Goal: Task Accomplishment & Management: Use online tool/utility

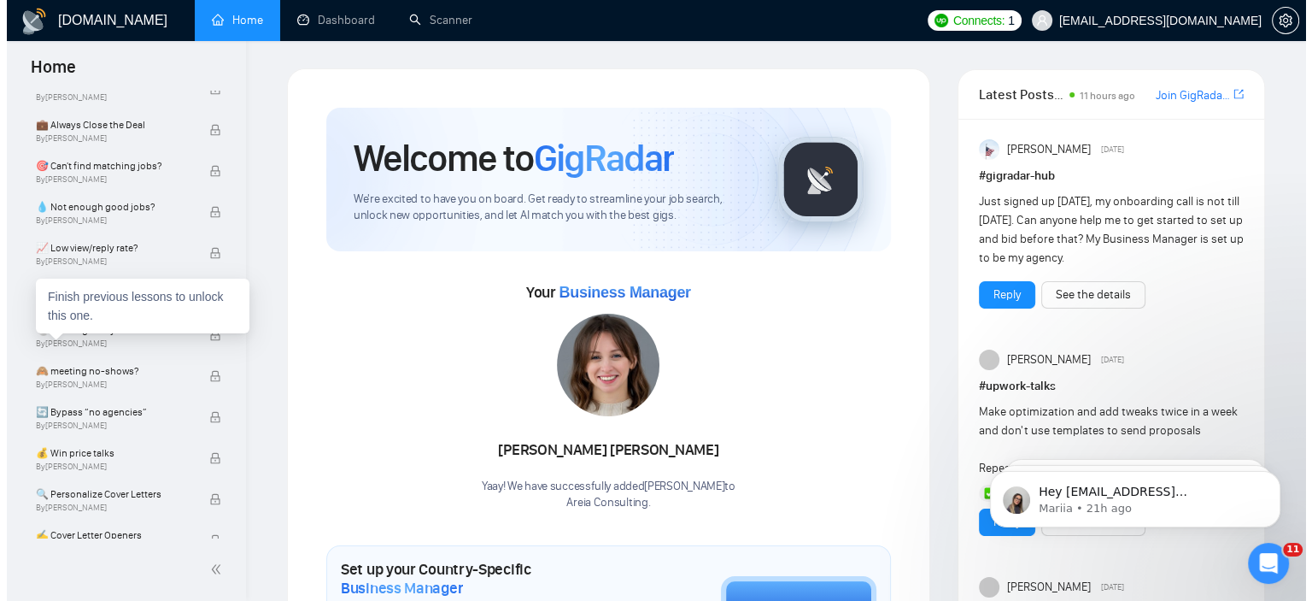
scroll to position [777, 0]
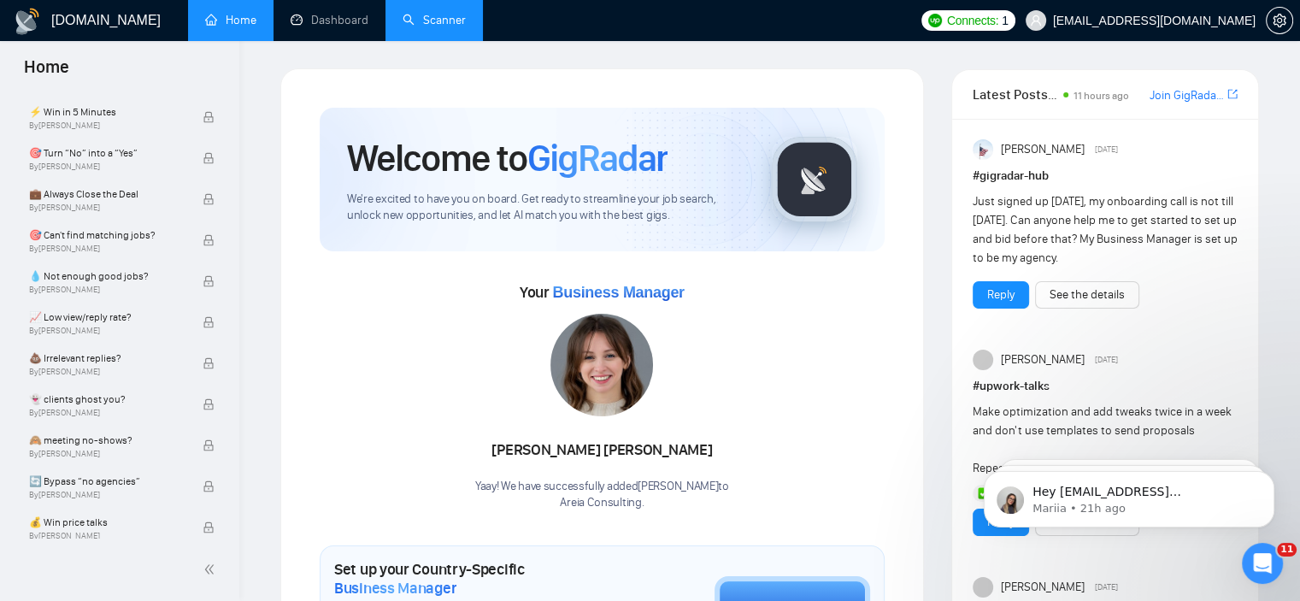
click at [408, 27] on link "Scanner" at bounding box center [433, 20] width 63 height 15
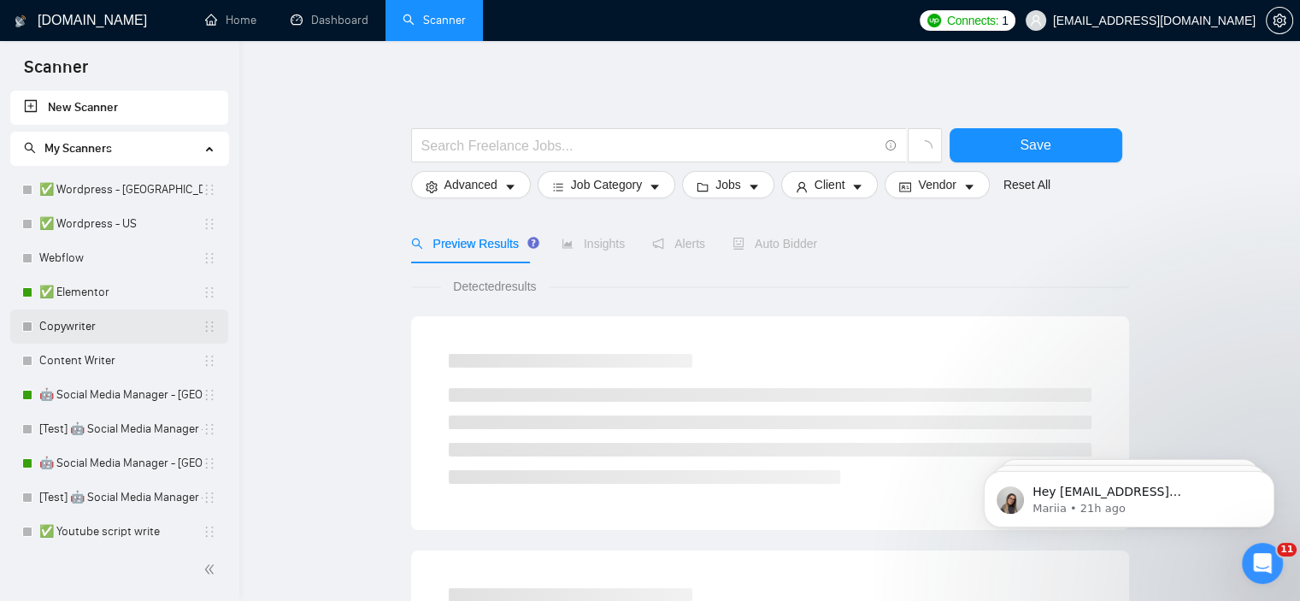
click at [82, 337] on link "Copywriter" at bounding box center [120, 326] width 163 height 34
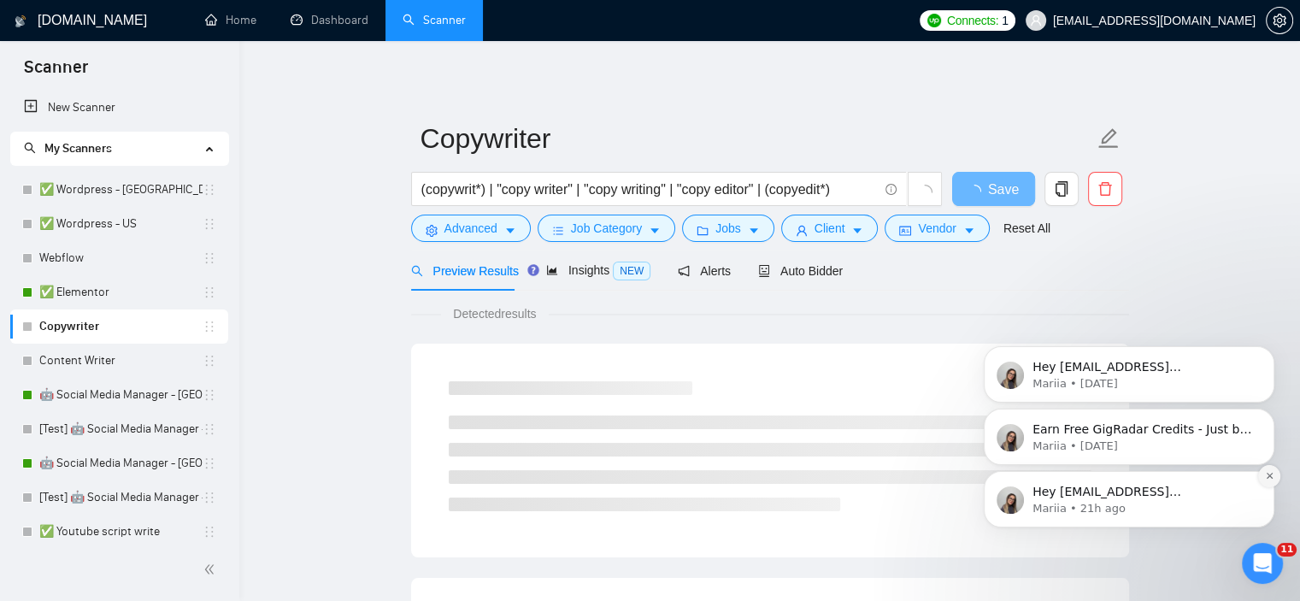
click at [1261, 467] on button "Dismiss notification" at bounding box center [1269, 476] width 22 height 22
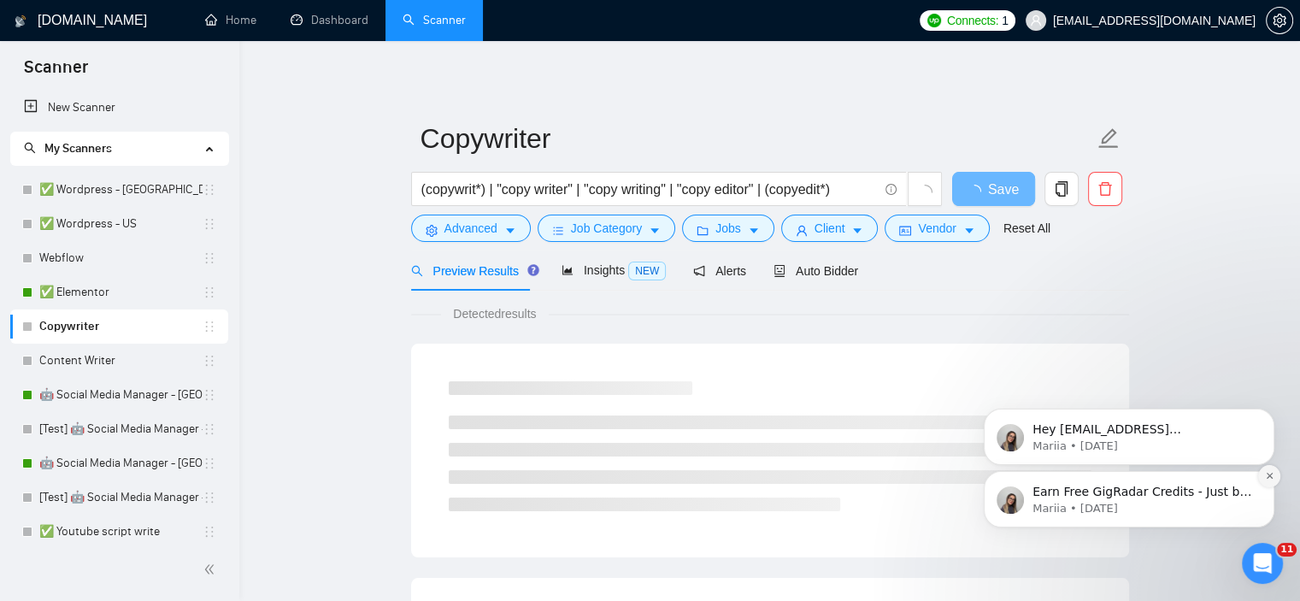
click at [1262, 472] on button "Dismiss notification" at bounding box center [1269, 476] width 22 height 22
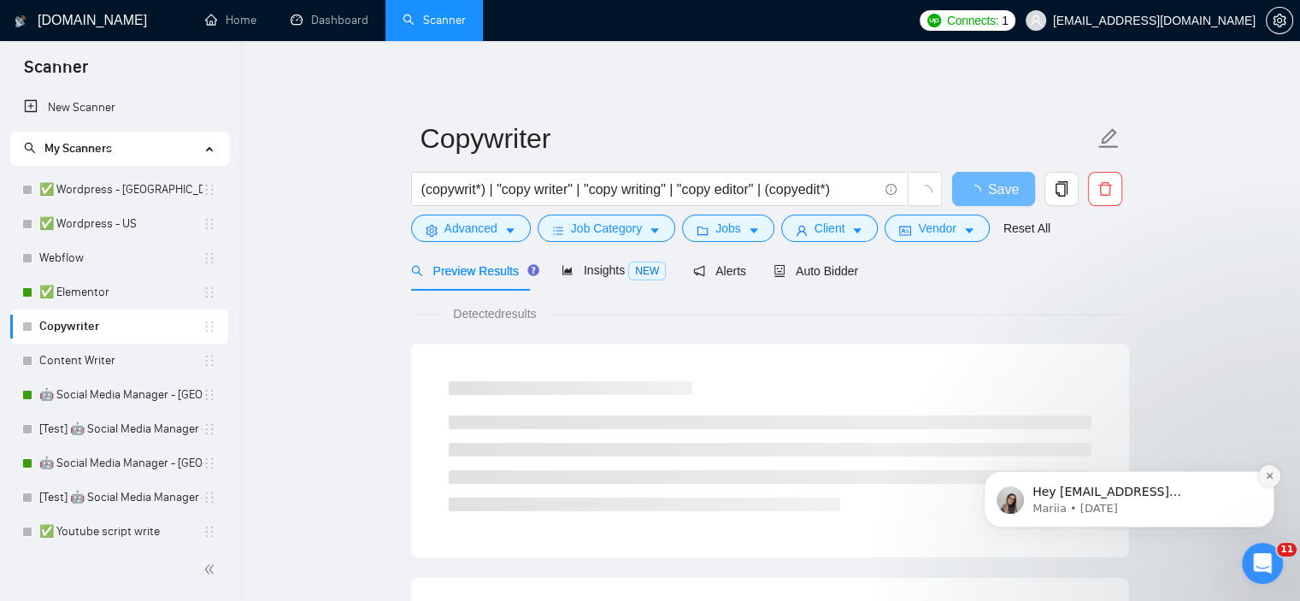
click at [1266, 474] on icon "Dismiss notification" at bounding box center [1269, 475] width 9 height 9
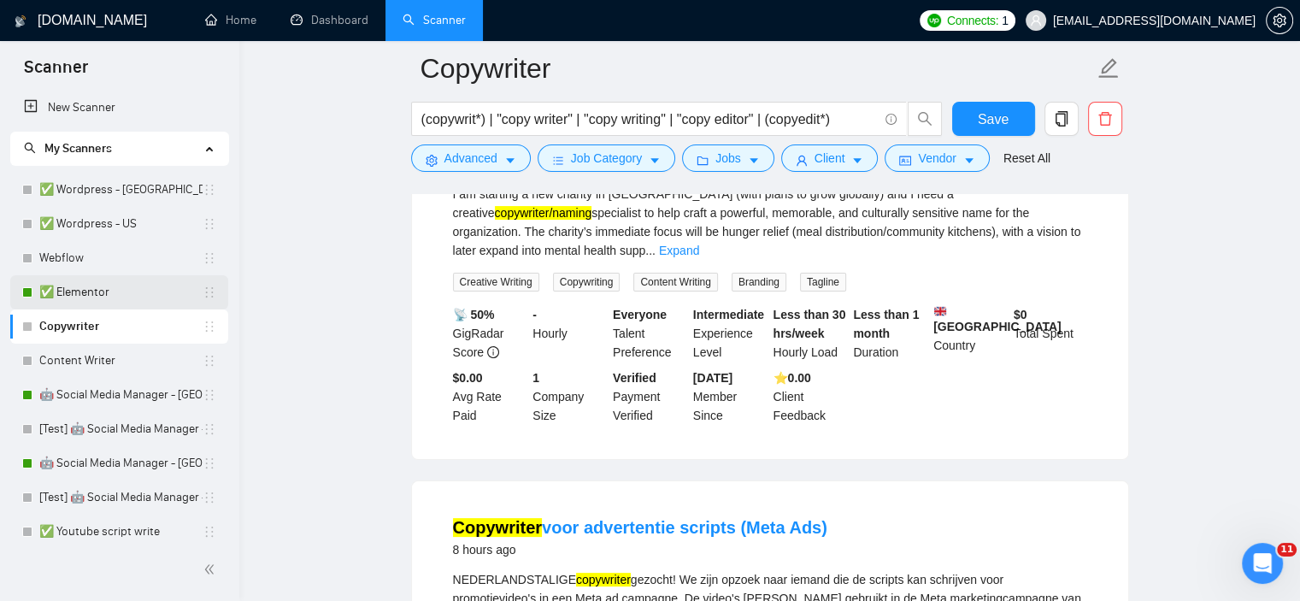
scroll to position [171, 0]
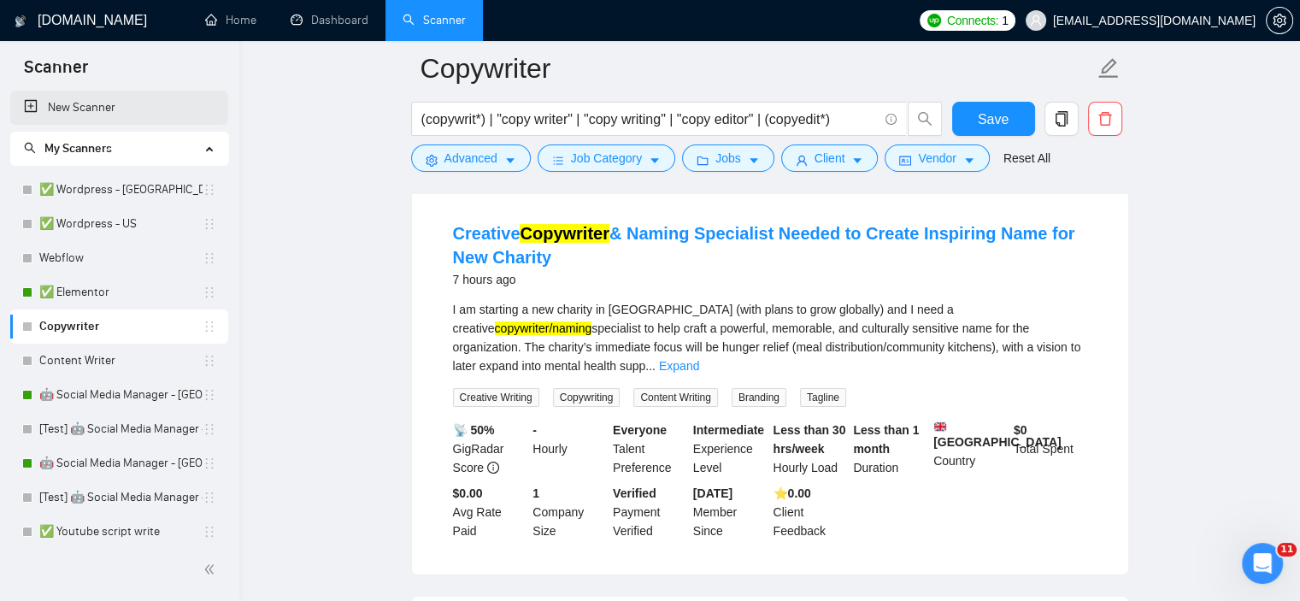
click at [138, 111] on link "New Scanner" at bounding box center [119, 108] width 191 height 34
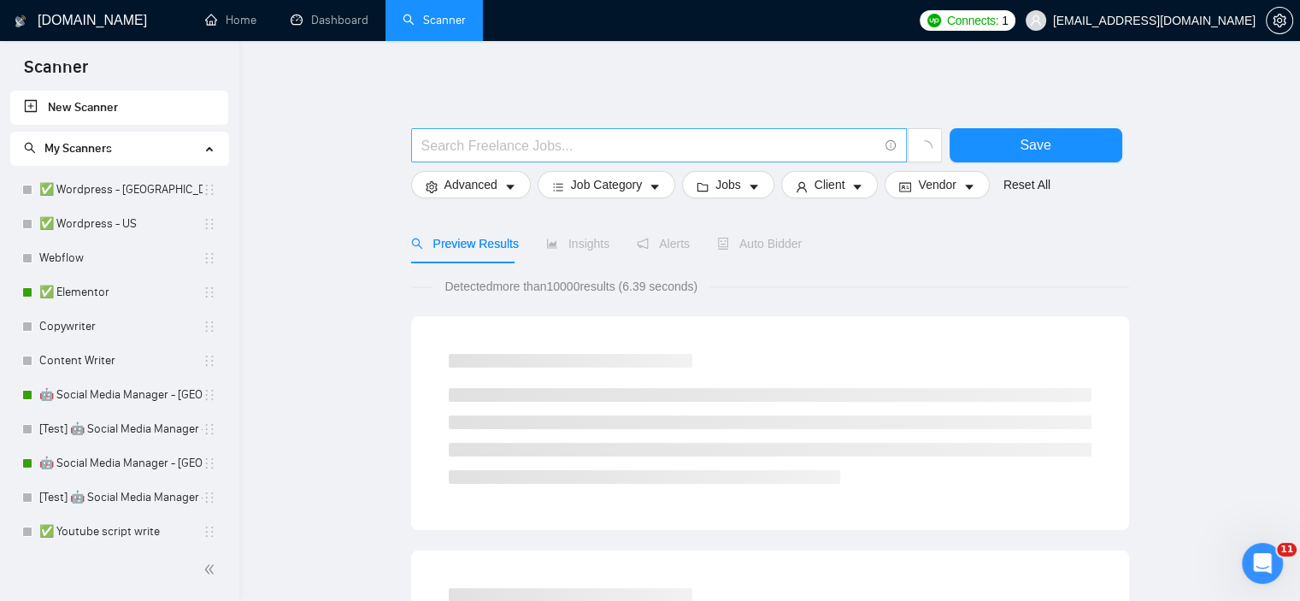
click at [519, 139] on input "text" at bounding box center [649, 145] width 456 height 21
drag, startPoint x: 98, startPoint y: 321, endPoint x: 249, endPoint y: 250, distance: 167.0
click at [98, 321] on link "Copywriter" at bounding box center [120, 326] width 163 height 34
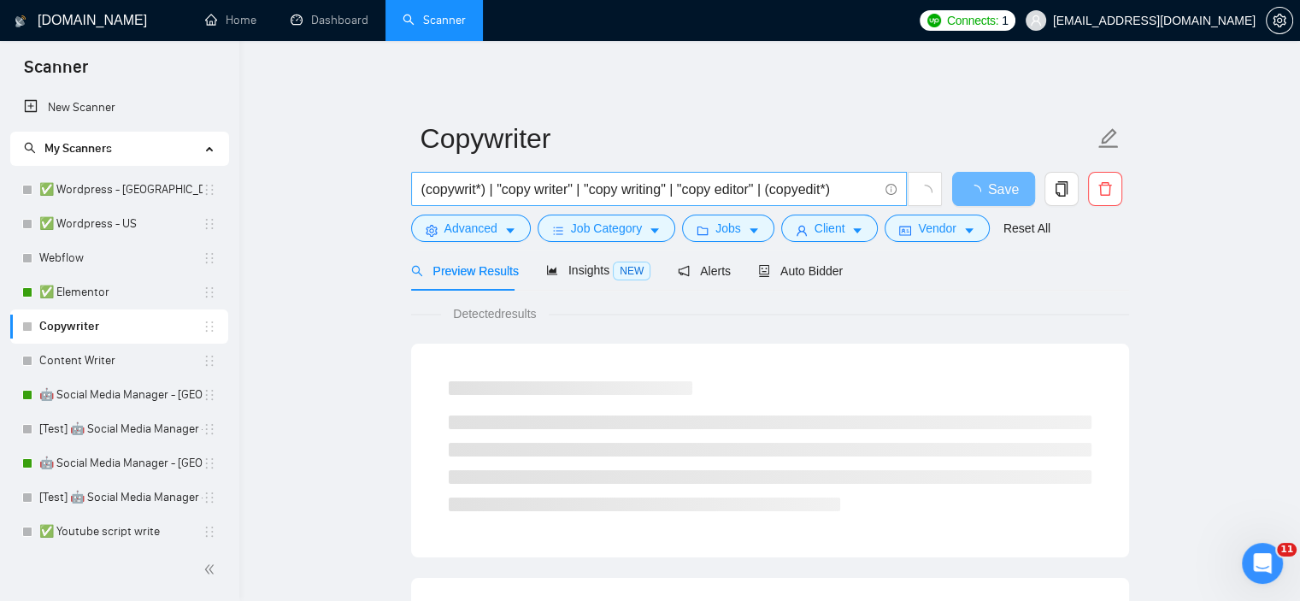
click at [547, 189] on input "(copywrit*) | "copy writer" | "copy writing" | "copy editor" | (copyedit*)" at bounding box center [649, 189] width 456 height 21
click at [75, 106] on link "New Scanner" at bounding box center [119, 108] width 191 height 34
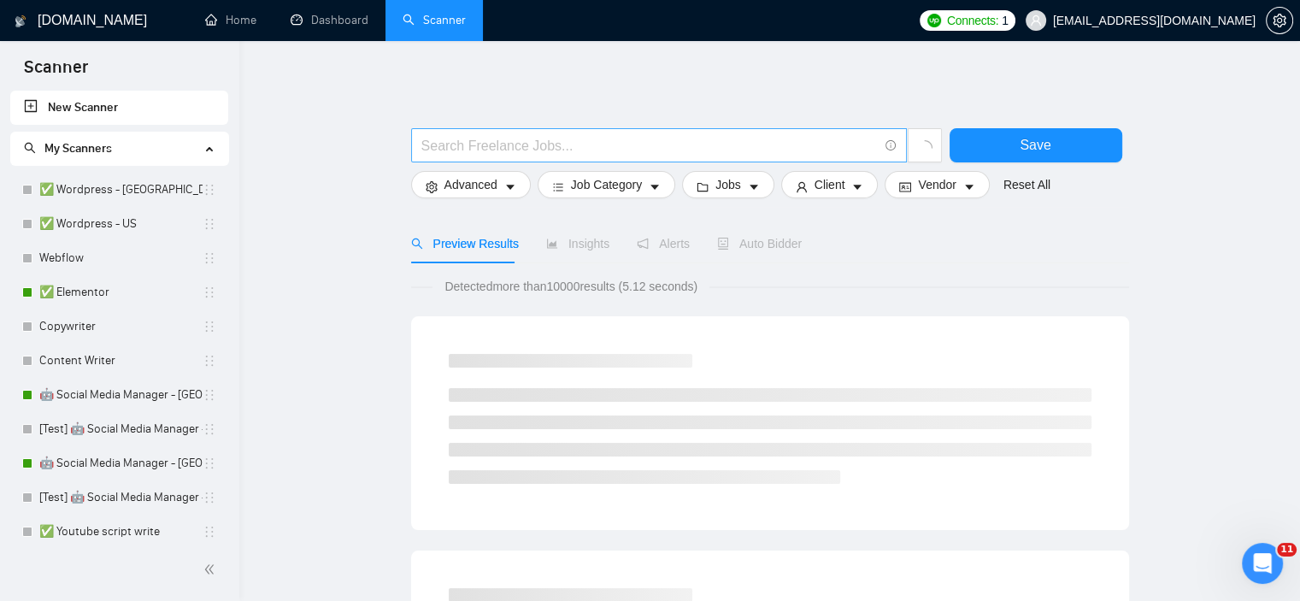
click at [483, 139] on input "text" at bounding box center [649, 145] width 456 height 21
paste input "(copywrit*) | "copy writer" | "copy writing" | "copy editor" | (copyedit*)"
click at [441, 146] on input "(copywrit*) | "copy writer" | "copy writing" | "copy editor" | (copyedit*)" at bounding box center [649, 145] width 456 height 21
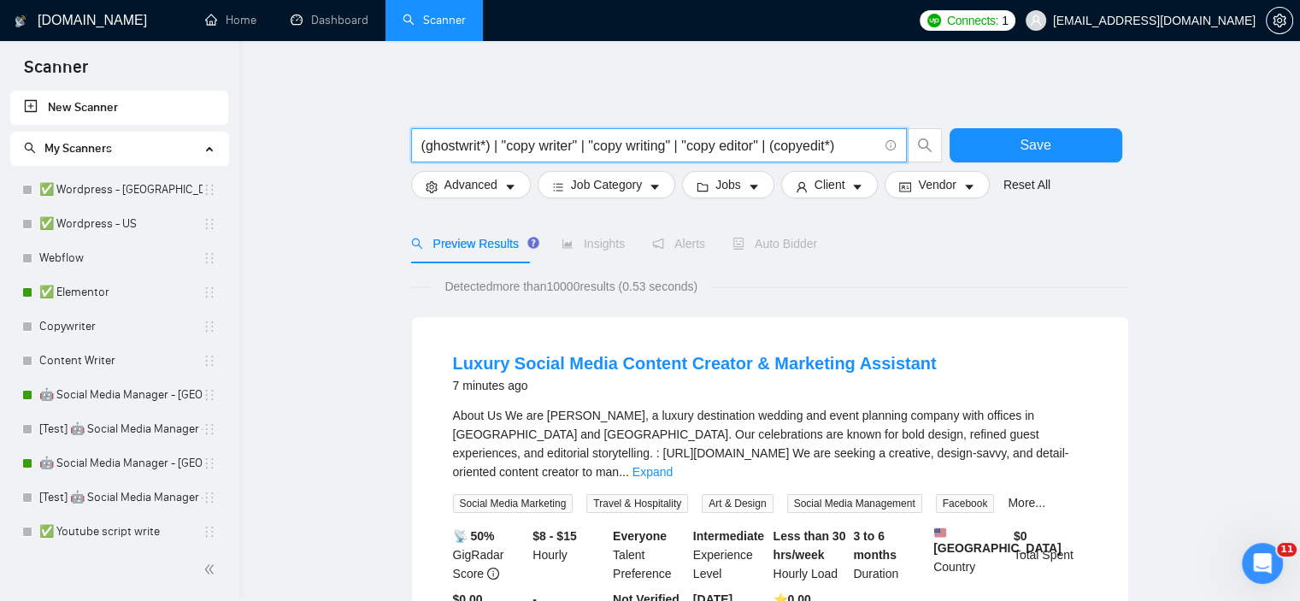
click at [523, 150] on input "(ghostwrit*) | "copy writer" | "copy writing" | "copy editor" | (copyedit*)" at bounding box center [649, 145] width 456 height 21
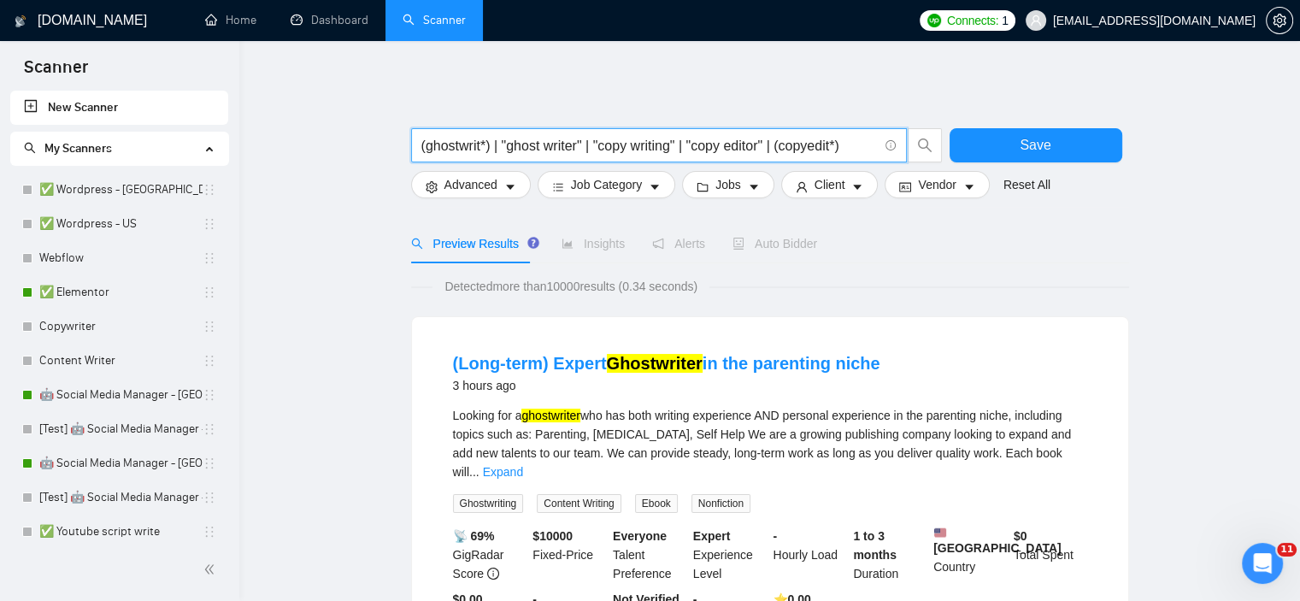
click at [619, 145] on input "(ghostwrit*) | "ghost writer" | "copy writing" | "copy editor" | (copyedit*)" at bounding box center [649, 145] width 456 height 21
click at [719, 144] on input "(ghostwrit*) | "ghost writer" | "ghost writing" | "copy editor" | (copyedit*)" at bounding box center [649, 145] width 456 height 21
drag, startPoint x: 825, startPoint y: 144, endPoint x: 797, endPoint y: 146, distance: 27.5
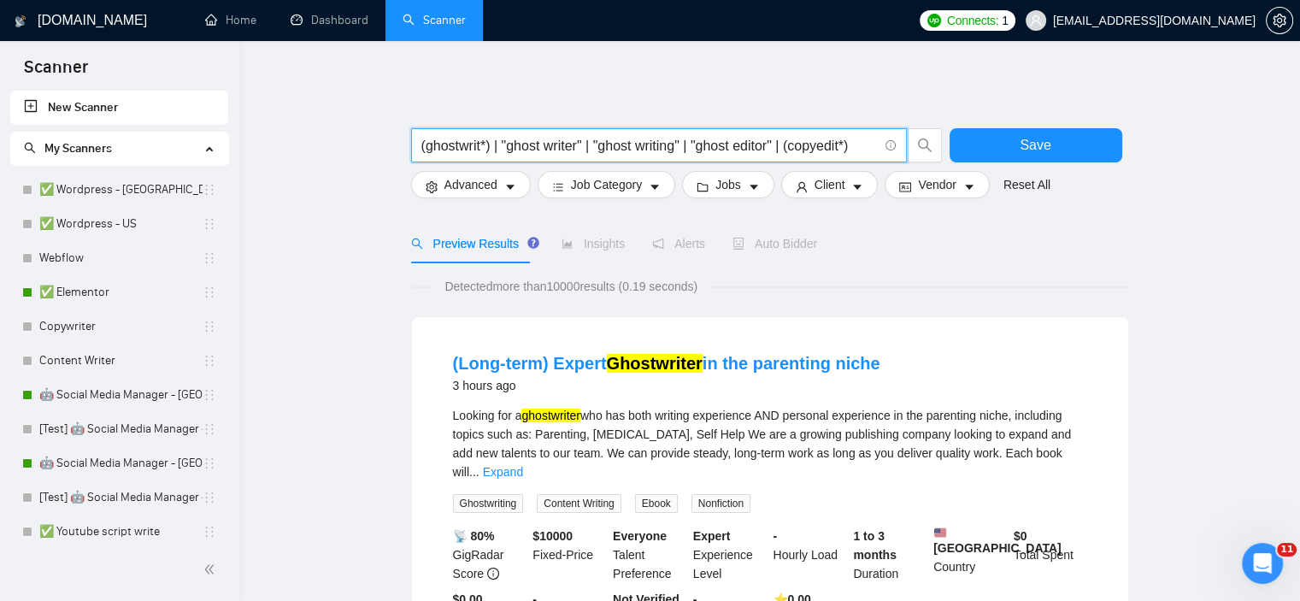
click at [797, 146] on input "(ghostwrit*) | "ghost writer" | "ghost writing" | "ghost editor" | (copyedit*)" at bounding box center [649, 145] width 456 height 21
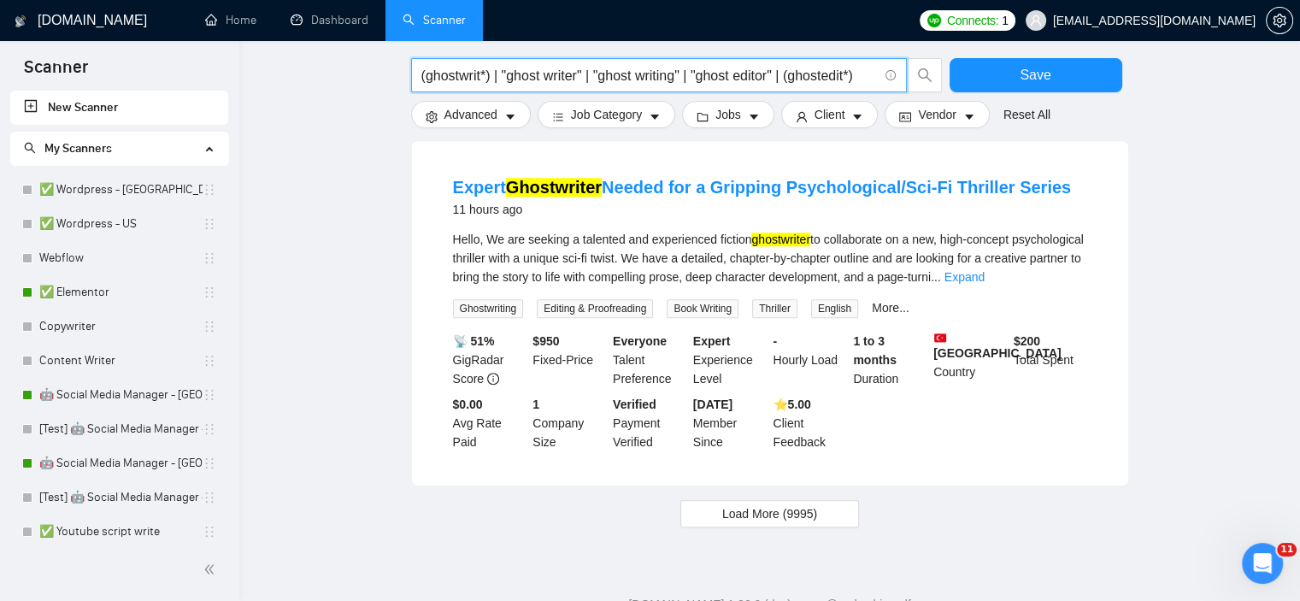
scroll to position [1766, 0]
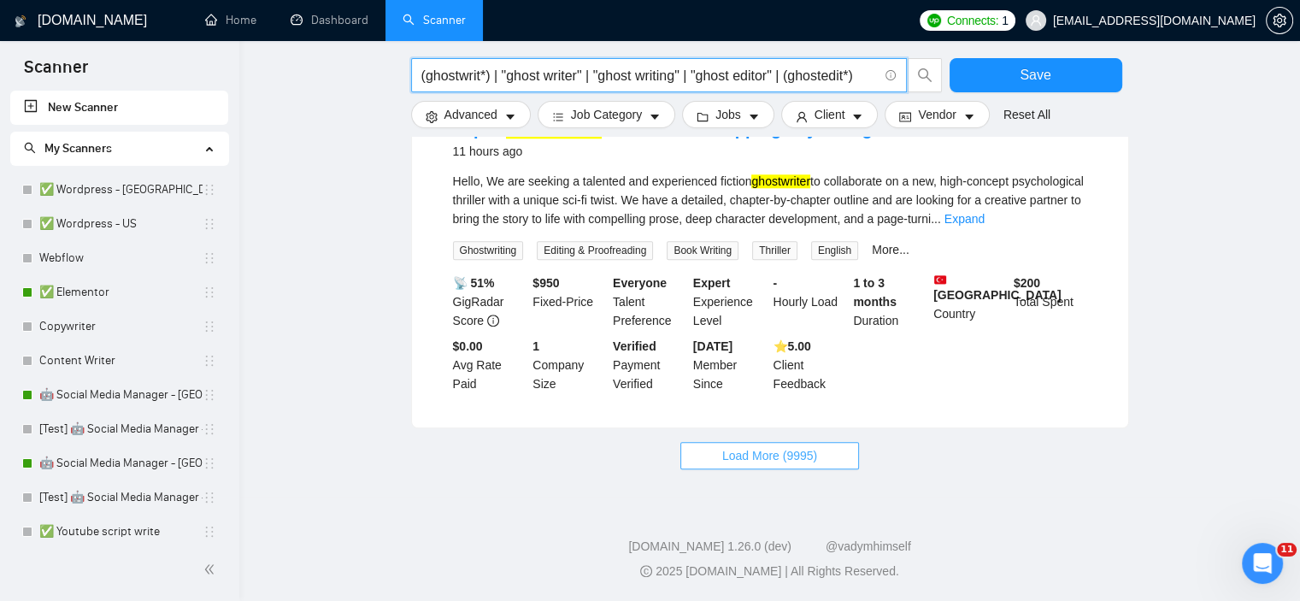
type input "(ghostwrit*) | "ghost writer" | "ghost writing" | "ghost editor" | (ghostedit*)"
click at [782, 453] on span "Load More (9995)" at bounding box center [769, 455] width 95 height 19
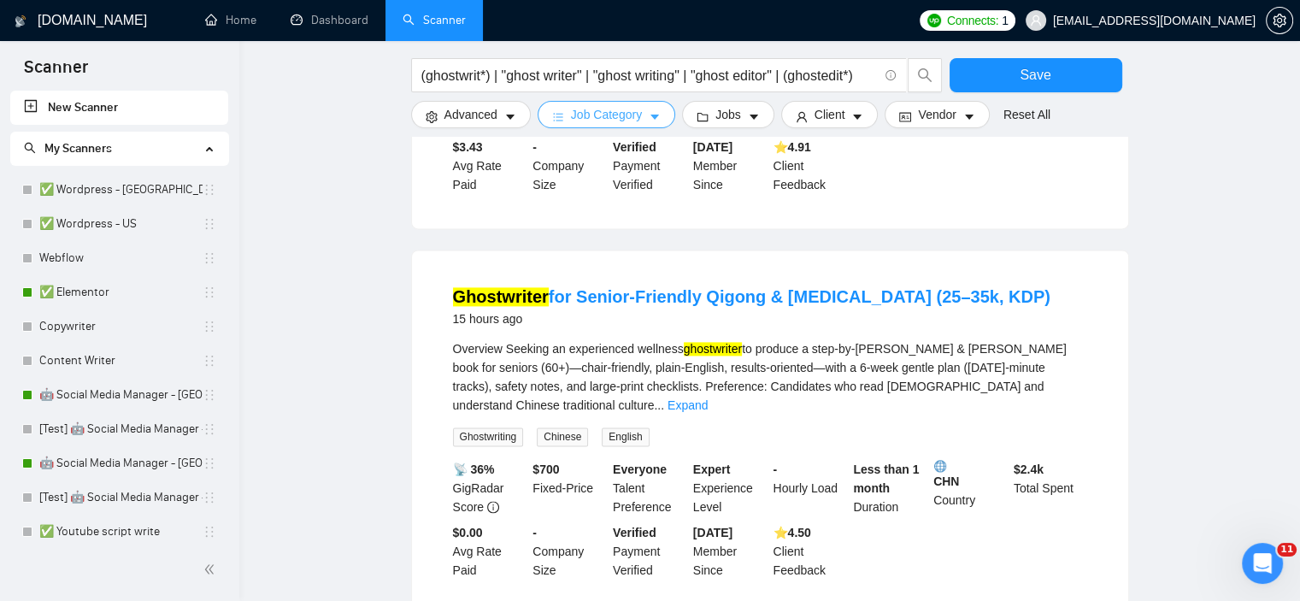
scroll to position [2193, 0]
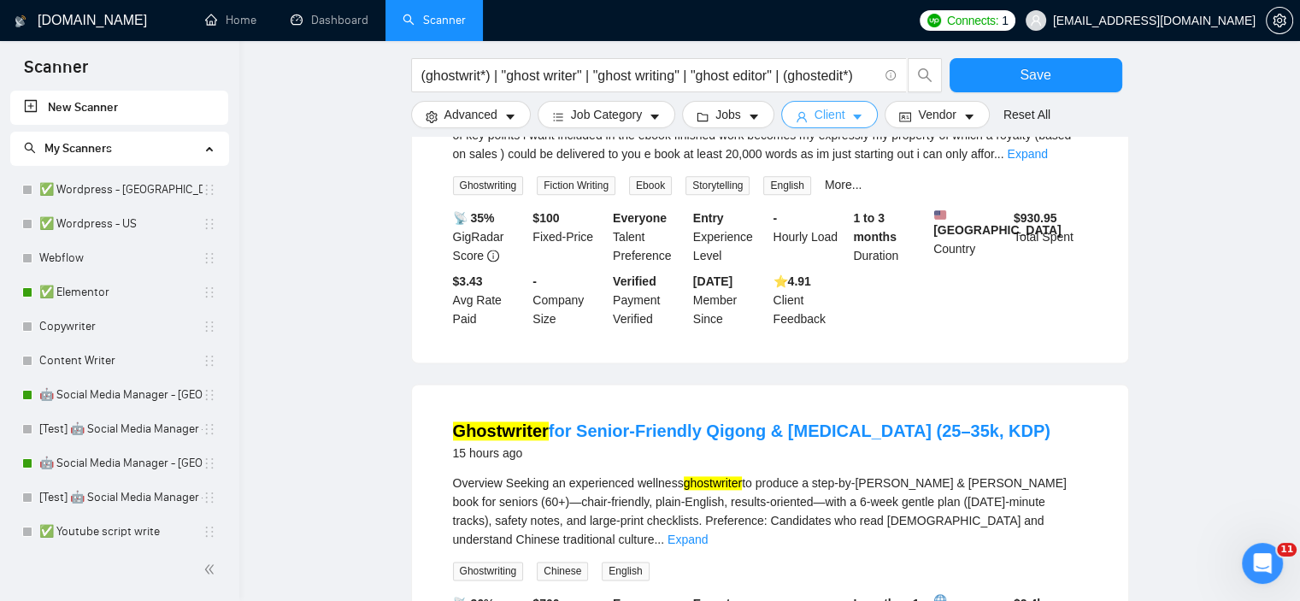
click at [851, 113] on icon "caret-down" at bounding box center [857, 117] width 12 height 12
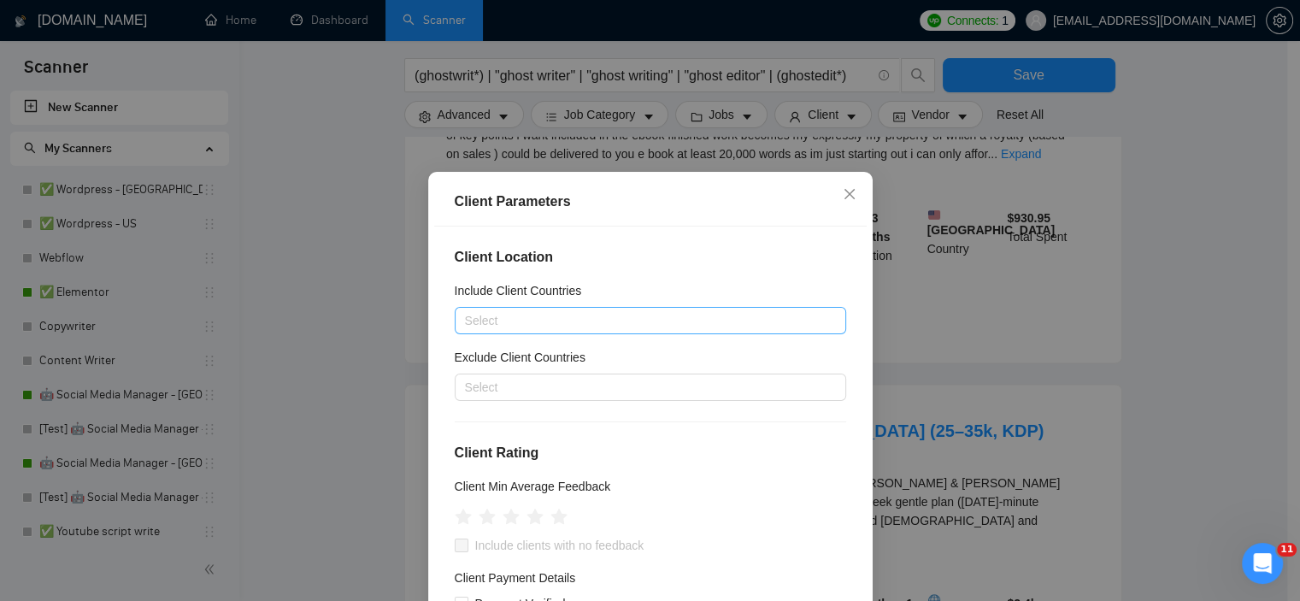
click at [519, 317] on div at bounding box center [642, 320] width 366 height 21
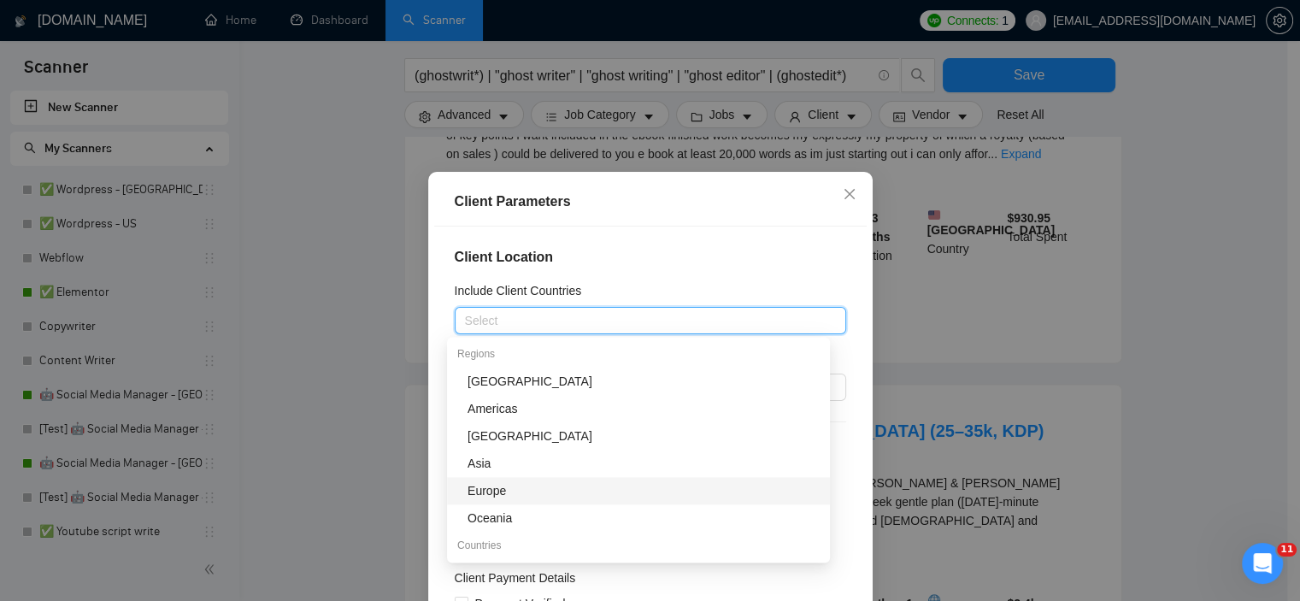
click at [522, 482] on div "Europe" at bounding box center [643, 490] width 352 height 19
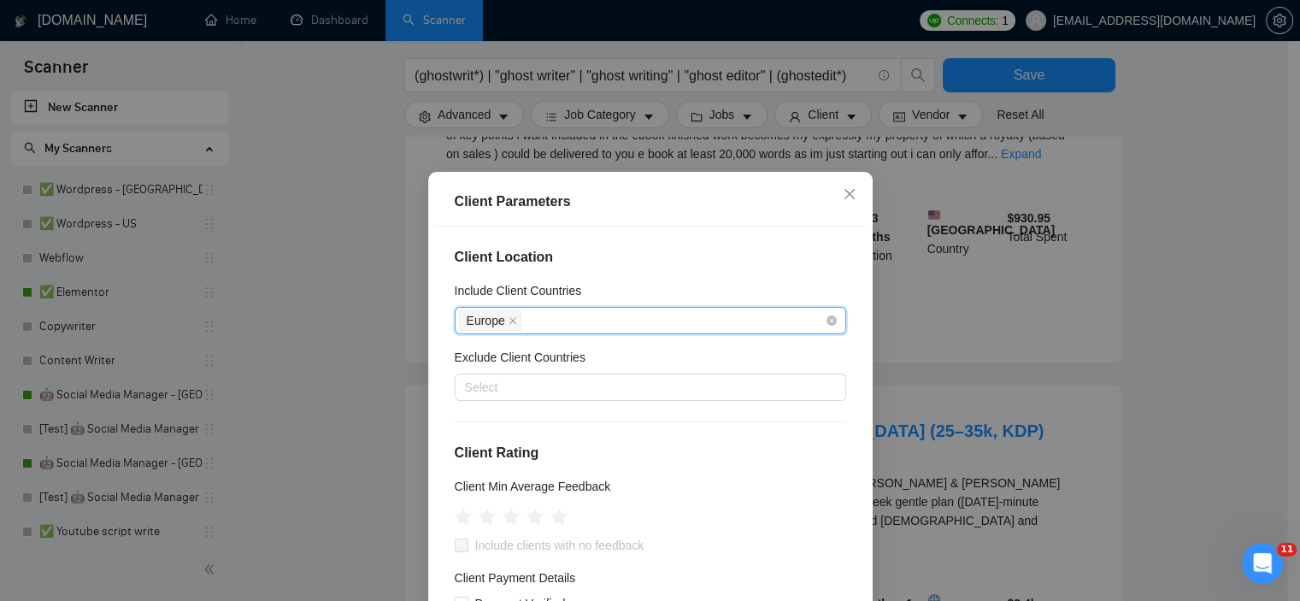
click at [561, 331] on div "Europe" at bounding box center [642, 320] width 366 height 24
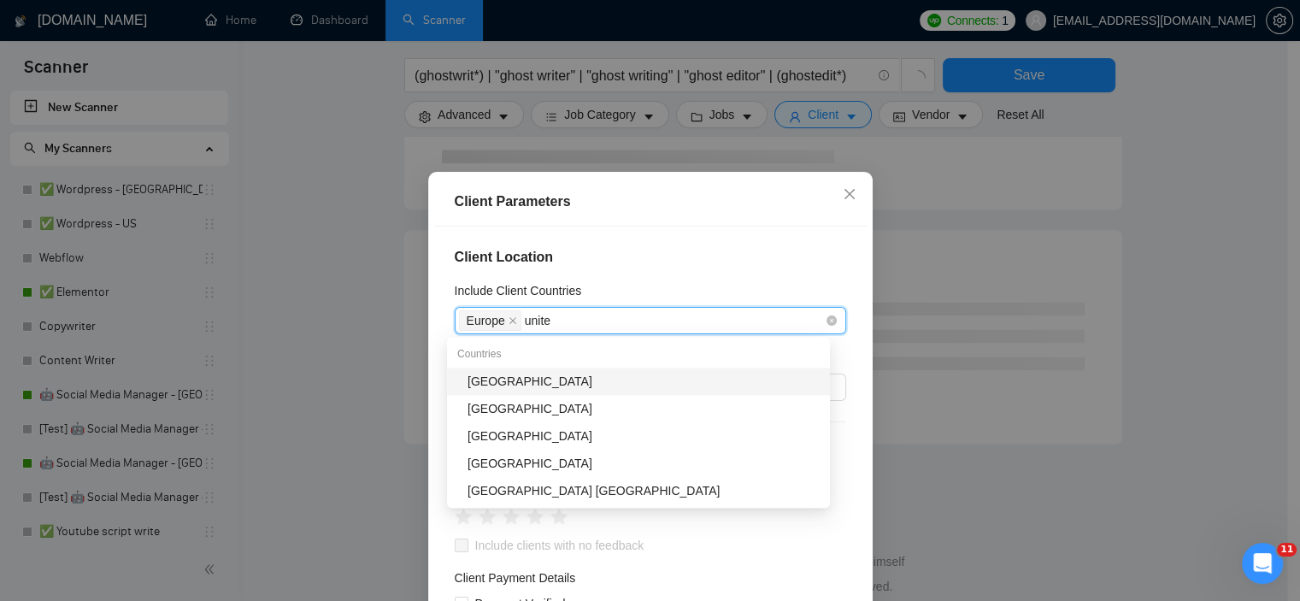
type input "united"
click at [540, 379] on div "[GEOGRAPHIC_DATA]" at bounding box center [643, 381] width 352 height 19
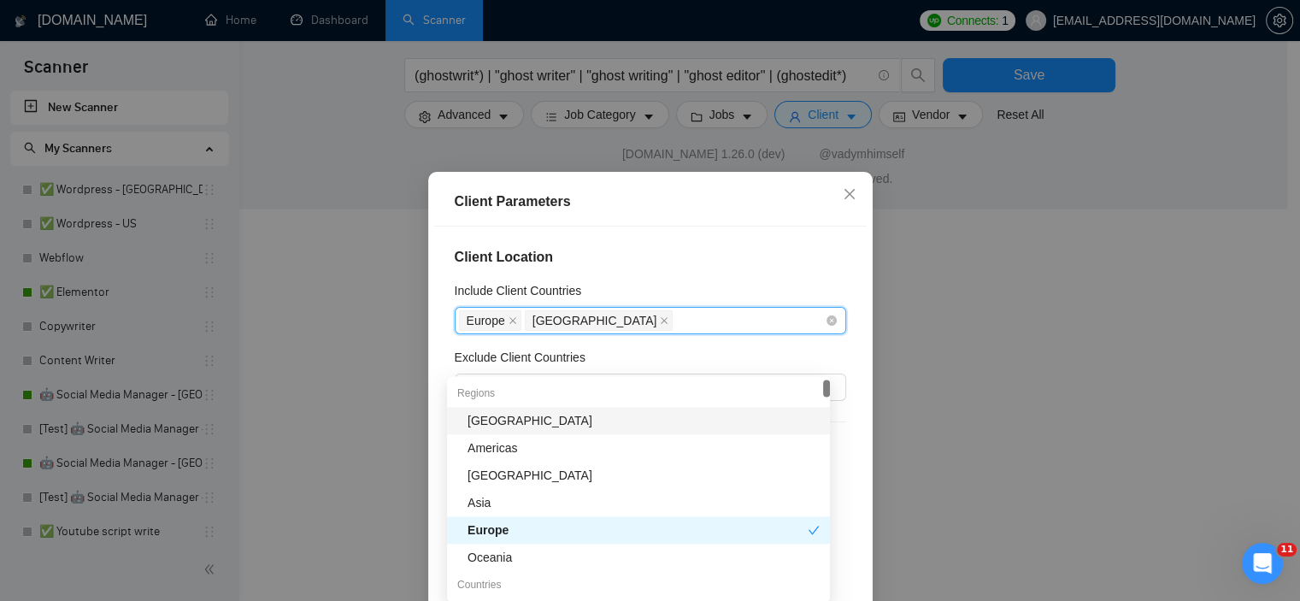
click at [635, 316] on div "[GEOGRAPHIC_DATA] [GEOGRAPHIC_DATA]" at bounding box center [642, 320] width 366 height 24
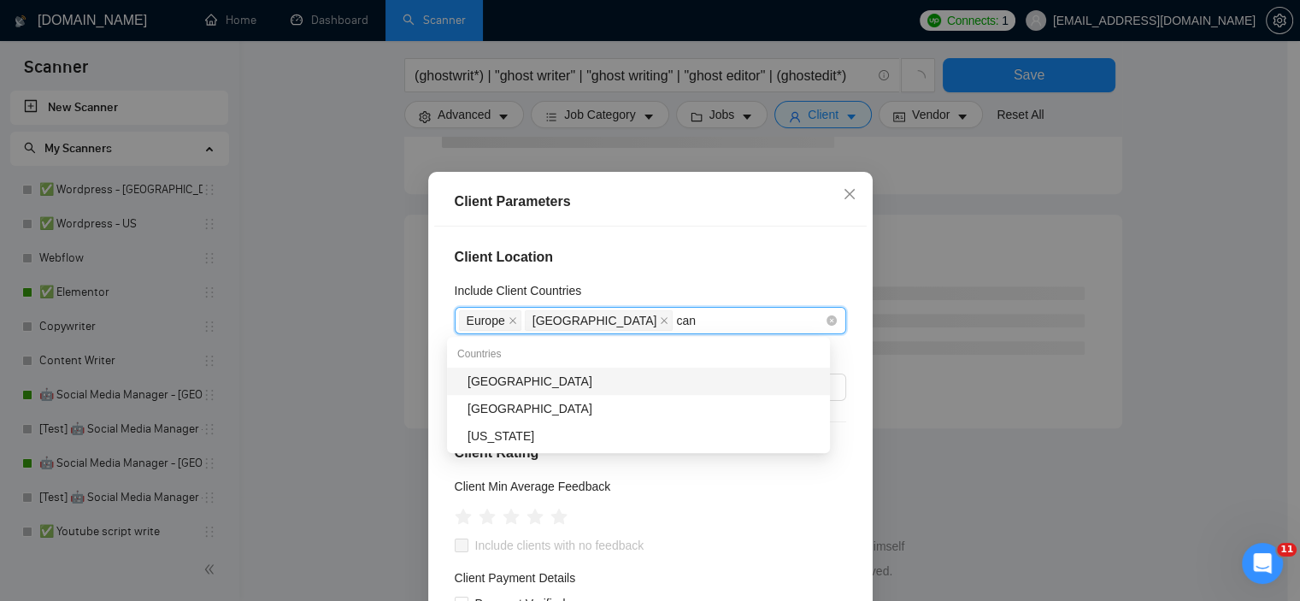
scroll to position [1038, 0]
type input "cana"
click at [530, 373] on div "[GEOGRAPHIC_DATA]" at bounding box center [643, 381] width 352 height 19
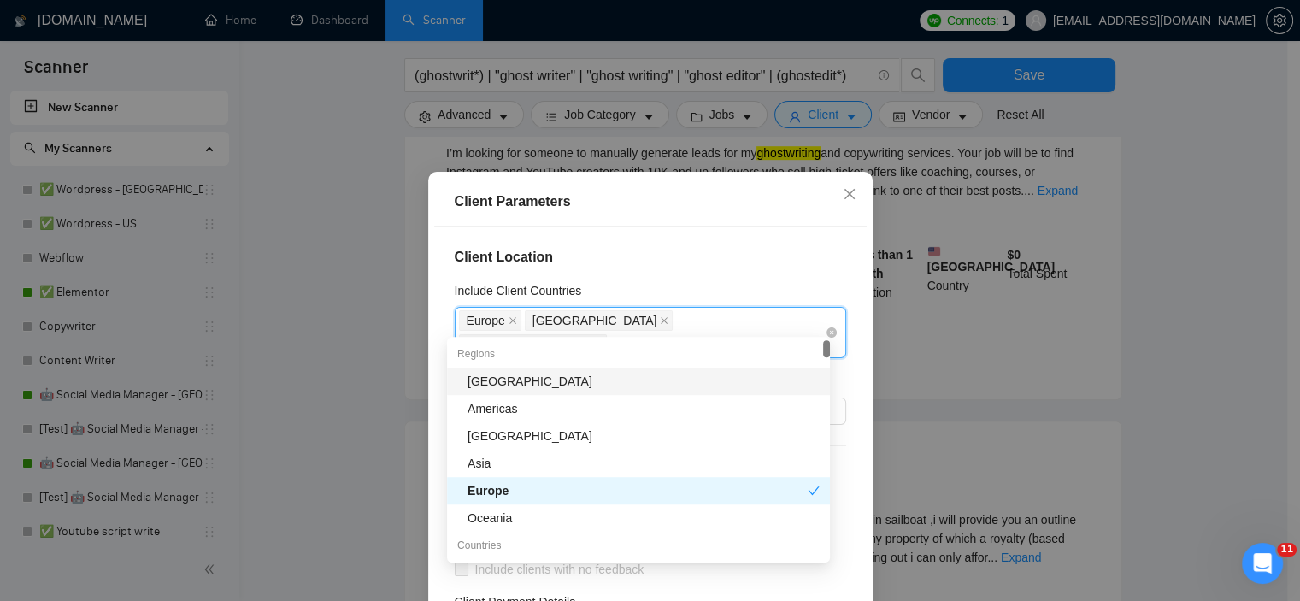
scroll to position [1783, 0]
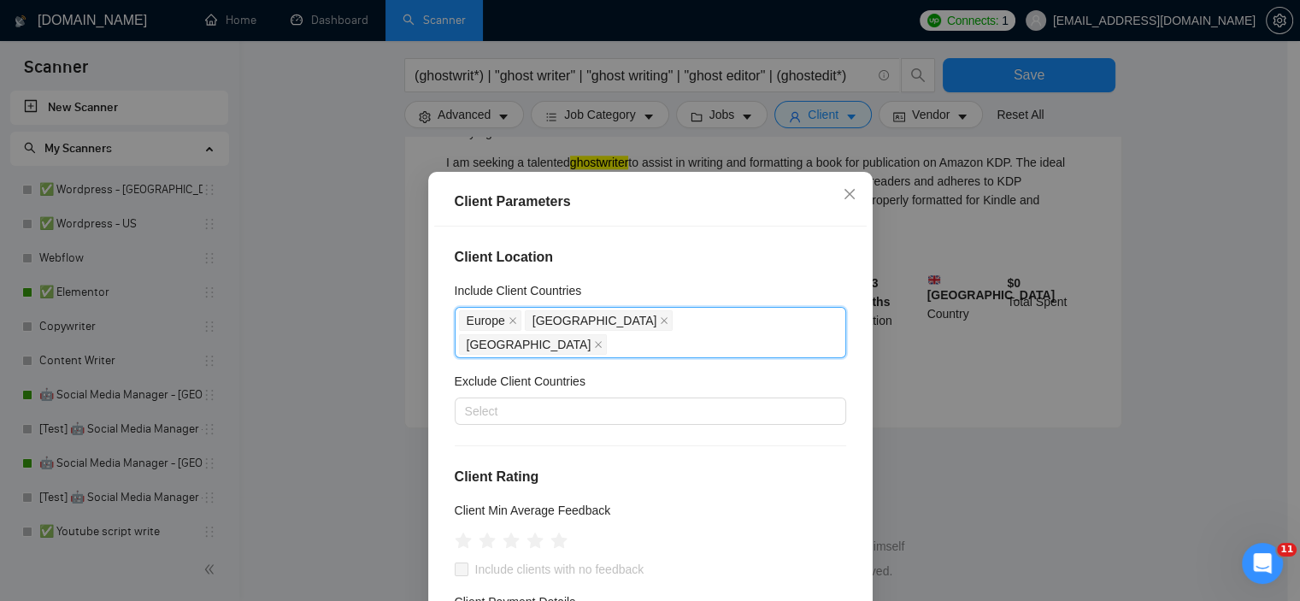
click at [778, 281] on div "Include Client Countries" at bounding box center [650, 294] width 391 height 26
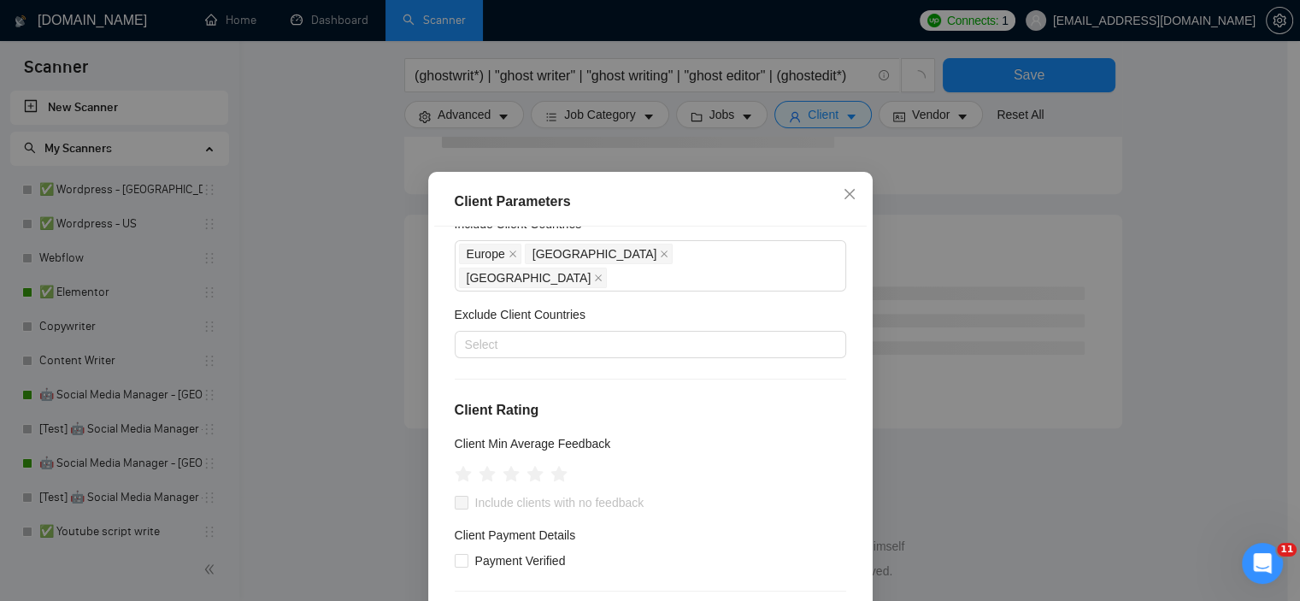
scroll to position [171, 0]
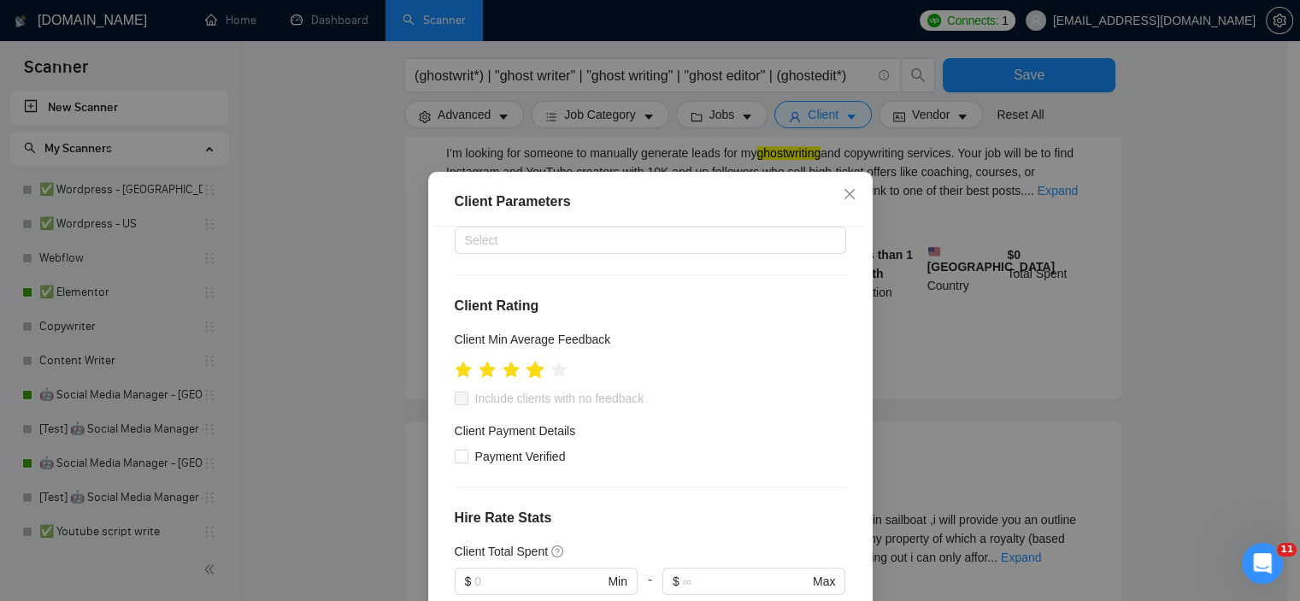
click at [533, 361] on icon "star" at bounding box center [534, 370] width 19 height 19
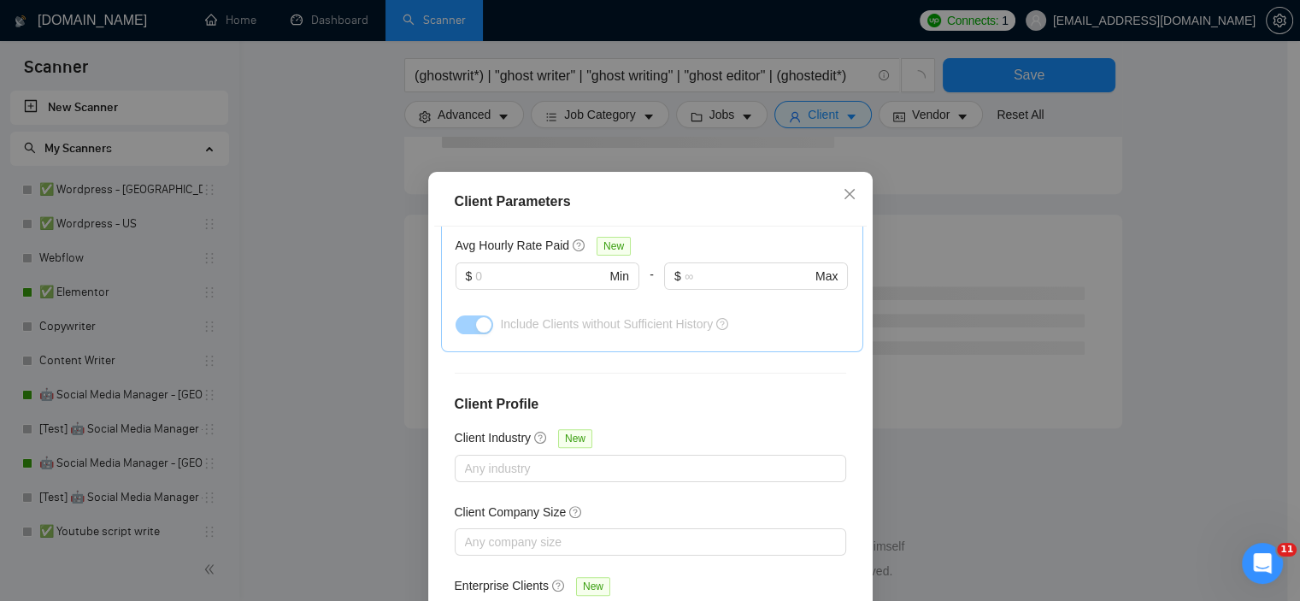
scroll to position [120, 0]
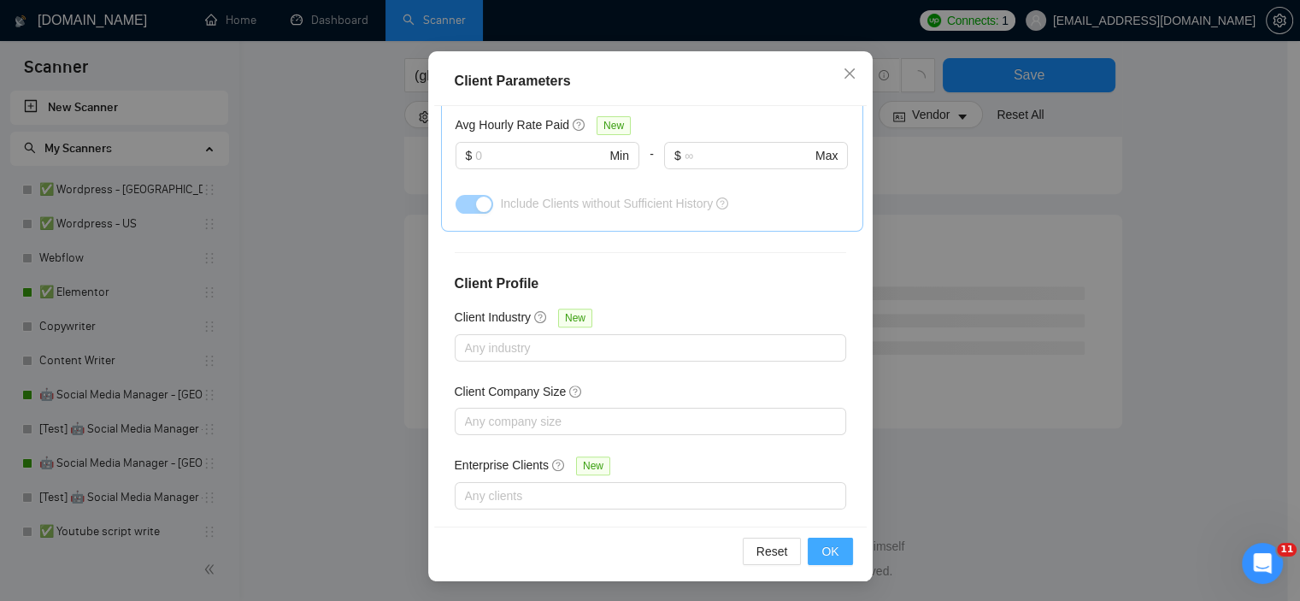
click at [809, 543] on button "OK" at bounding box center [829, 550] width 44 height 27
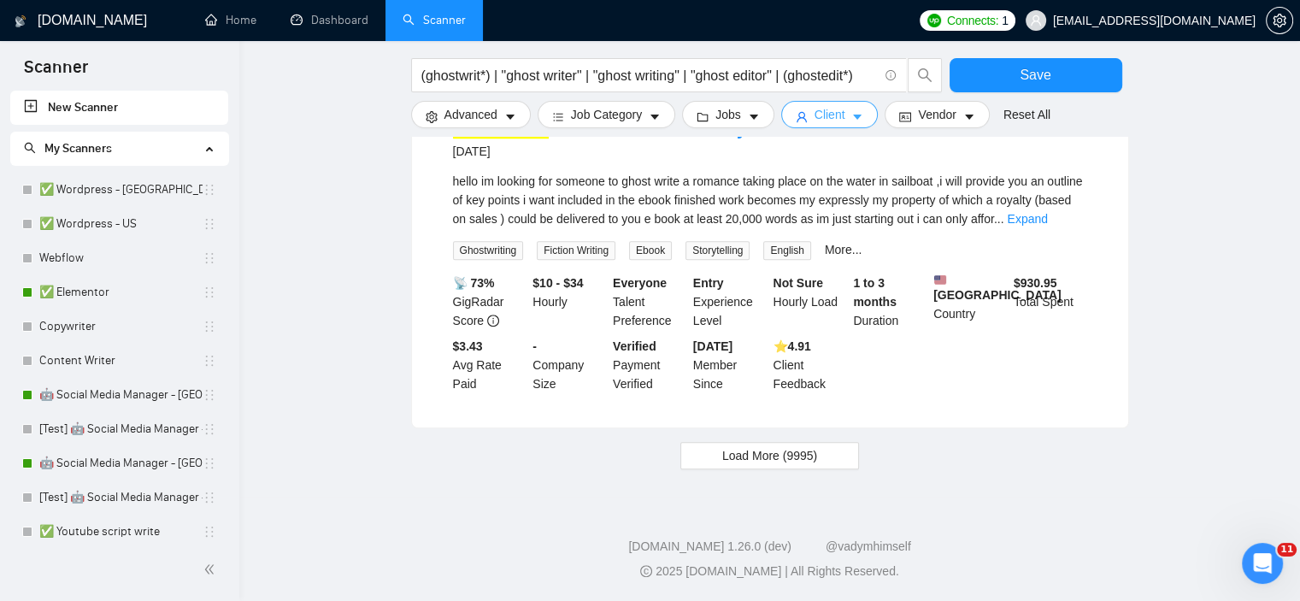
scroll to position [1735, 0]
click at [742, 457] on span "Load More (9995)" at bounding box center [769, 455] width 95 height 19
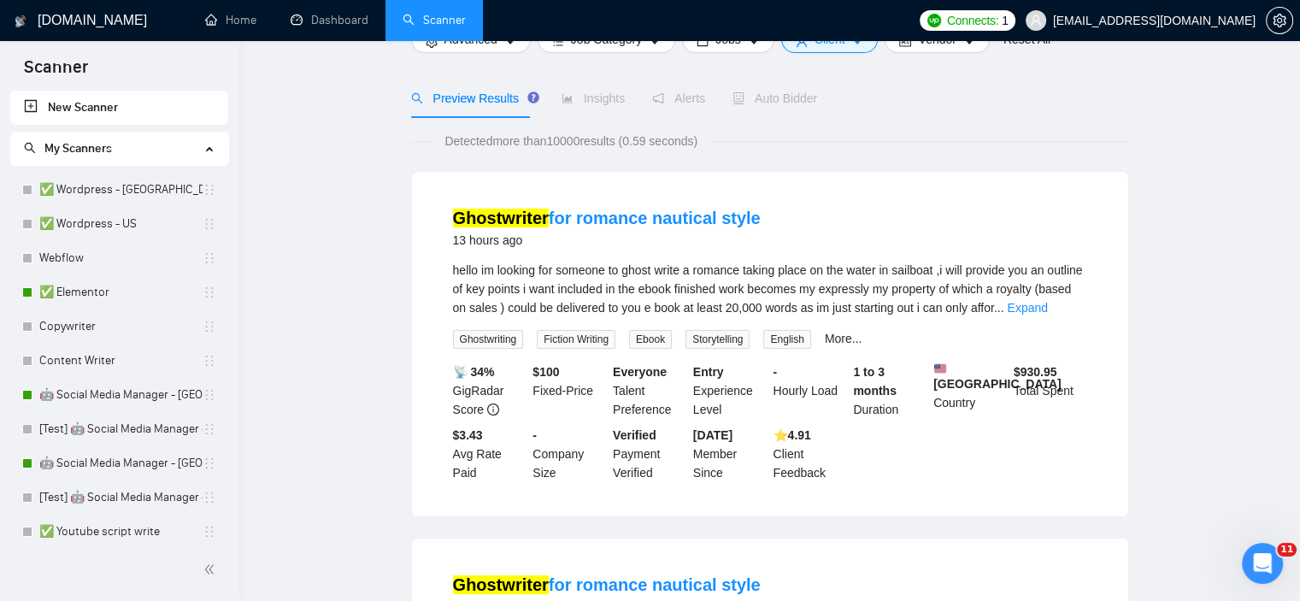
scroll to position [0, 0]
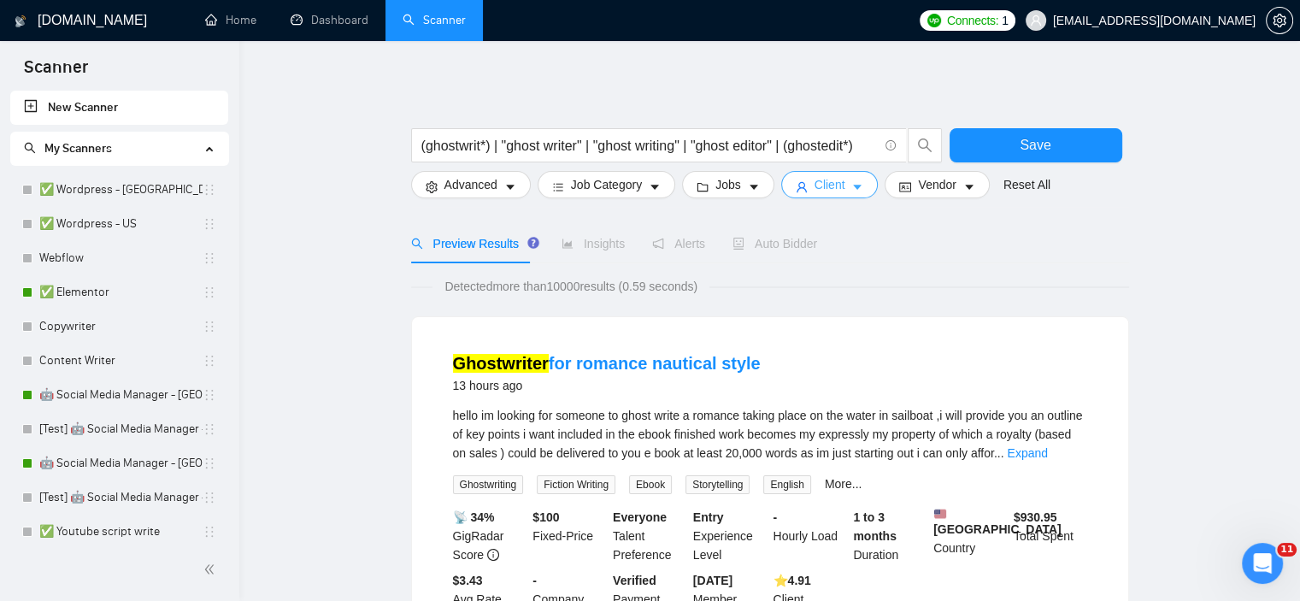
click at [827, 184] on span "Client" at bounding box center [829, 184] width 31 height 19
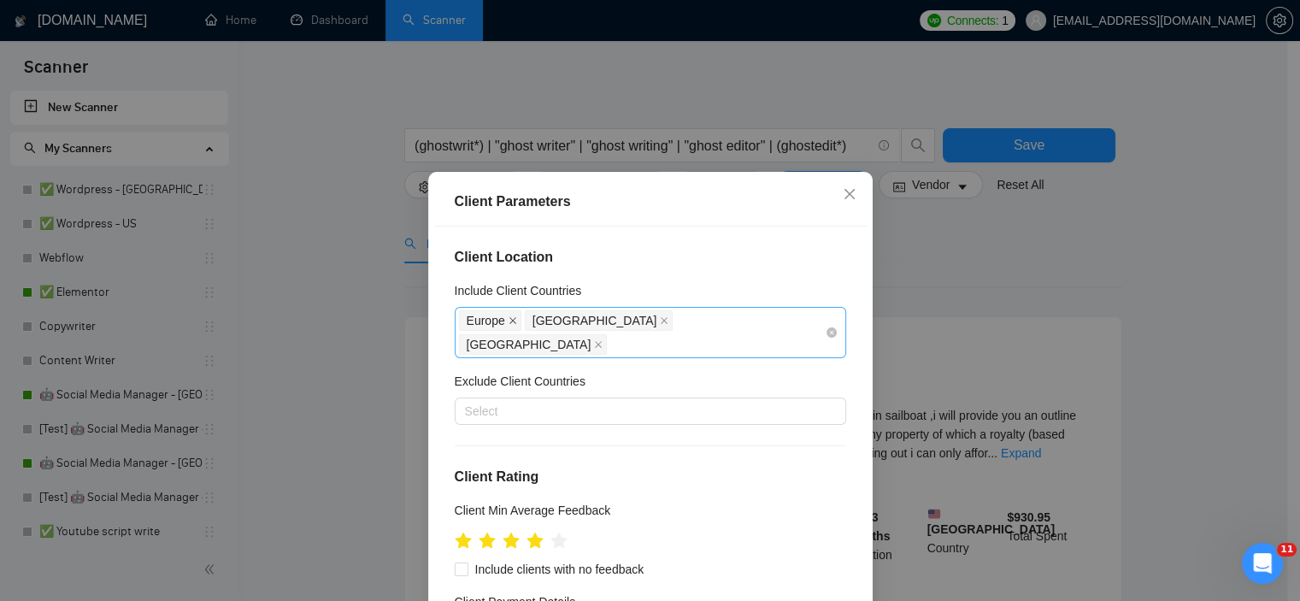
click at [509, 319] on icon "close" at bounding box center [512, 320] width 7 height 7
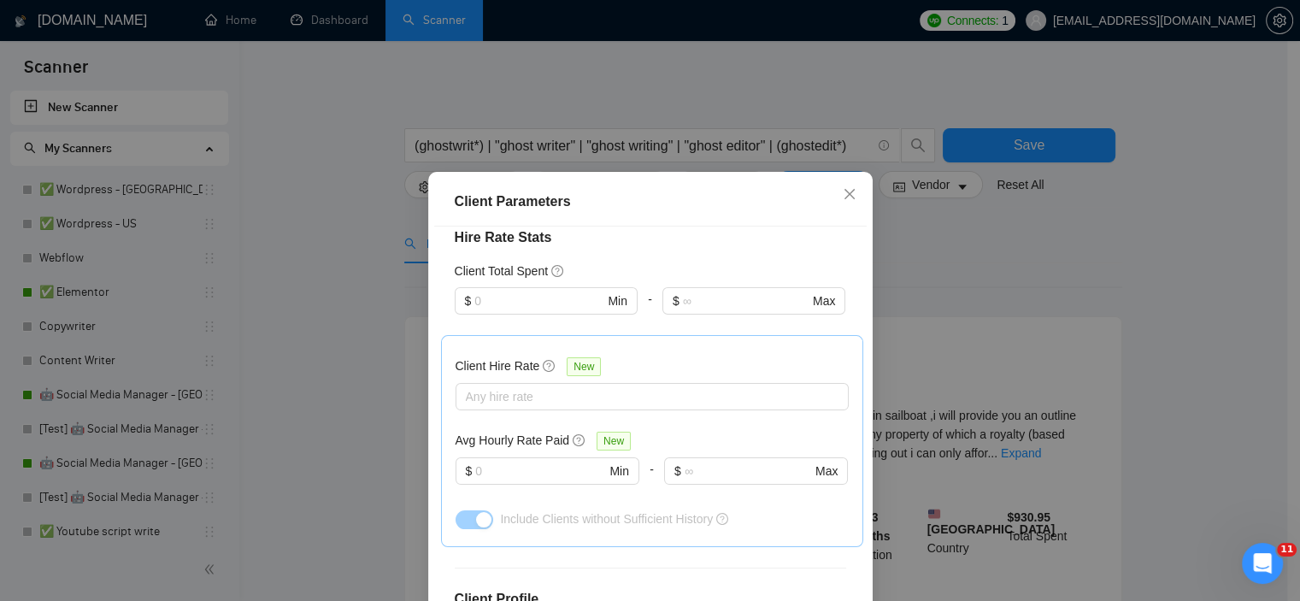
scroll to position [646, 0]
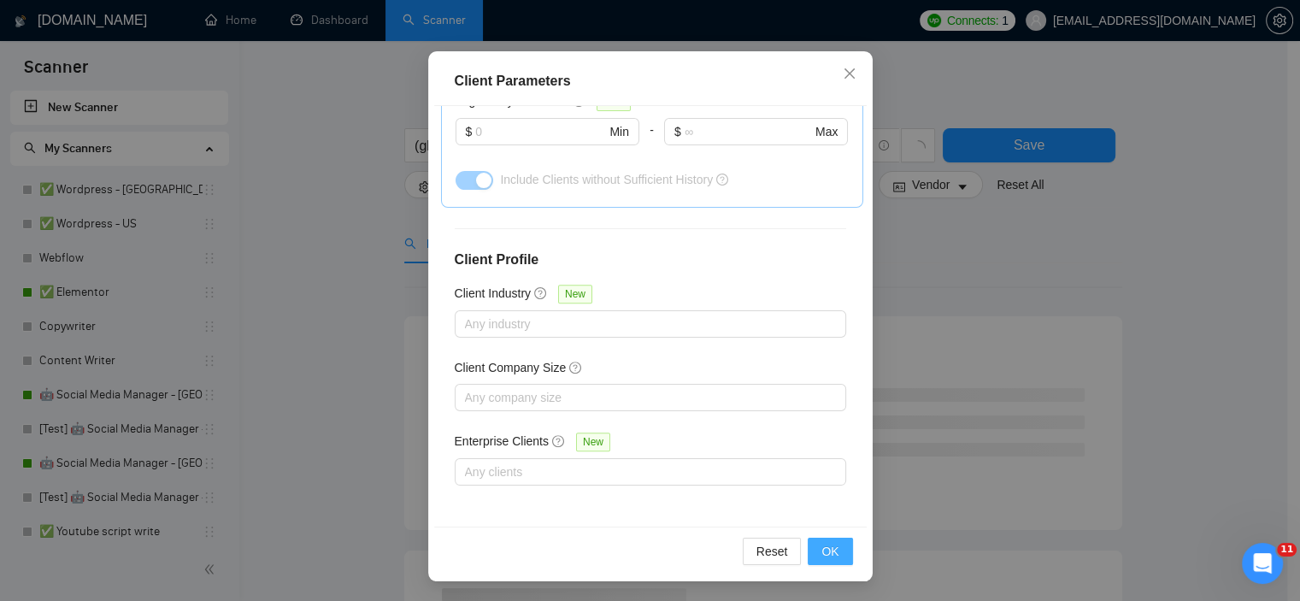
click at [821, 552] on span "OK" at bounding box center [829, 551] width 17 height 19
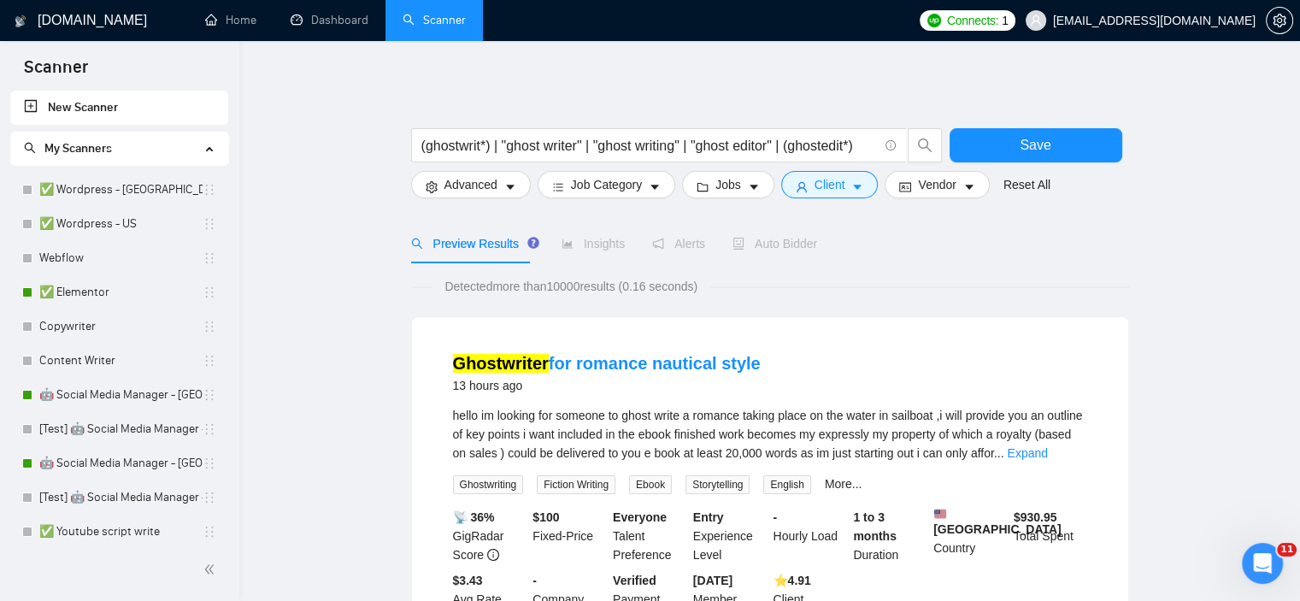
click at [477, 115] on div at bounding box center [770, 119] width 718 height 17
click at [433, 187] on icon "setting" at bounding box center [432, 187] width 12 height 12
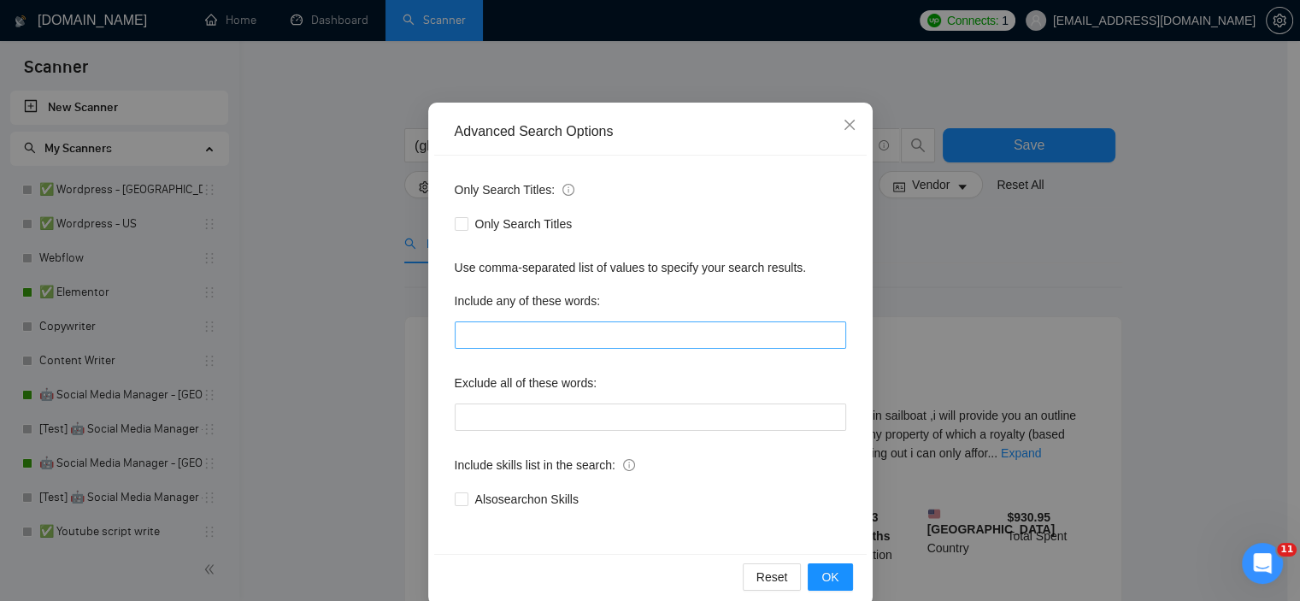
scroll to position [109, 0]
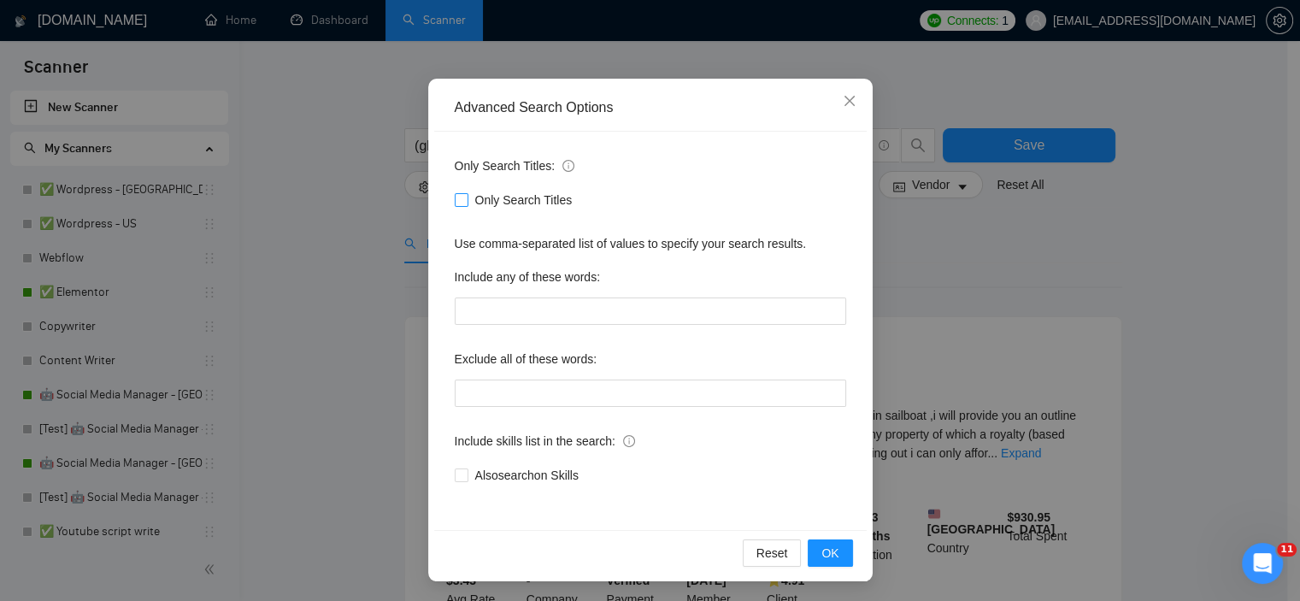
click at [455, 194] on input "Only Search Titles" at bounding box center [461, 199] width 12 height 12
checkbox input "true"
click at [828, 547] on span "OK" at bounding box center [829, 552] width 17 height 19
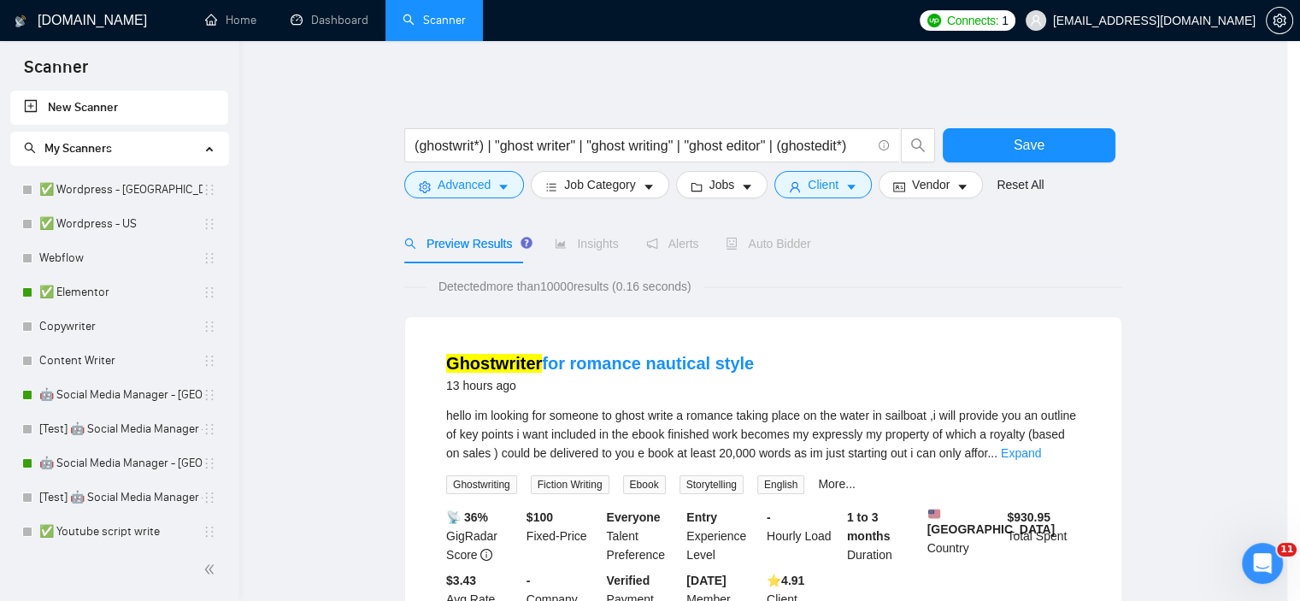
scroll to position [24, 0]
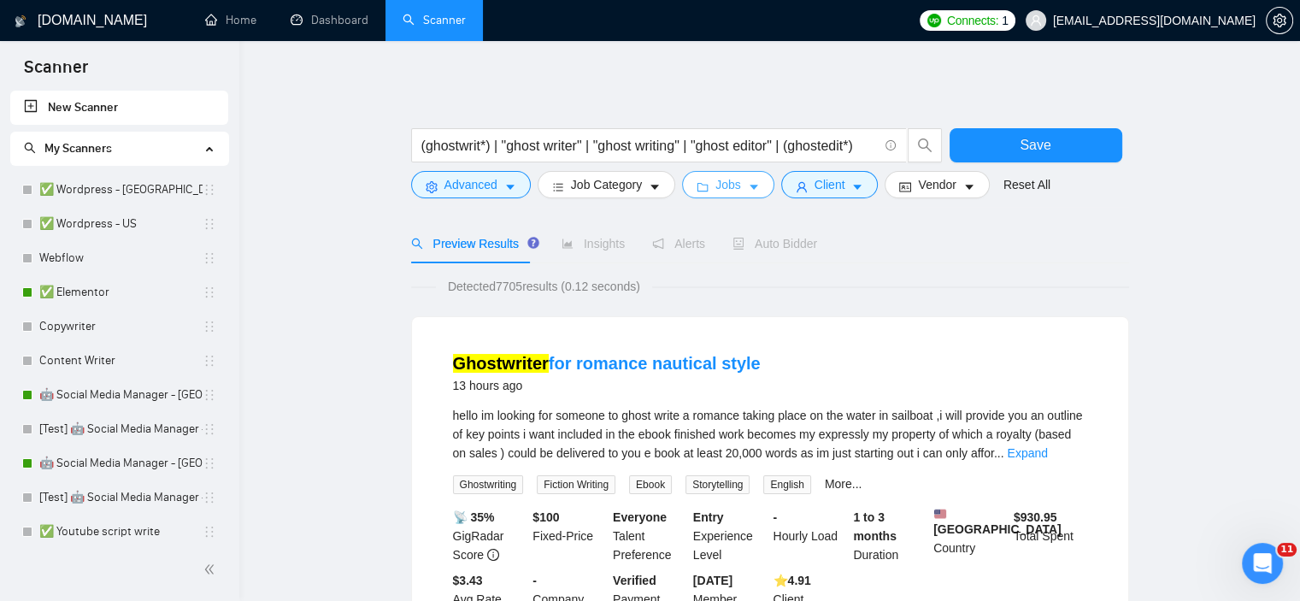
click at [719, 185] on span "Jobs" at bounding box center [728, 184] width 26 height 19
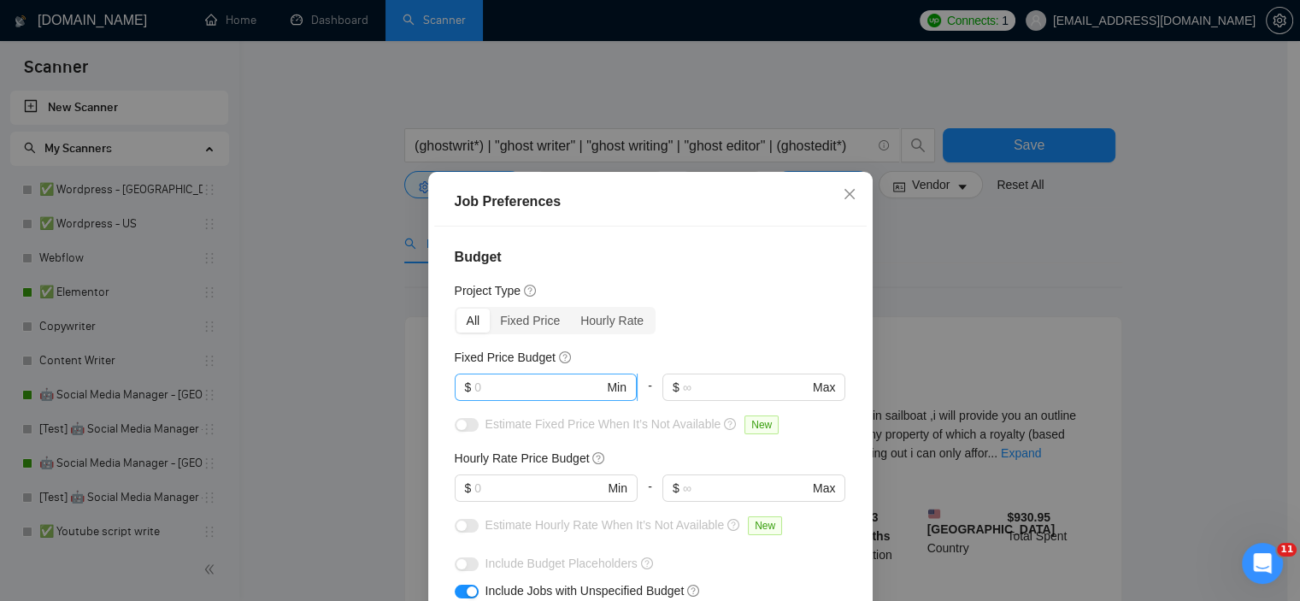
click at [552, 384] on input "text" at bounding box center [538, 387] width 129 height 19
type input "400"
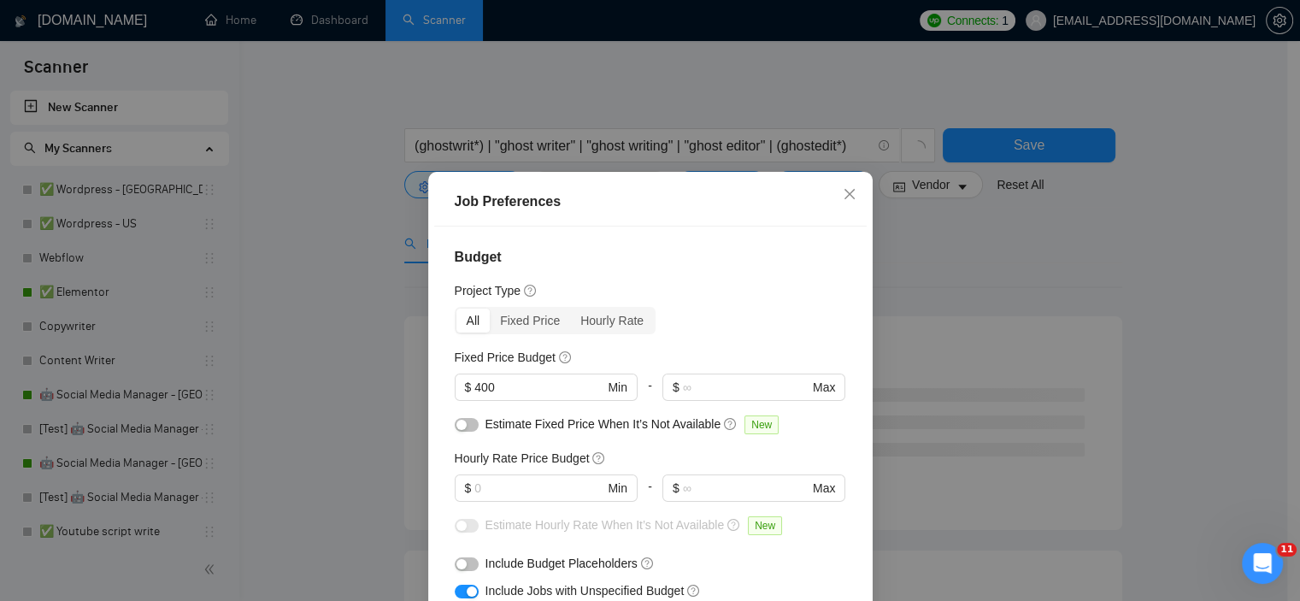
click at [682, 341] on div "Budget Project Type All Fixed Price Hourly Rate Fixed Price Budget 400 $ 400 Mi…" at bounding box center [650, 436] width 432 height 420
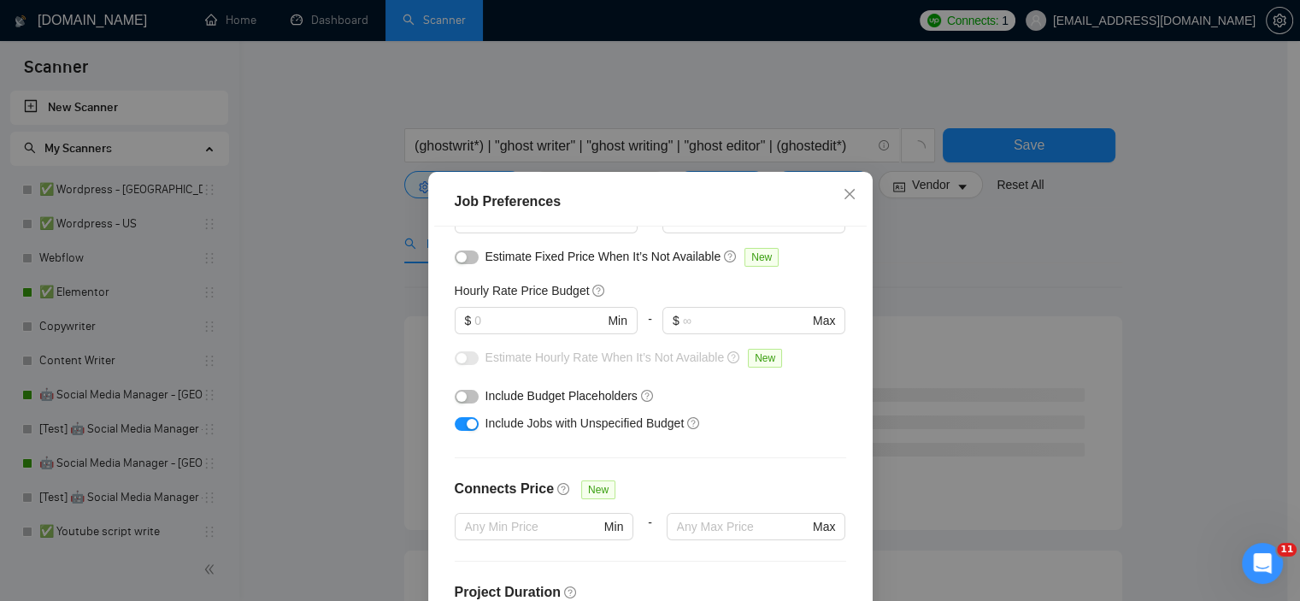
scroll to position [171, 0]
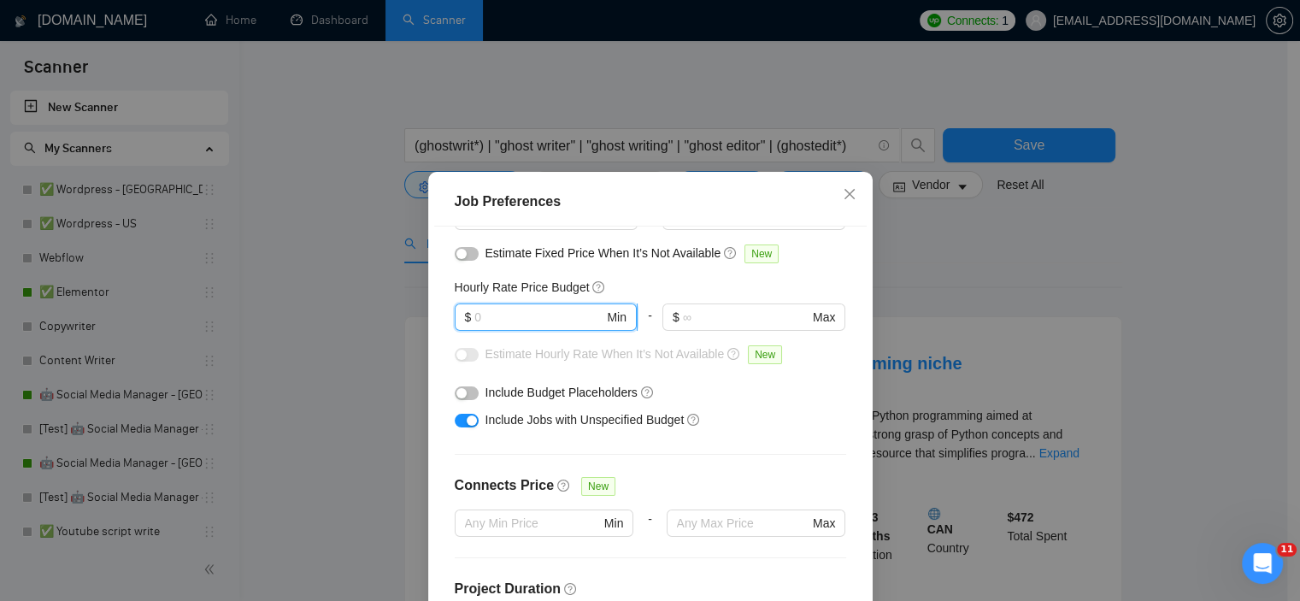
click at [479, 313] on input "text" at bounding box center [538, 317] width 129 height 19
type input "30"
click at [807, 392] on div "Include Budget Placeholders" at bounding box center [656, 392] width 343 height 19
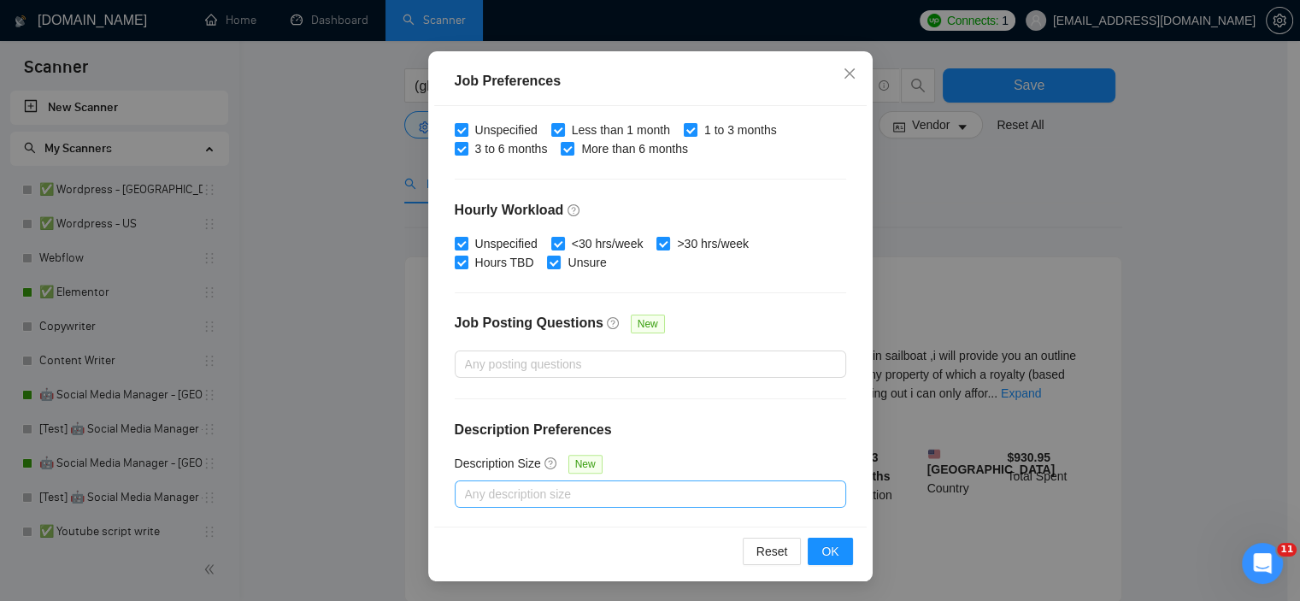
scroll to position [256, 0]
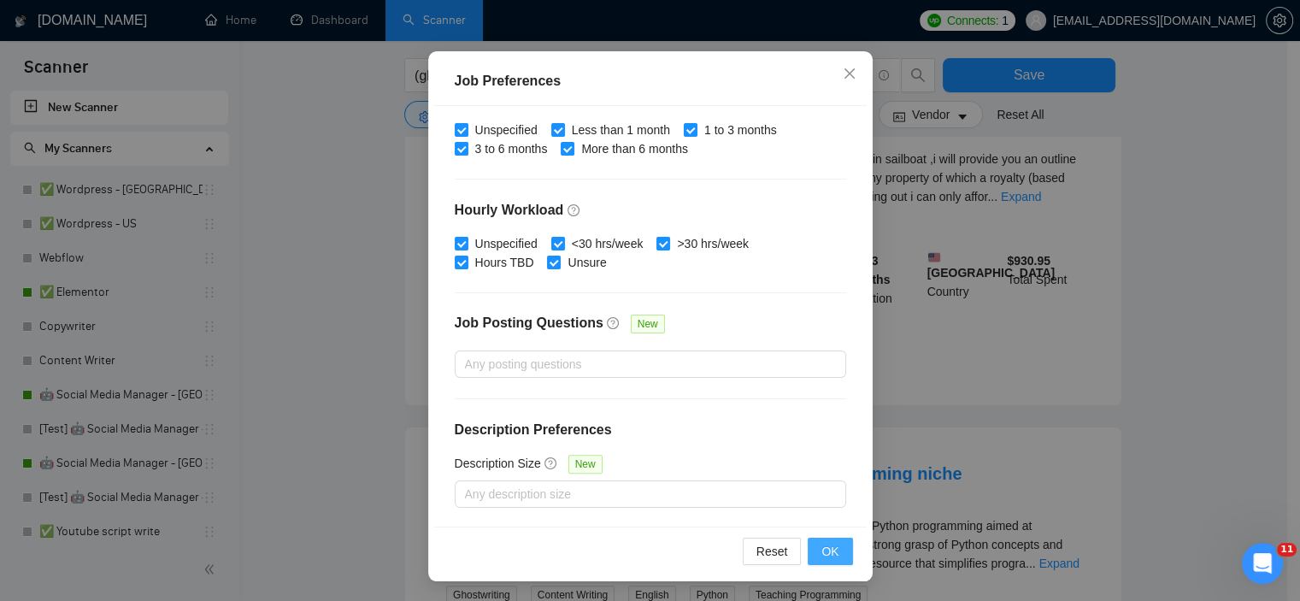
click at [814, 549] on button "OK" at bounding box center [829, 550] width 44 height 27
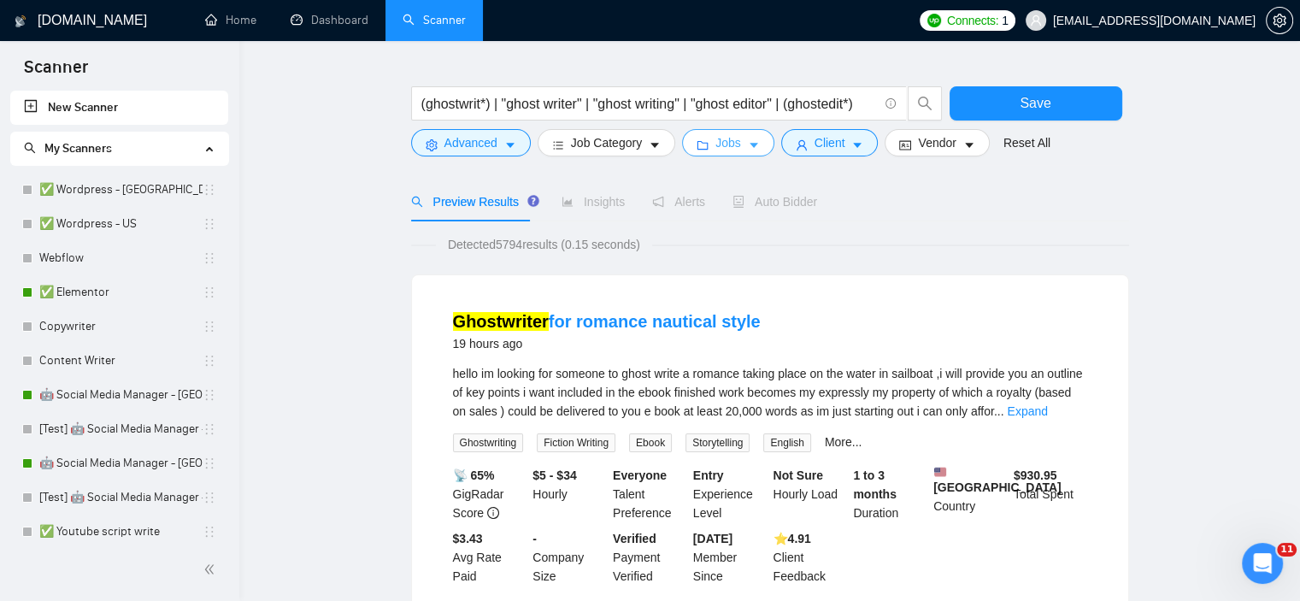
scroll to position [0, 0]
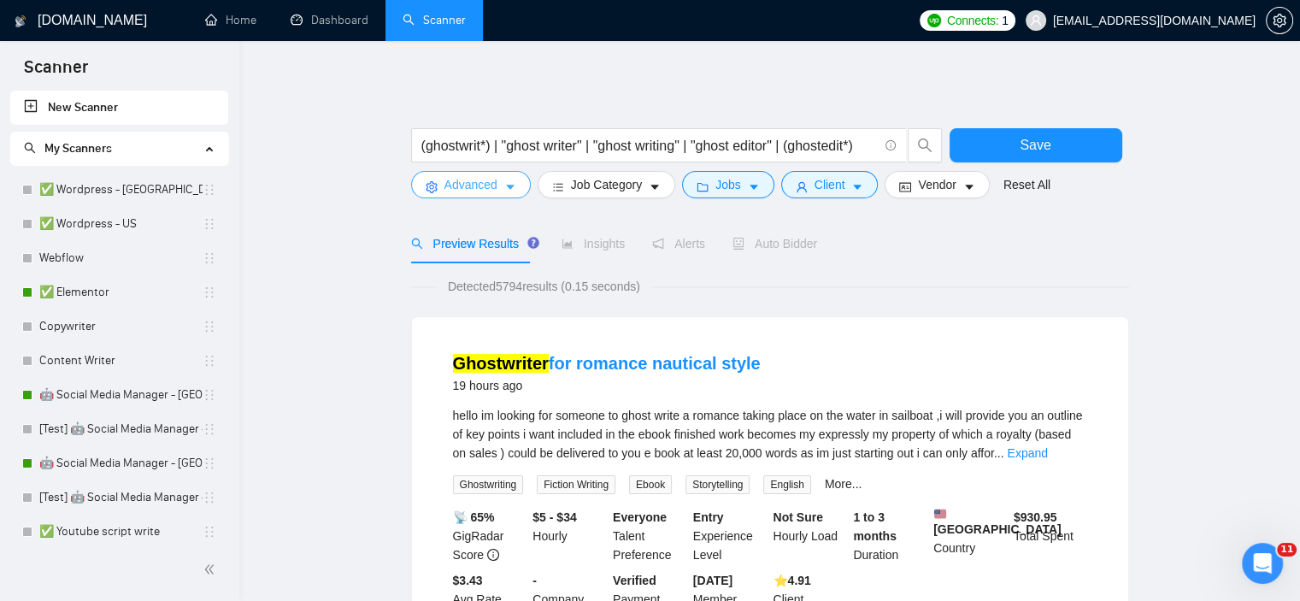
click at [505, 190] on icon "caret-down" at bounding box center [510, 187] width 12 height 12
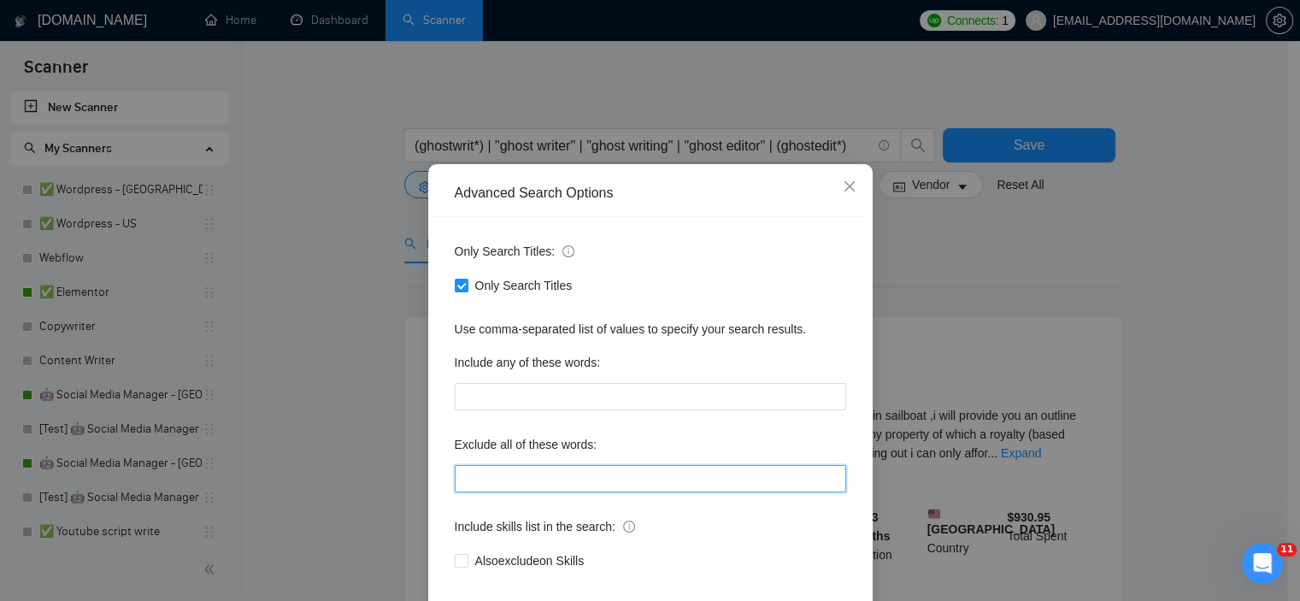
click at [553, 492] on input "text" at bounding box center [650, 478] width 391 height 27
type input "romance"
click at [601, 465] on div "Exclude all of these words:" at bounding box center [650, 448] width 391 height 34
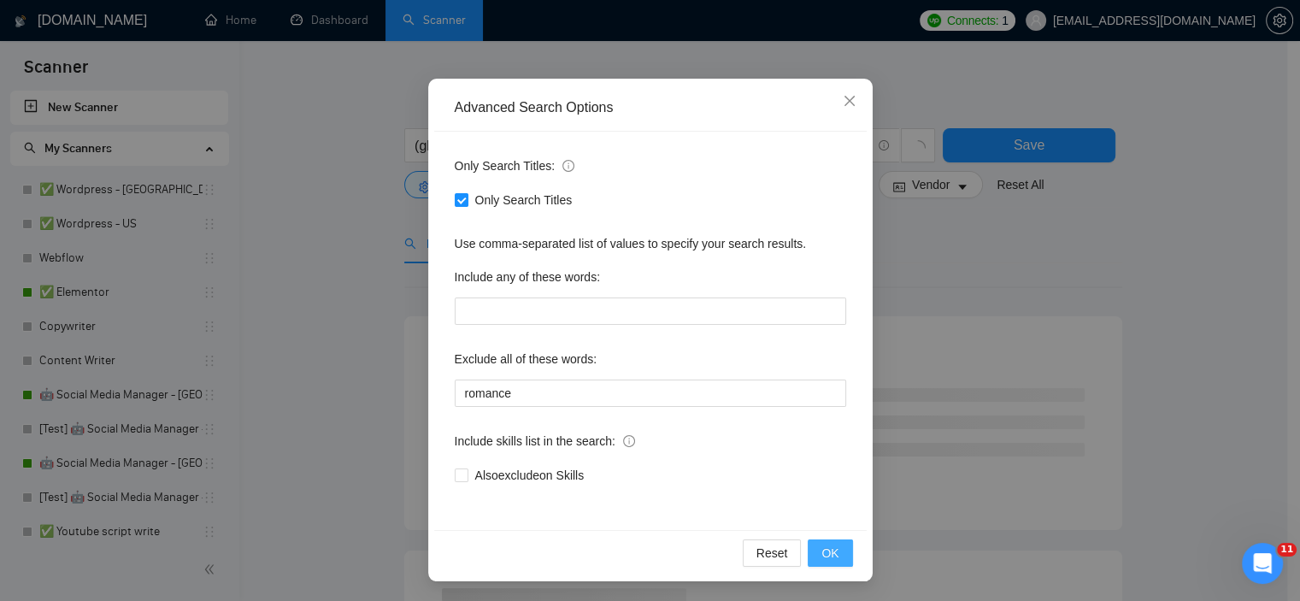
click at [815, 555] on button "OK" at bounding box center [829, 552] width 44 height 27
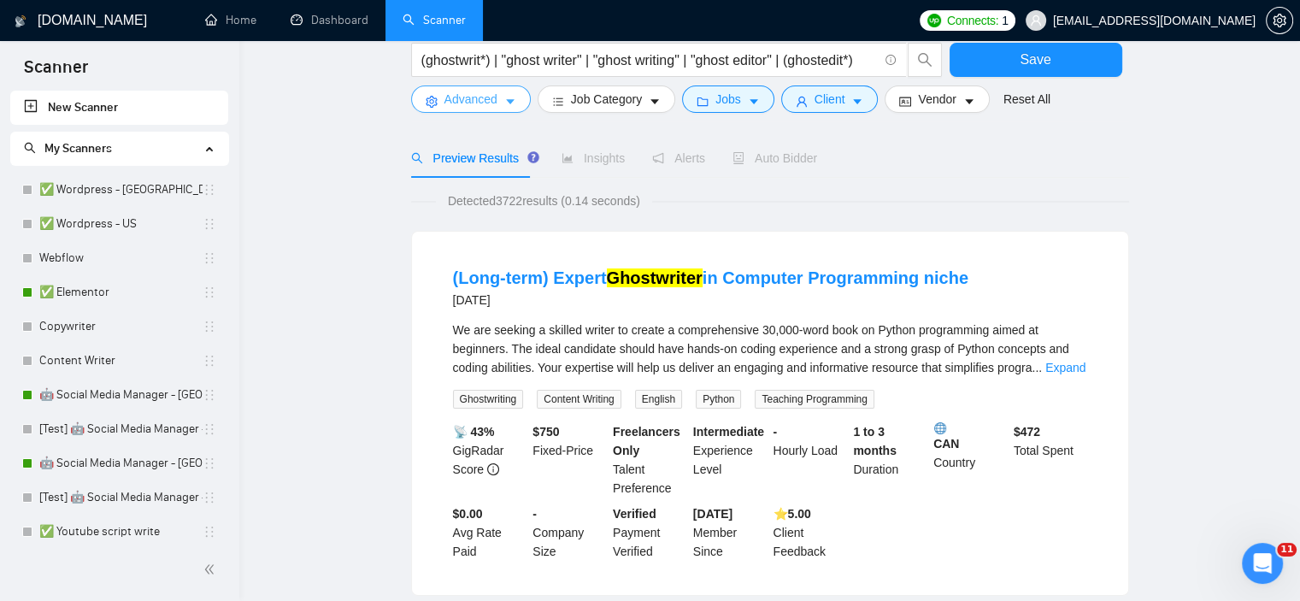
scroll to position [0, 0]
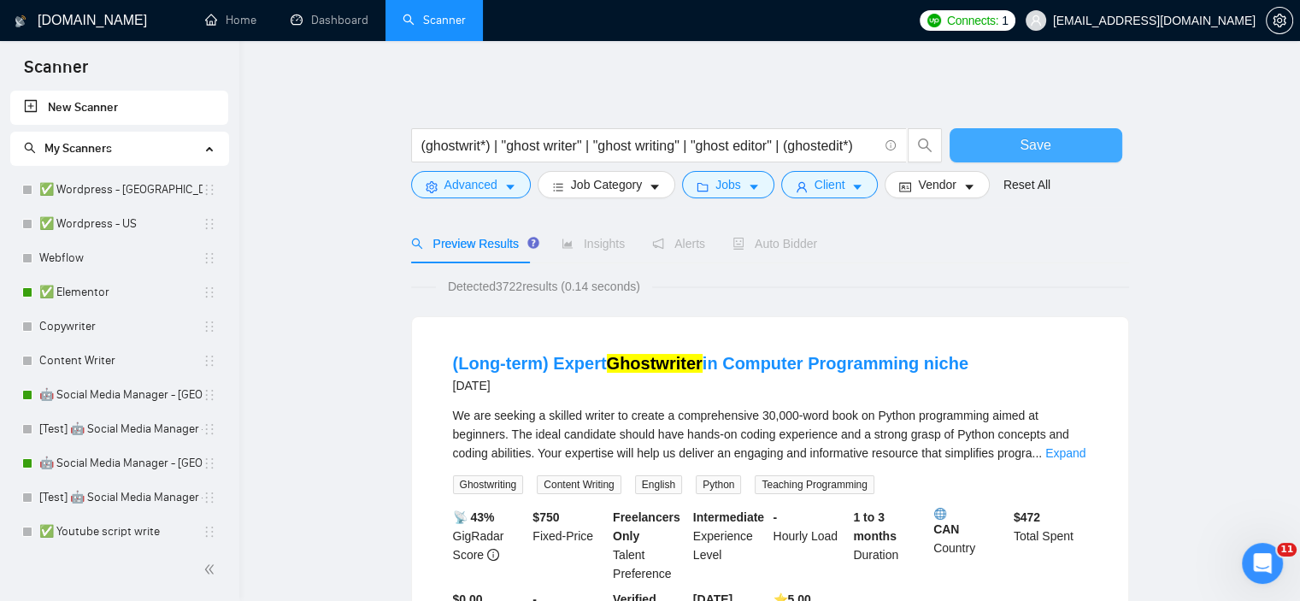
click at [1012, 133] on button "Save" at bounding box center [1035, 145] width 173 height 34
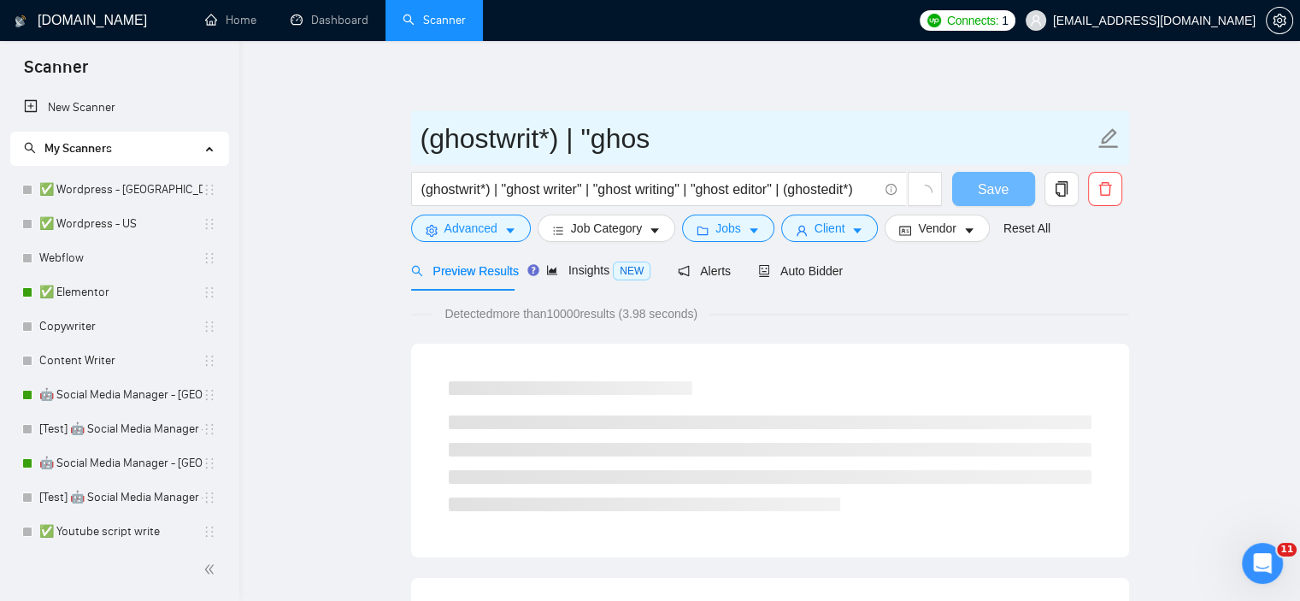
click at [465, 134] on input "(ghostwrit*) | "ghos" at bounding box center [756, 138] width 673 height 43
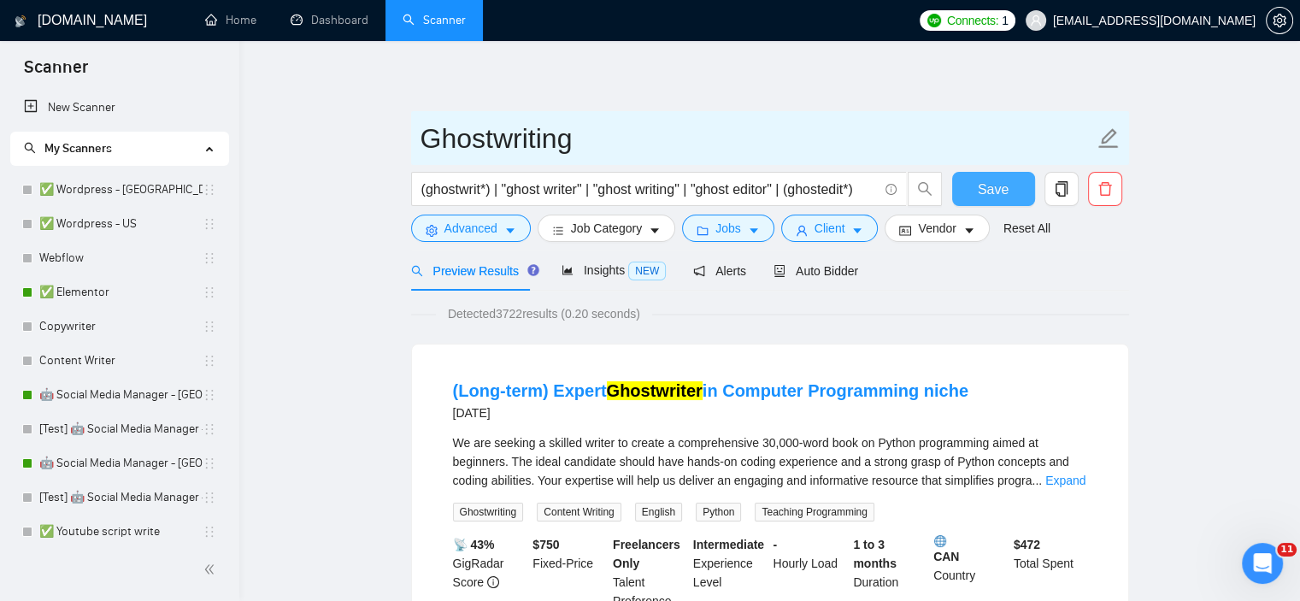
type input "Ghostwriting"
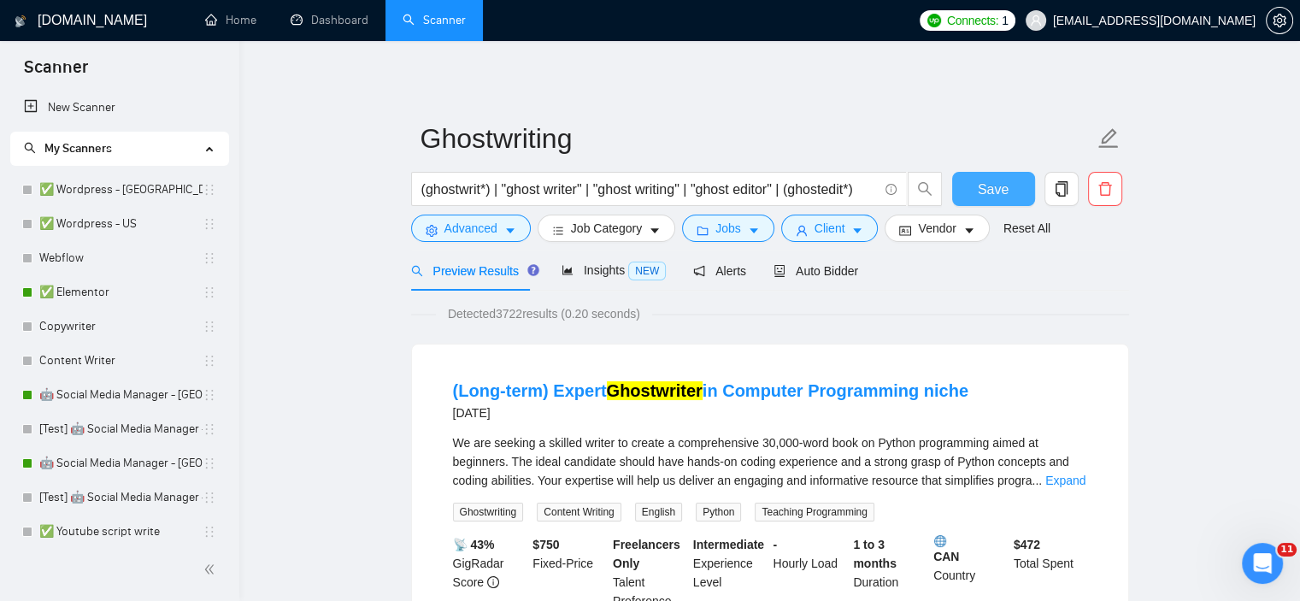
click at [967, 185] on button "Save" at bounding box center [993, 189] width 83 height 34
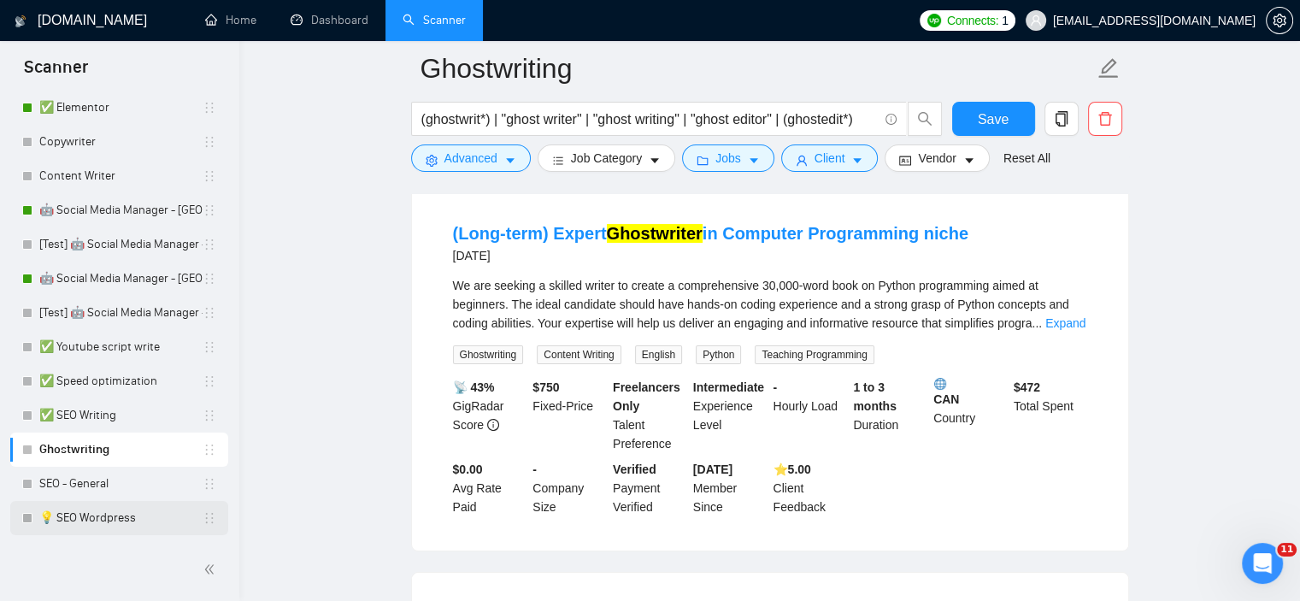
scroll to position [147, 0]
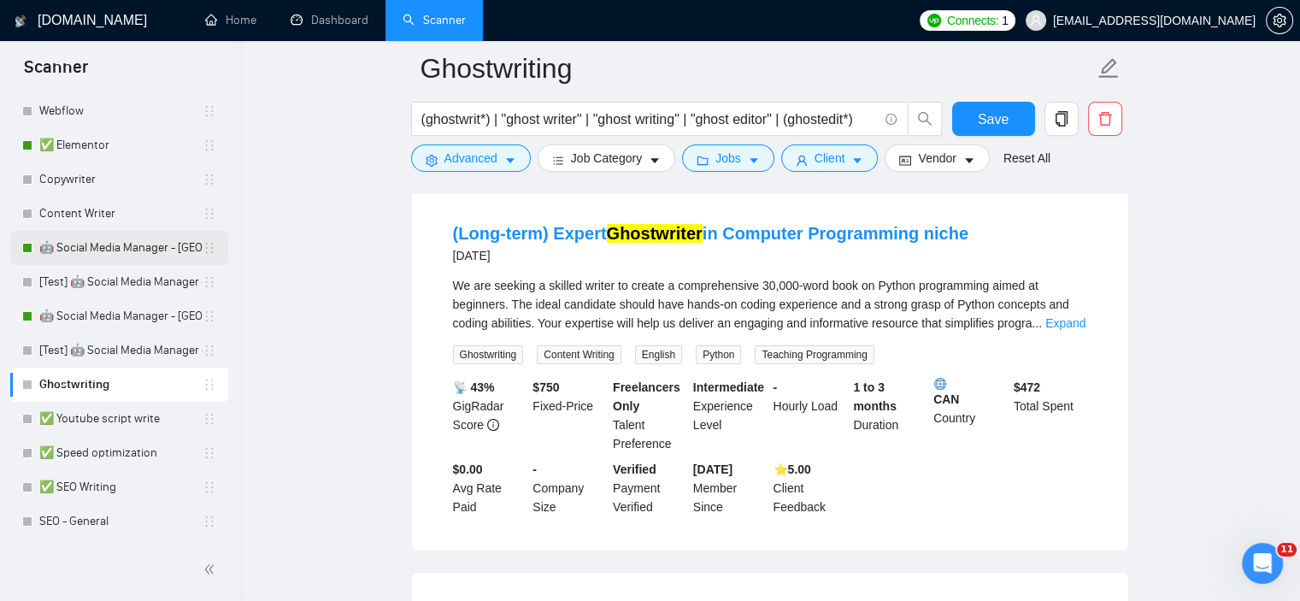
click at [96, 245] on link "🤖 Social Media Manager - [GEOGRAPHIC_DATA]" at bounding box center [120, 248] width 163 height 34
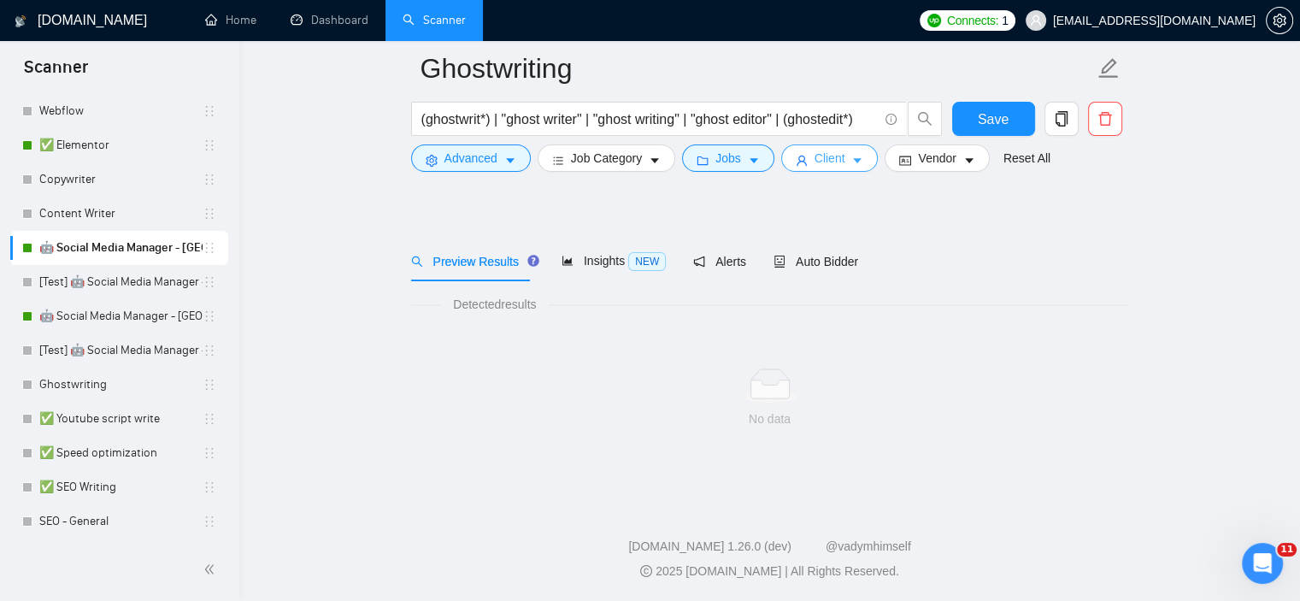
scroll to position [23, 0]
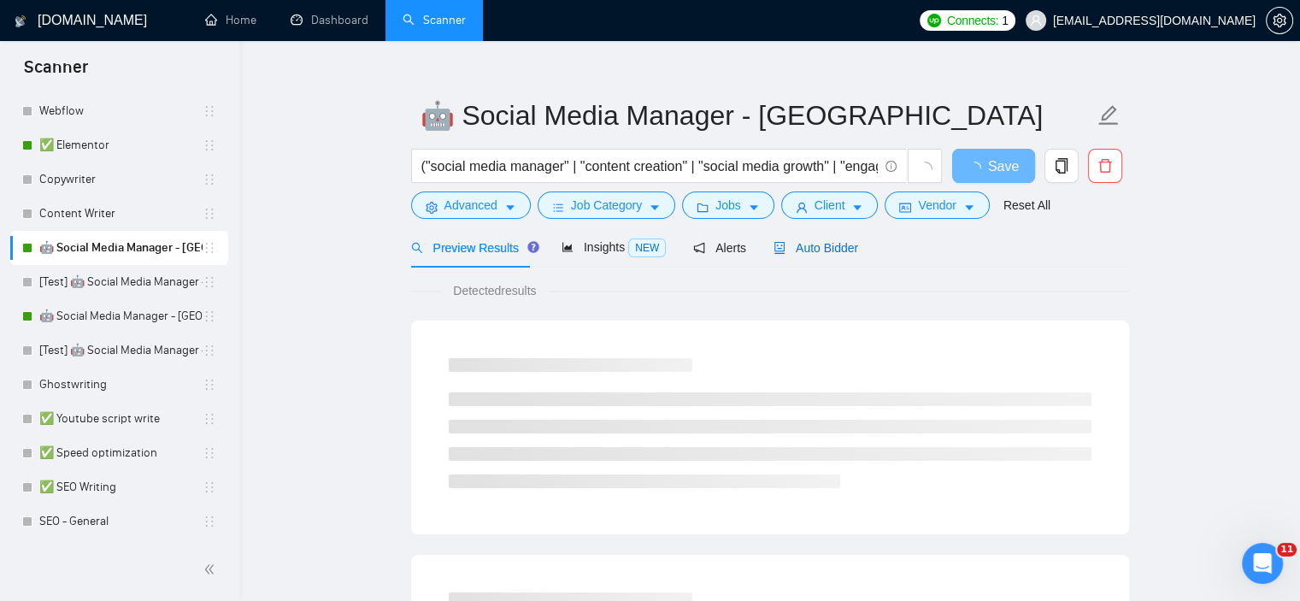
click at [798, 253] on span "Auto Bidder" at bounding box center [815, 248] width 85 height 14
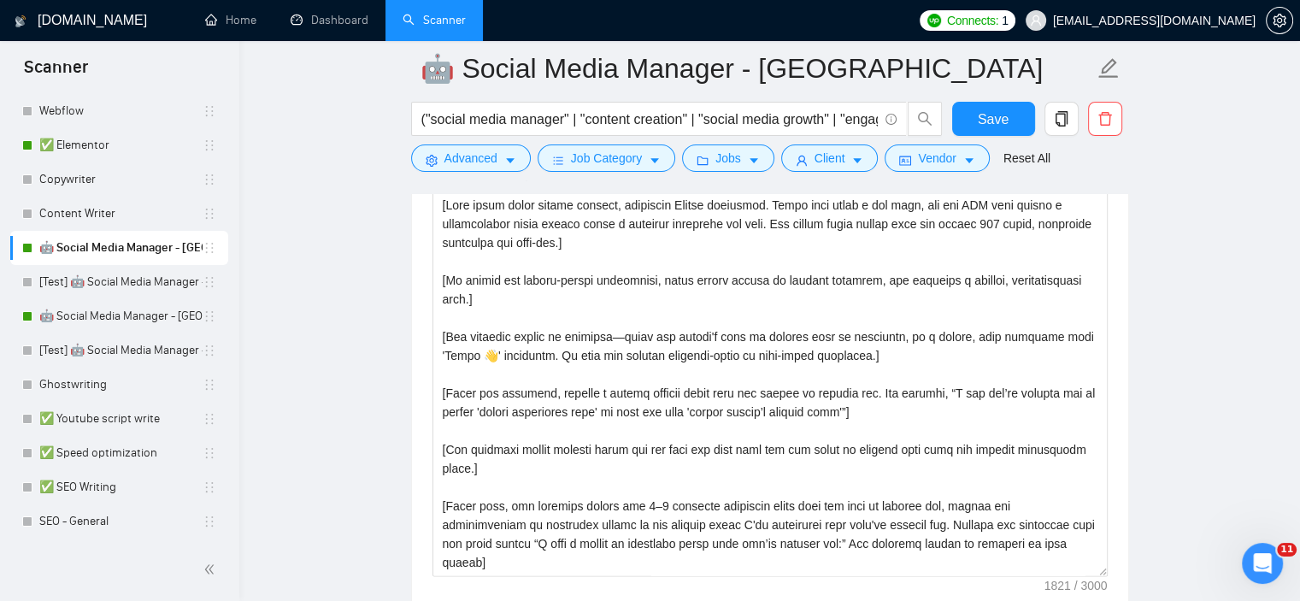
scroll to position [1988, 0]
click at [701, 402] on textarea "Cover letter template:" at bounding box center [769, 382] width 675 height 384
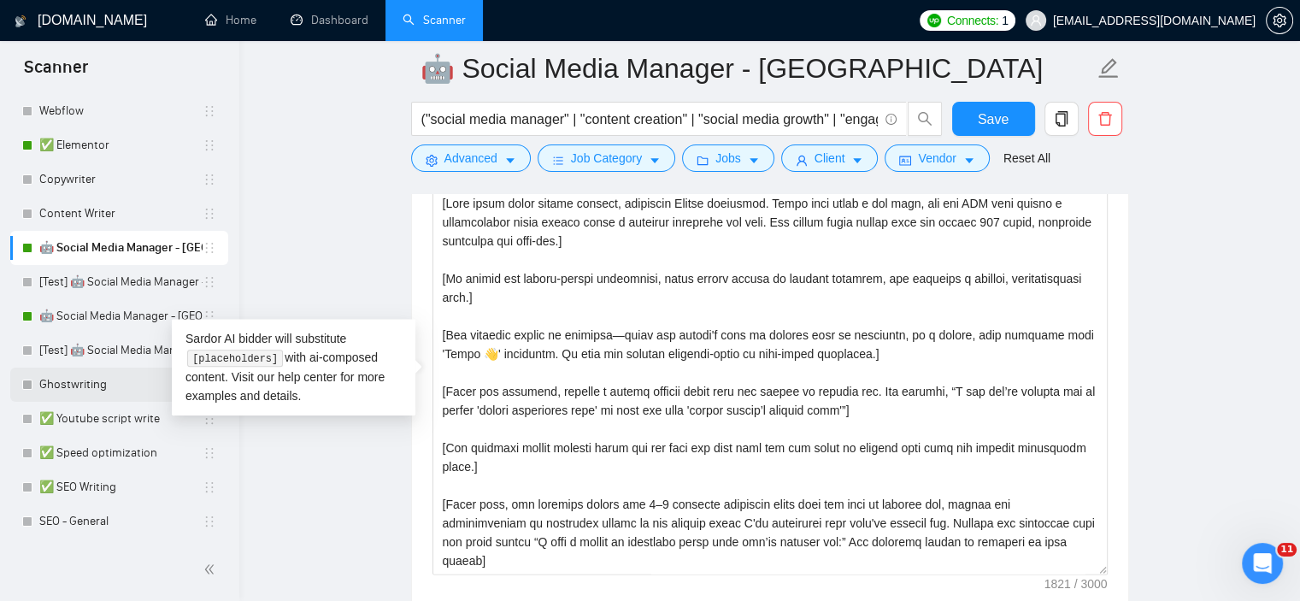
click at [99, 390] on link "Ghostwriting" at bounding box center [120, 384] width 163 height 34
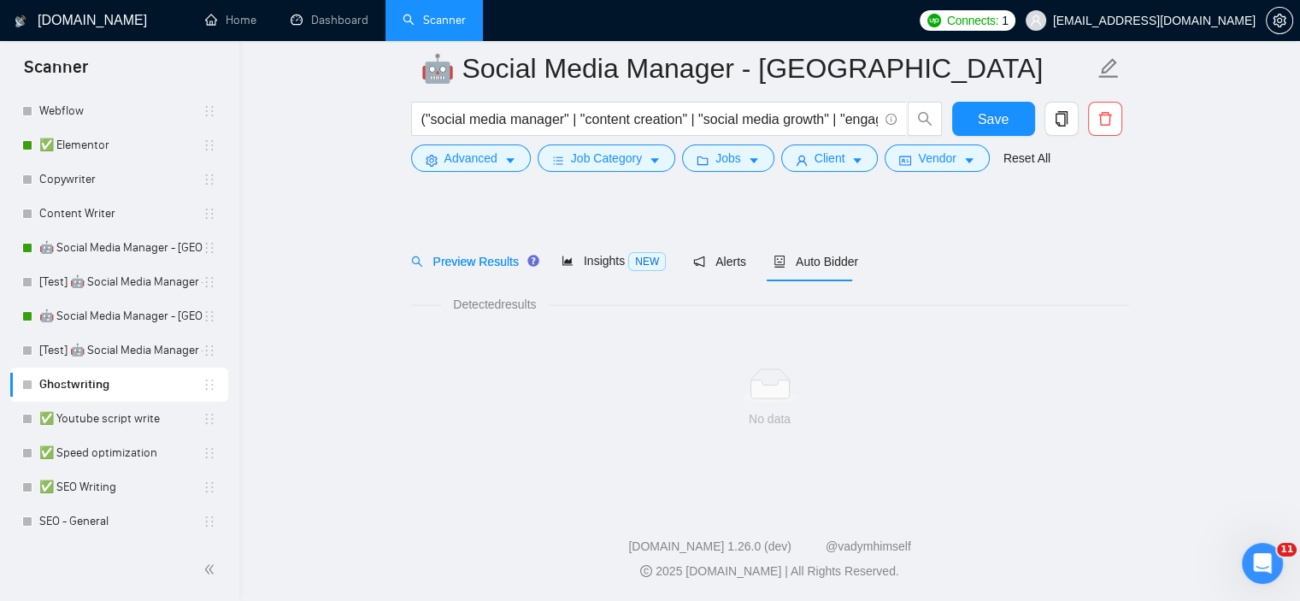
scroll to position [23, 0]
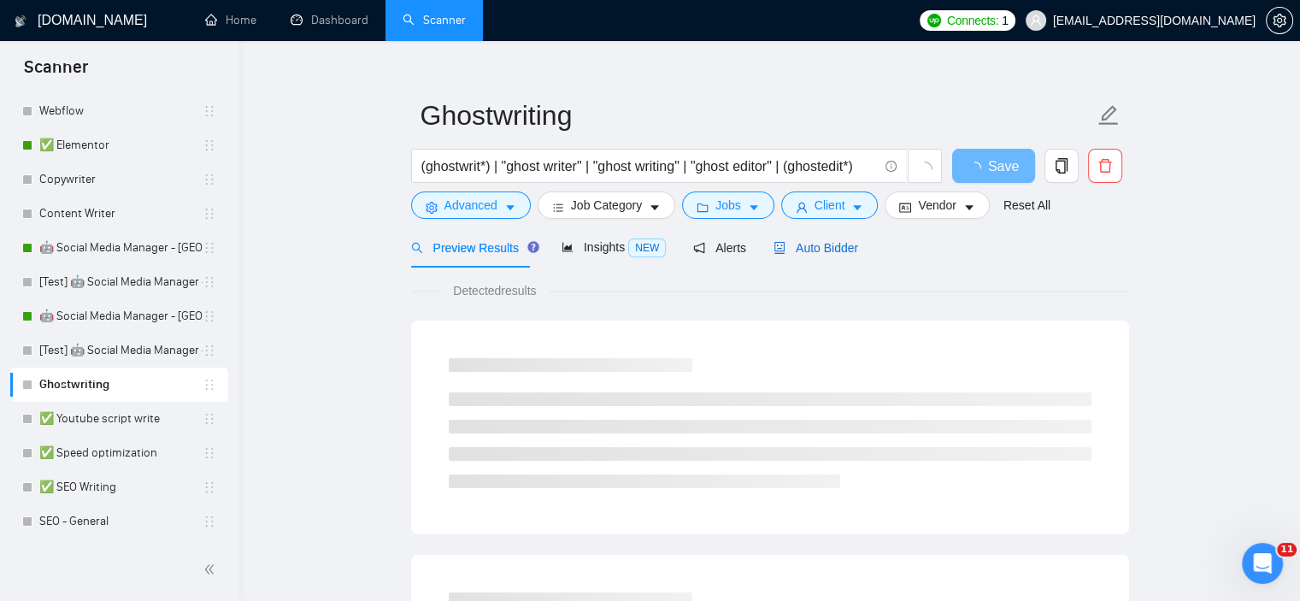
click at [810, 248] on span "Auto Bidder" at bounding box center [815, 248] width 85 height 14
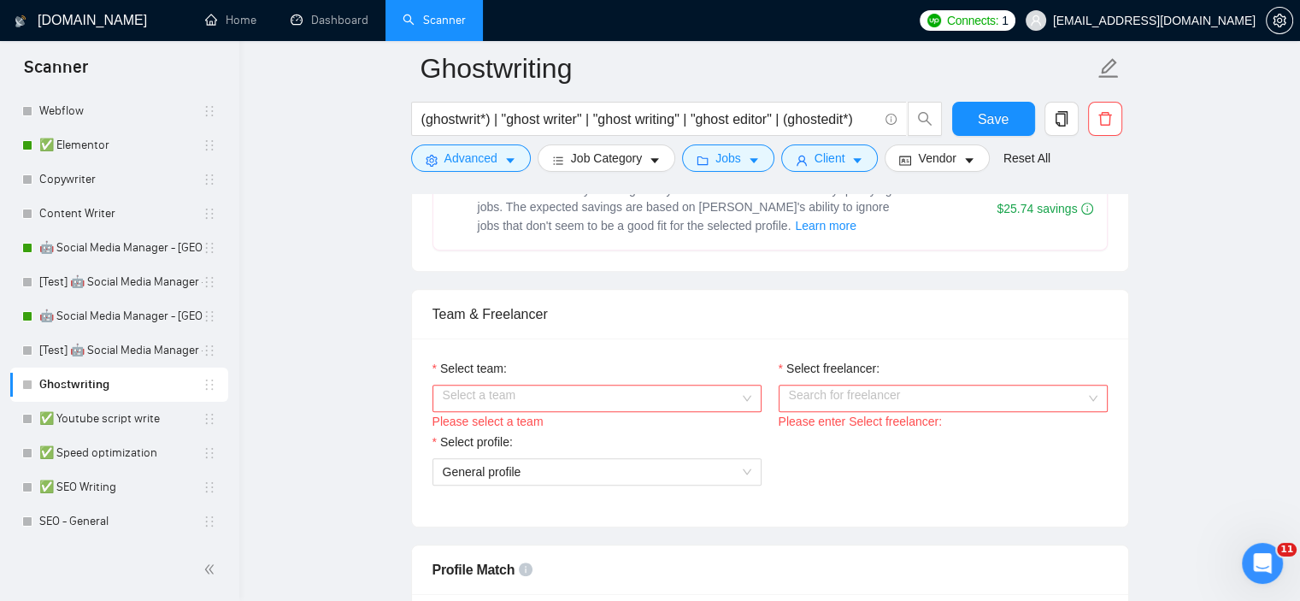
scroll to position [792, 0]
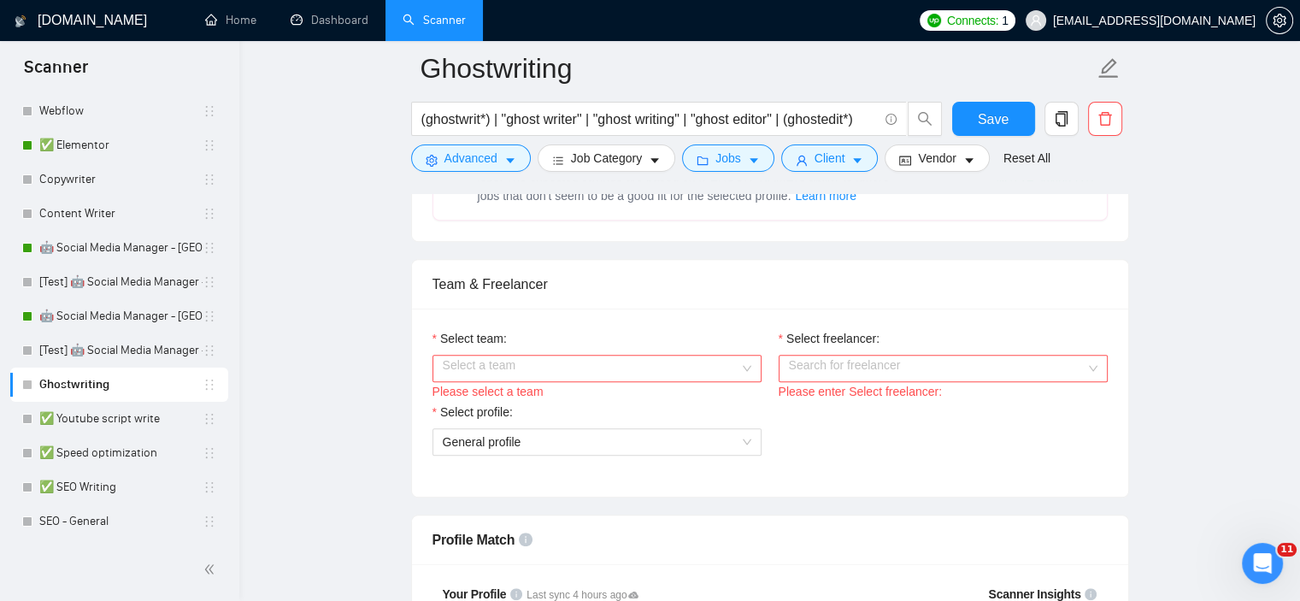
click at [605, 365] on input "Select team:" at bounding box center [591, 368] width 296 height 26
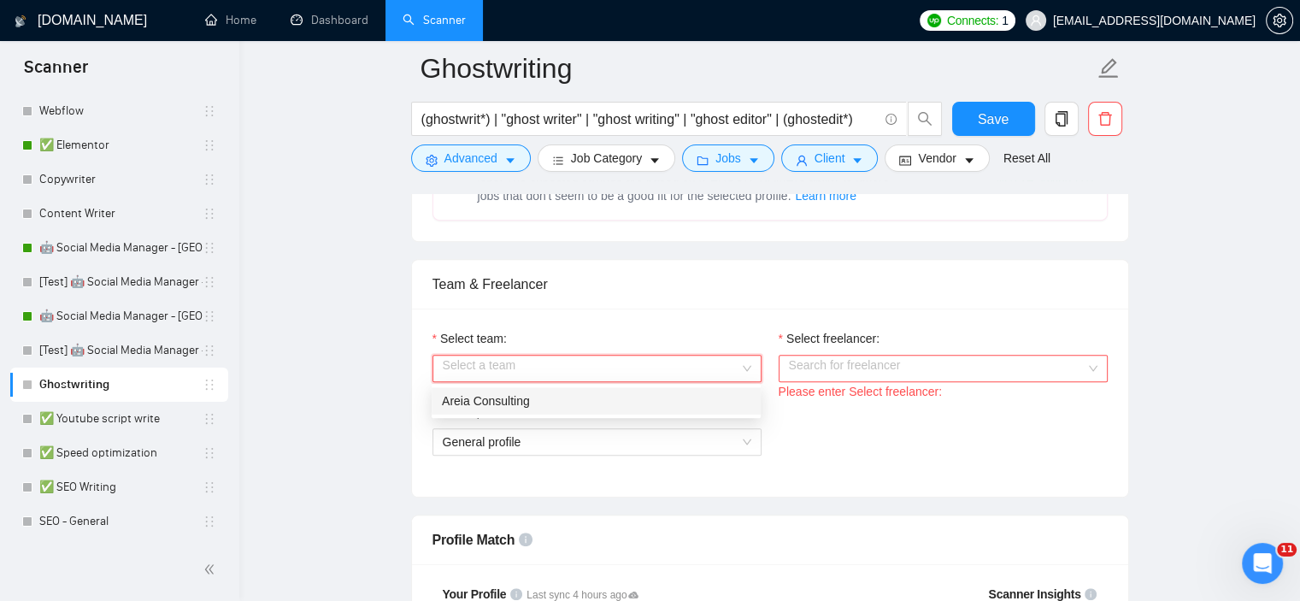
click at [564, 395] on div "Areia Consulting" at bounding box center [596, 400] width 308 height 19
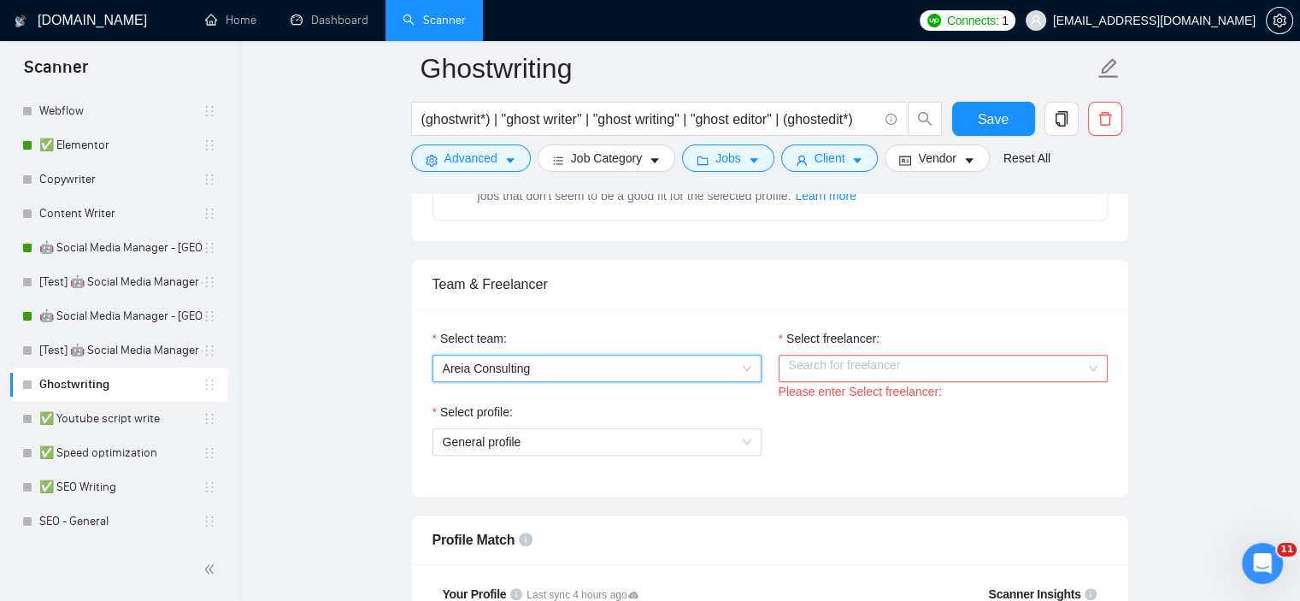
click at [861, 348] on div "Select freelancer:" at bounding box center [942, 342] width 329 height 26
click at [865, 361] on input "Select freelancer:" at bounding box center [937, 368] width 296 height 26
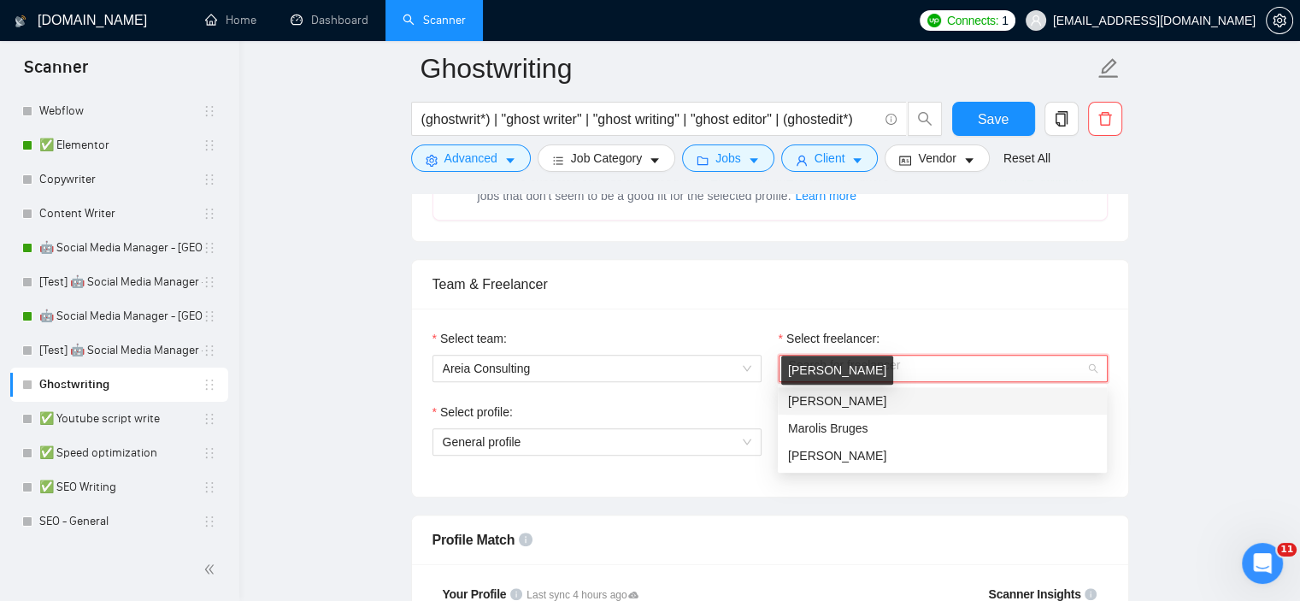
click at [842, 404] on span "[PERSON_NAME]" at bounding box center [837, 401] width 98 height 14
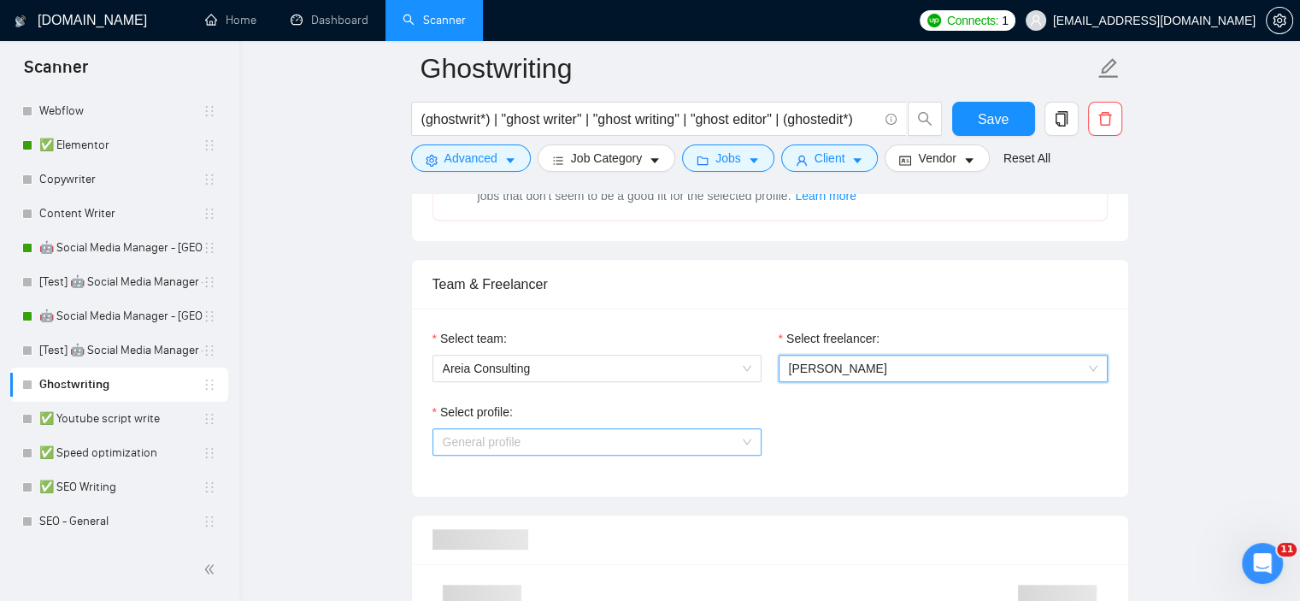
click at [475, 445] on span "General profile" at bounding box center [597, 442] width 308 height 26
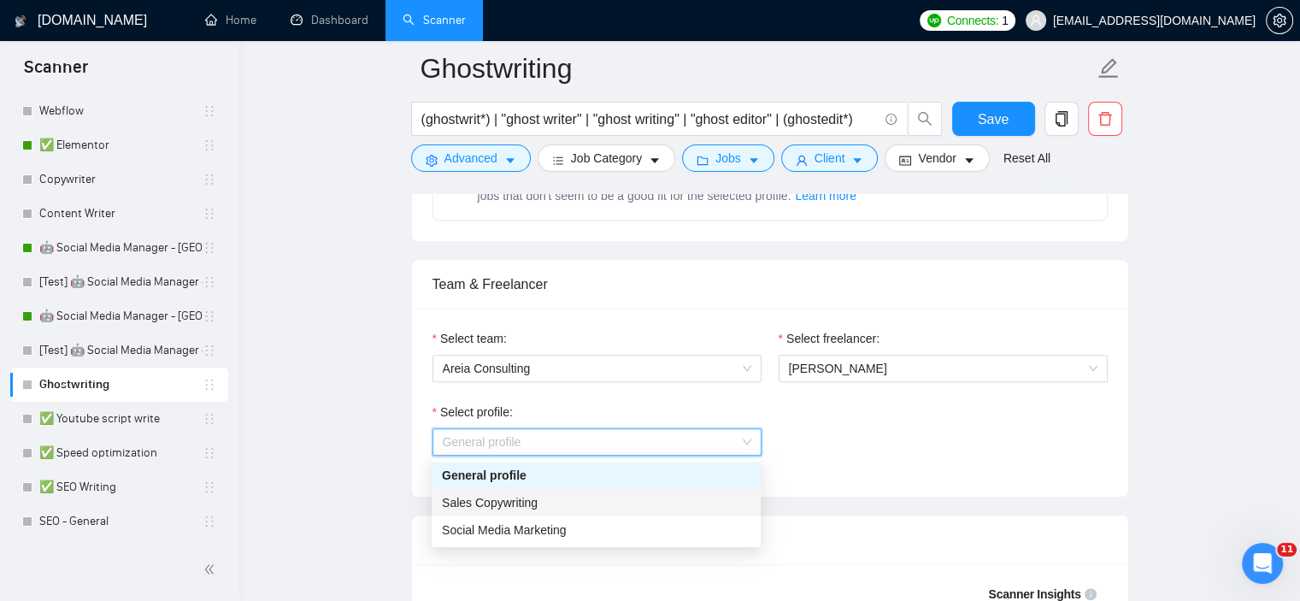
click at [504, 508] on span "Sales Copywriting" at bounding box center [490, 503] width 96 height 14
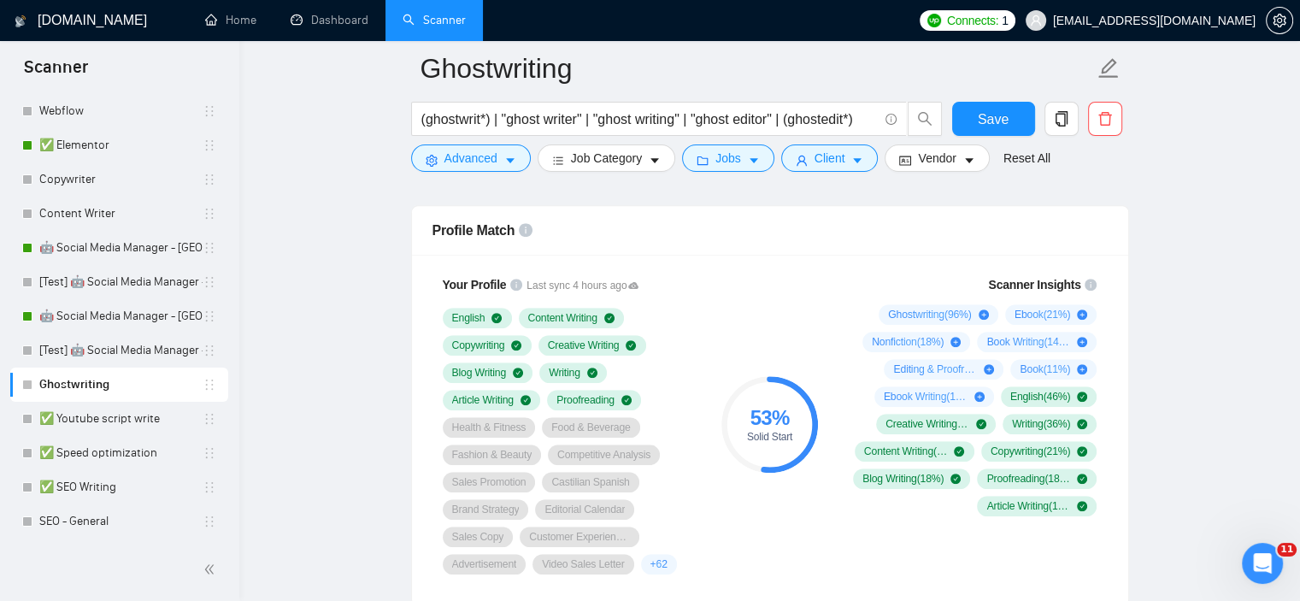
scroll to position [963, 0]
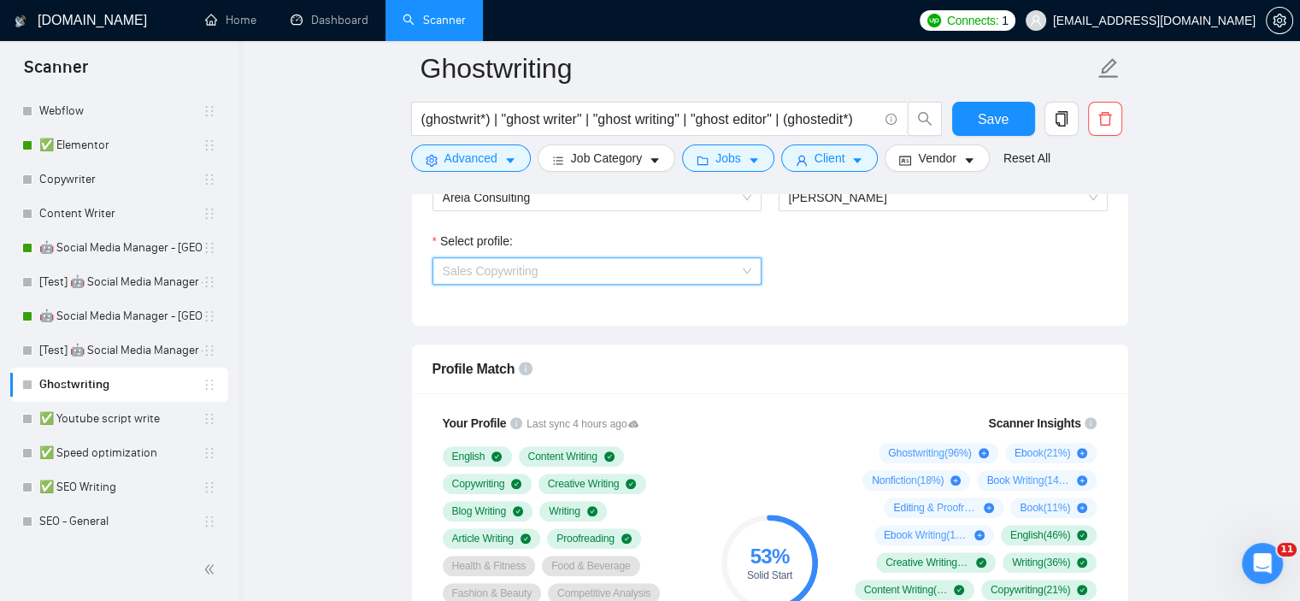
click at [557, 267] on span "Sales Copywriting" at bounding box center [597, 271] width 308 height 26
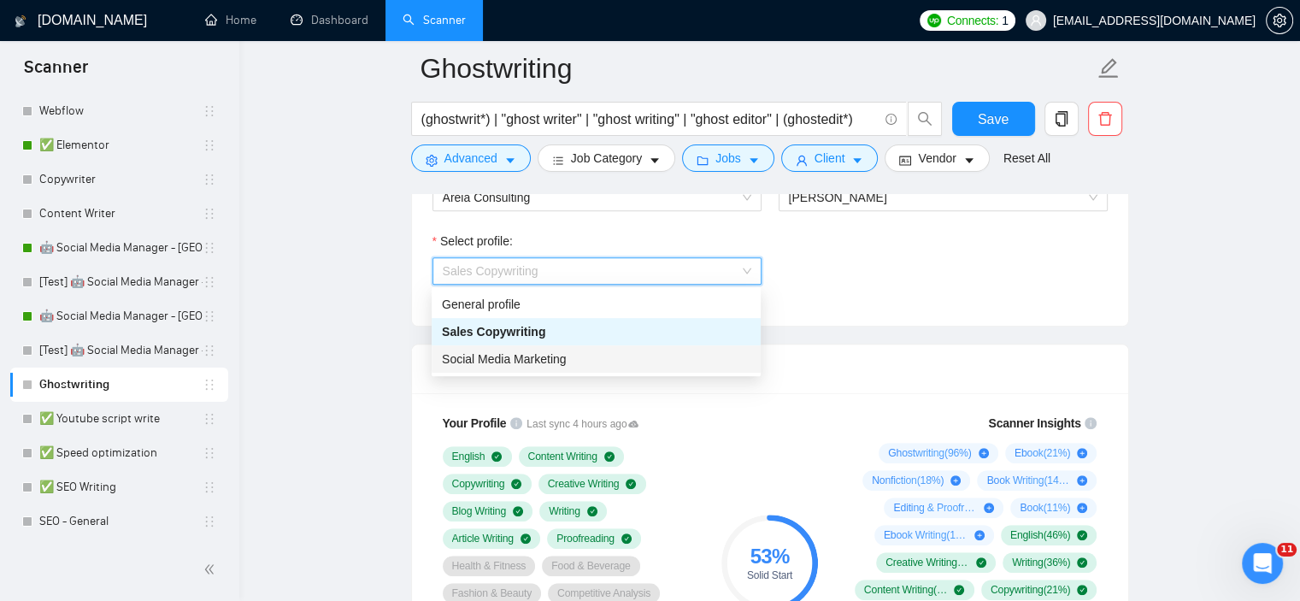
click at [540, 347] on div "Social Media Marketing" at bounding box center [595, 358] width 329 height 27
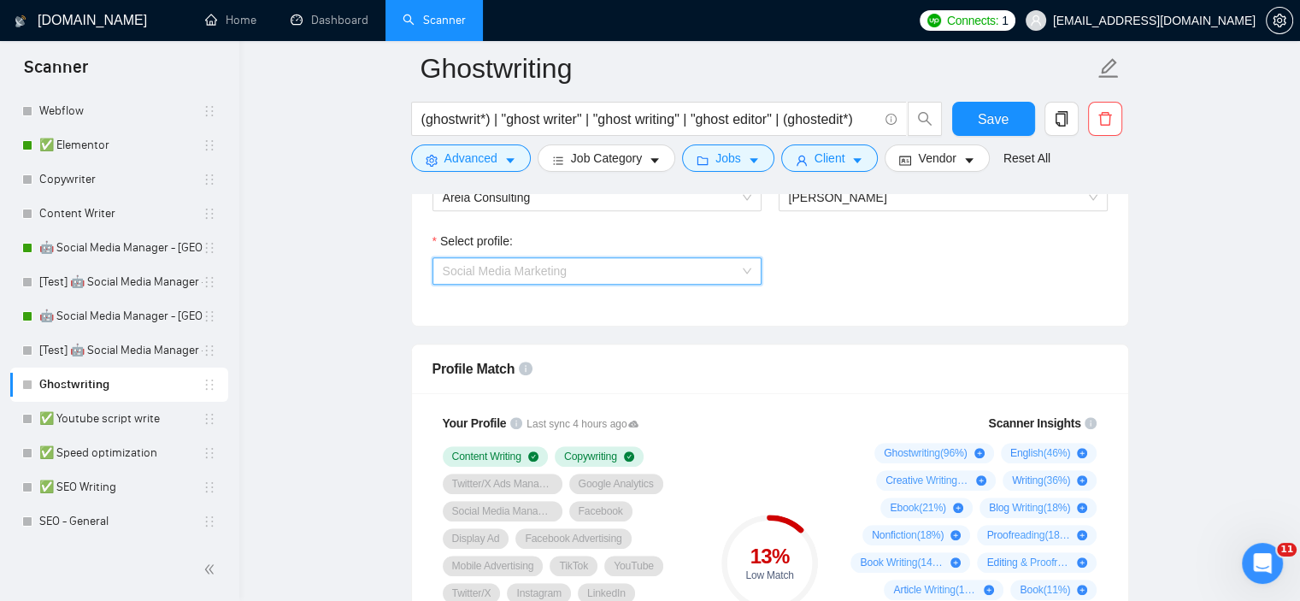
click at [608, 265] on span "Social Media Marketing" at bounding box center [597, 271] width 308 height 26
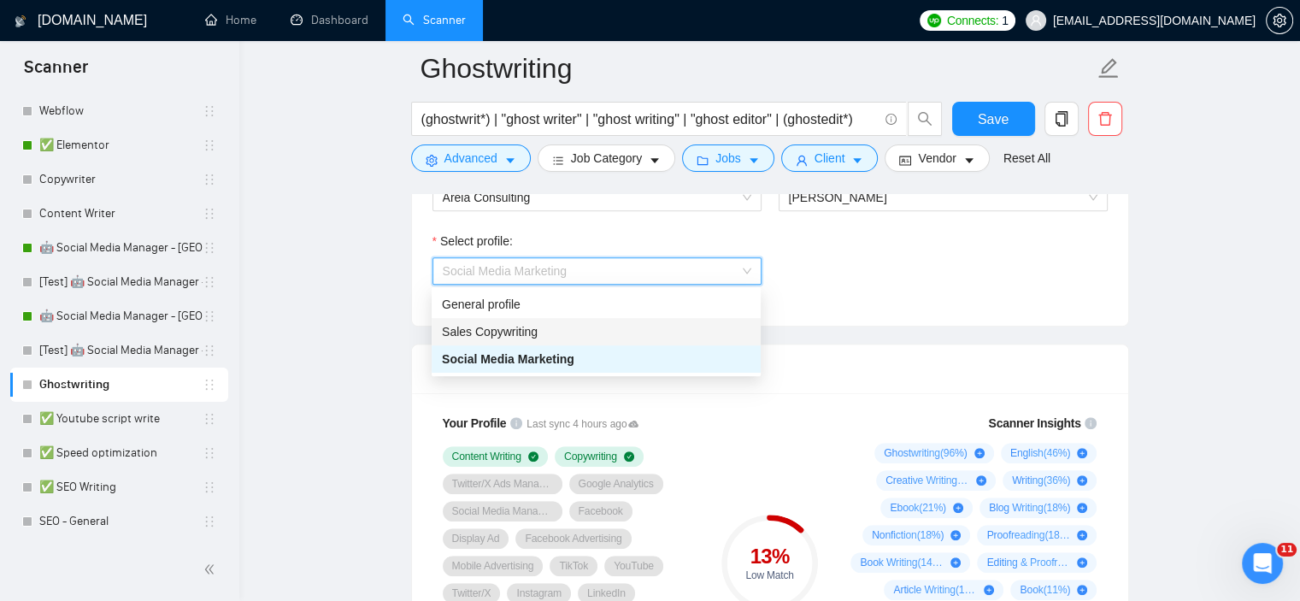
click at [594, 336] on div "Sales Copywriting" at bounding box center [596, 331] width 308 height 19
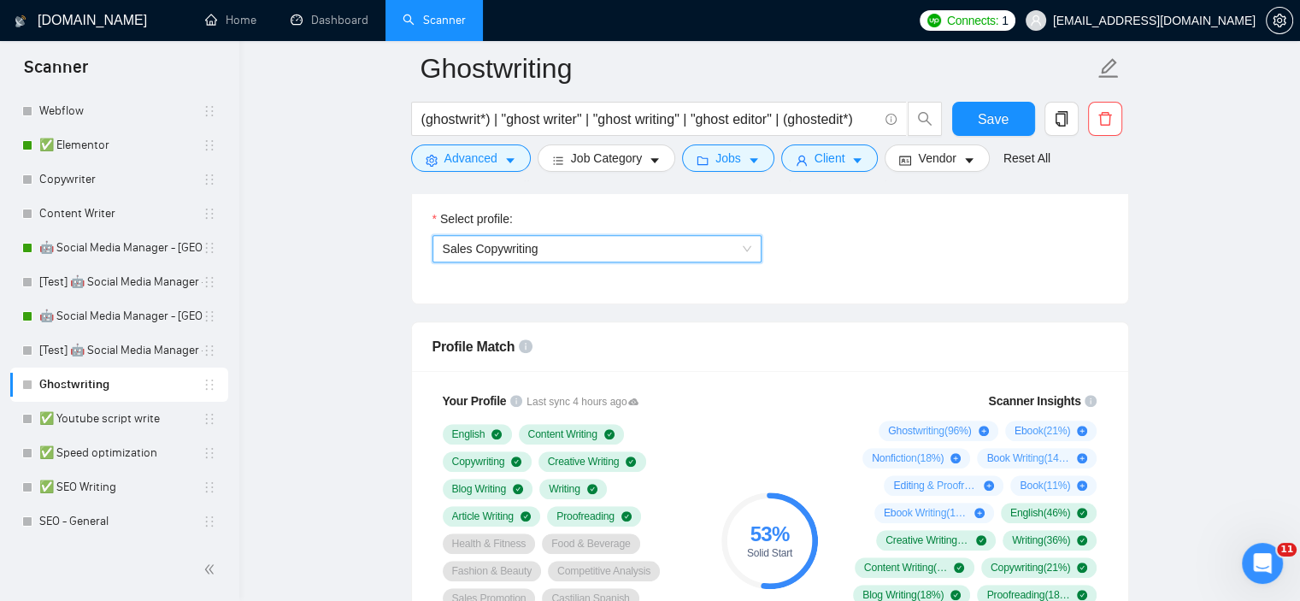
scroll to position [1134, 0]
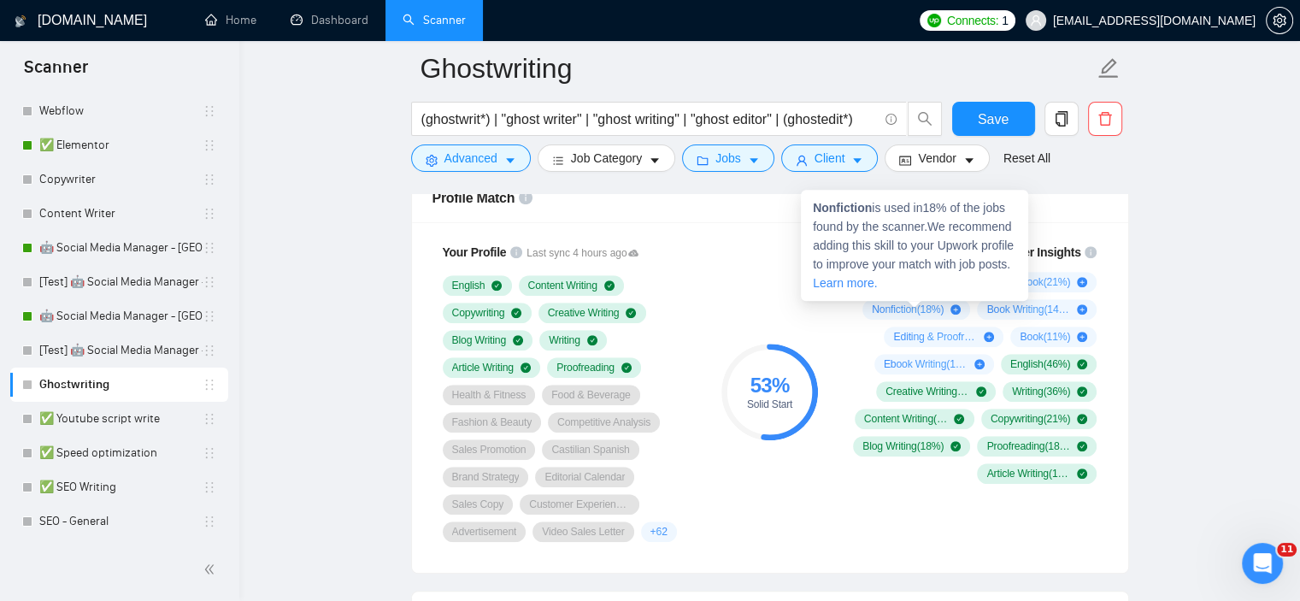
click at [954, 306] on icon "plus-circle" at bounding box center [955, 309] width 10 height 10
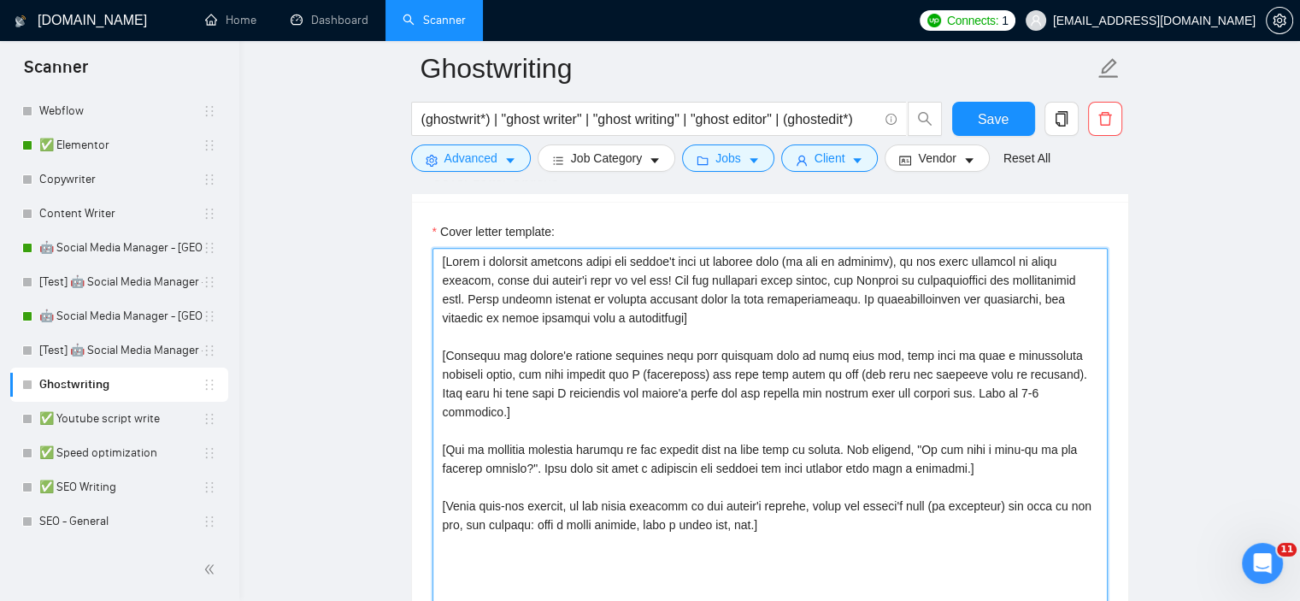
click at [628, 396] on textarea "Cover letter template:" at bounding box center [769, 440] width 675 height 384
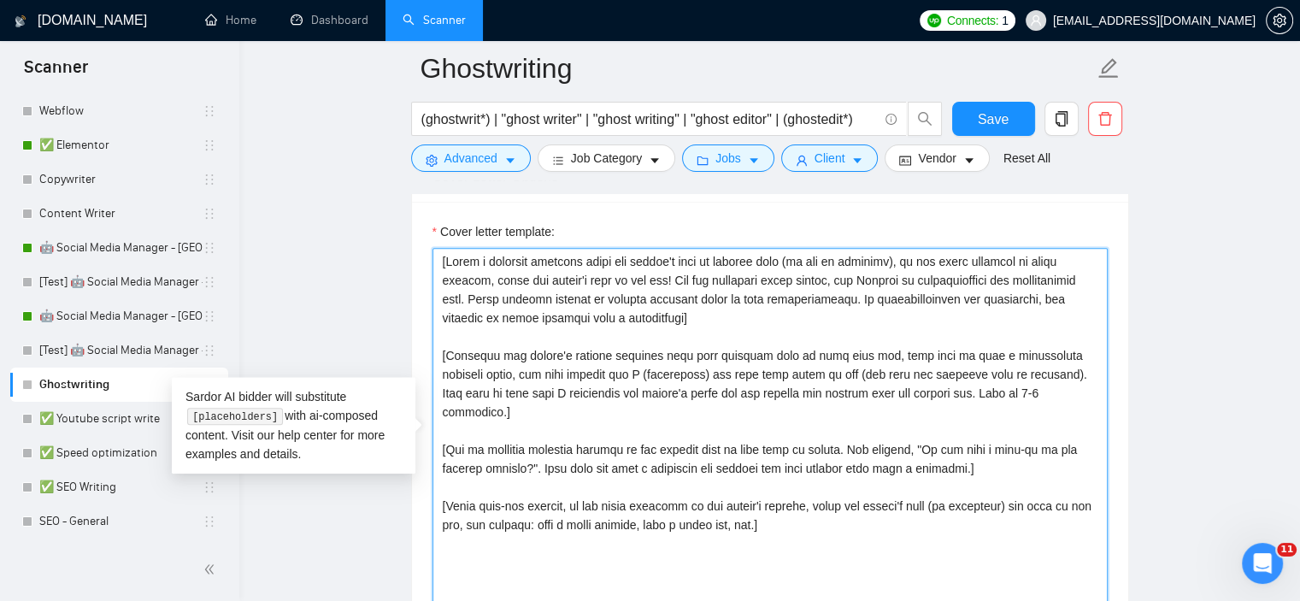
paste textarea "Lore ipsum dolor sitame consect, adipiscin Elitse doeiusmod. Tempo inci utlab e…"
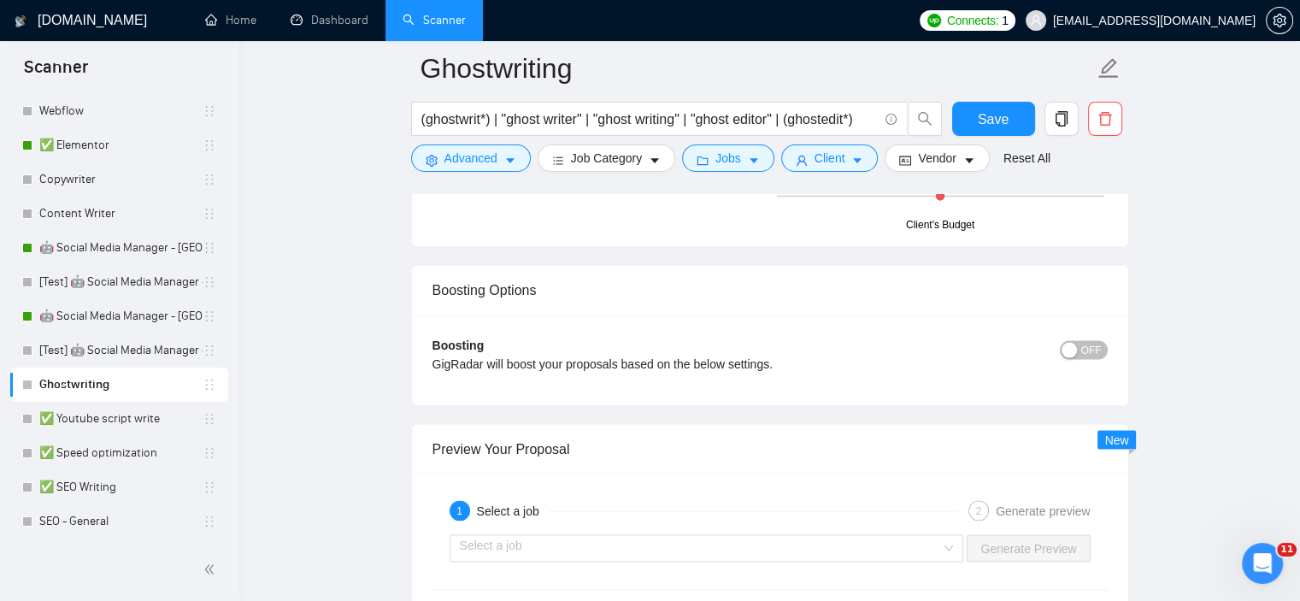
scroll to position [3213, 0]
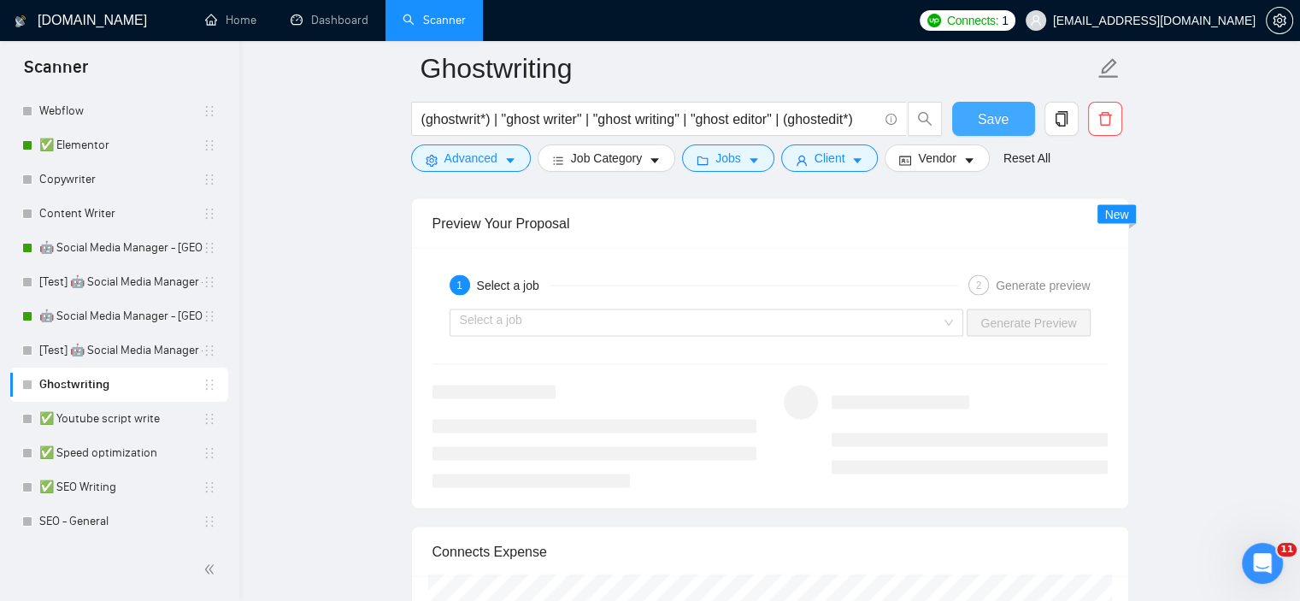
type textarea "[Lore ipsum dolor sitame consect, adipiscin Elitse doeiusmod. Tempo inci utlab …"
click at [1007, 121] on button "Save" at bounding box center [993, 119] width 83 height 34
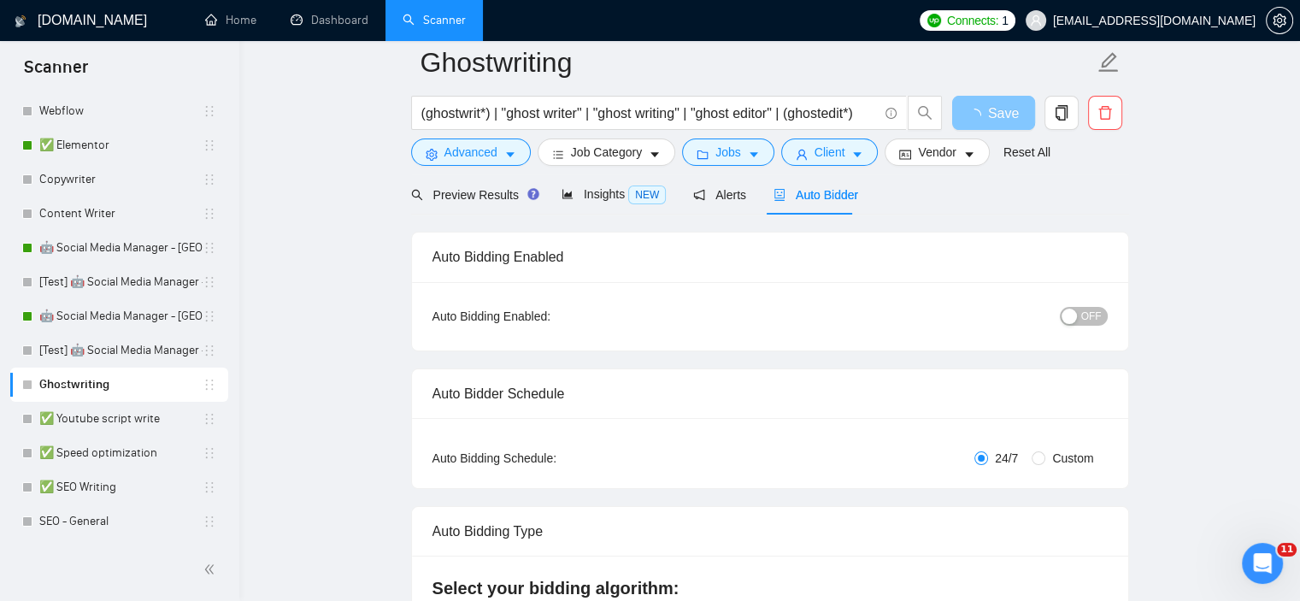
scroll to position [0, 0]
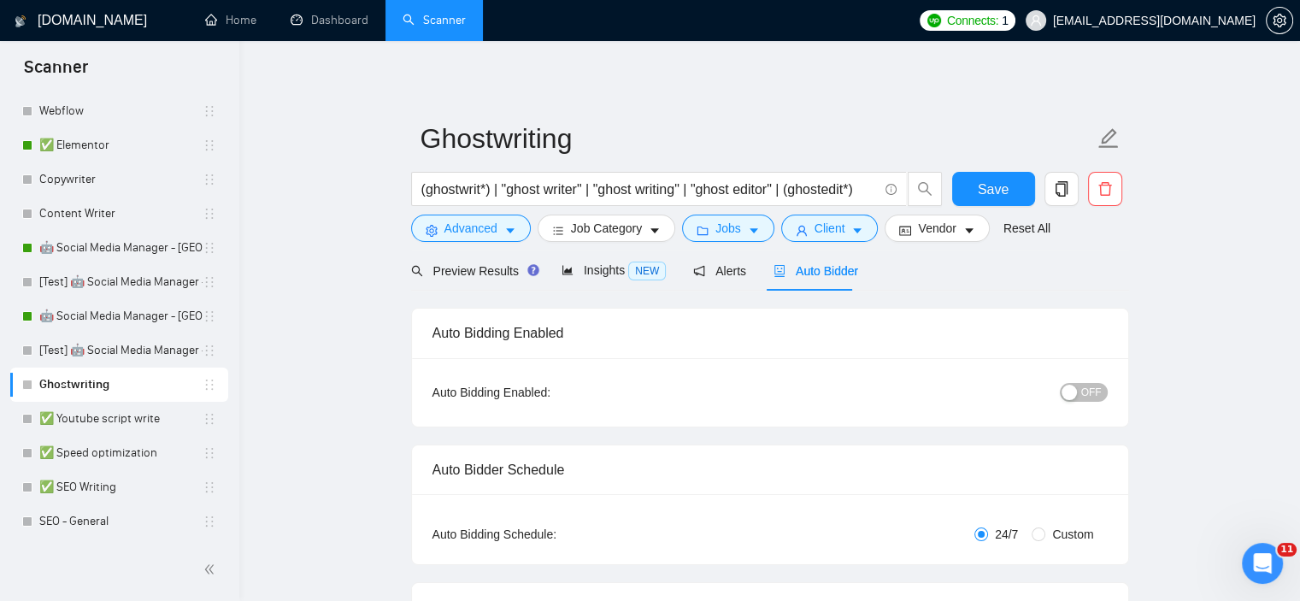
click at [1089, 400] on span "OFF" at bounding box center [1091, 392] width 21 height 19
click at [984, 194] on span "Save" at bounding box center [992, 189] width 31 height 21
click at [97, 150] on link "✅ Elementor" at bounding box center [120, 145] width 163 height 34
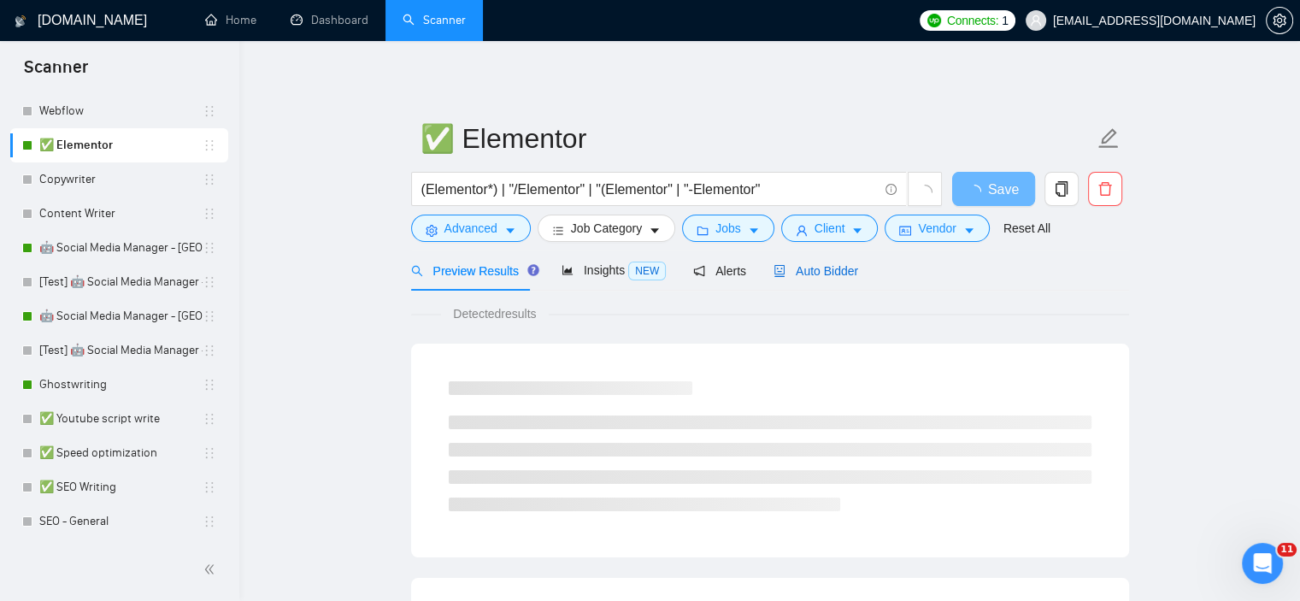
click at [812, 267] on span "Auto Bidder" at bounding box center [815, 271] width 85 height 14
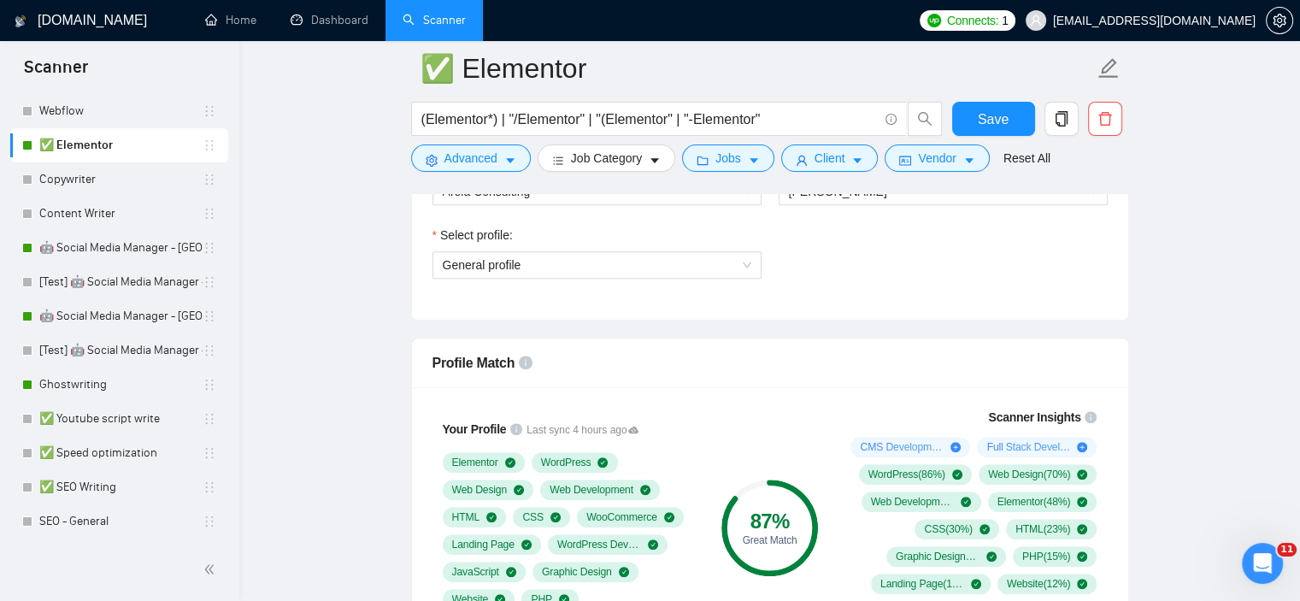
scroll to position [1111, 0]
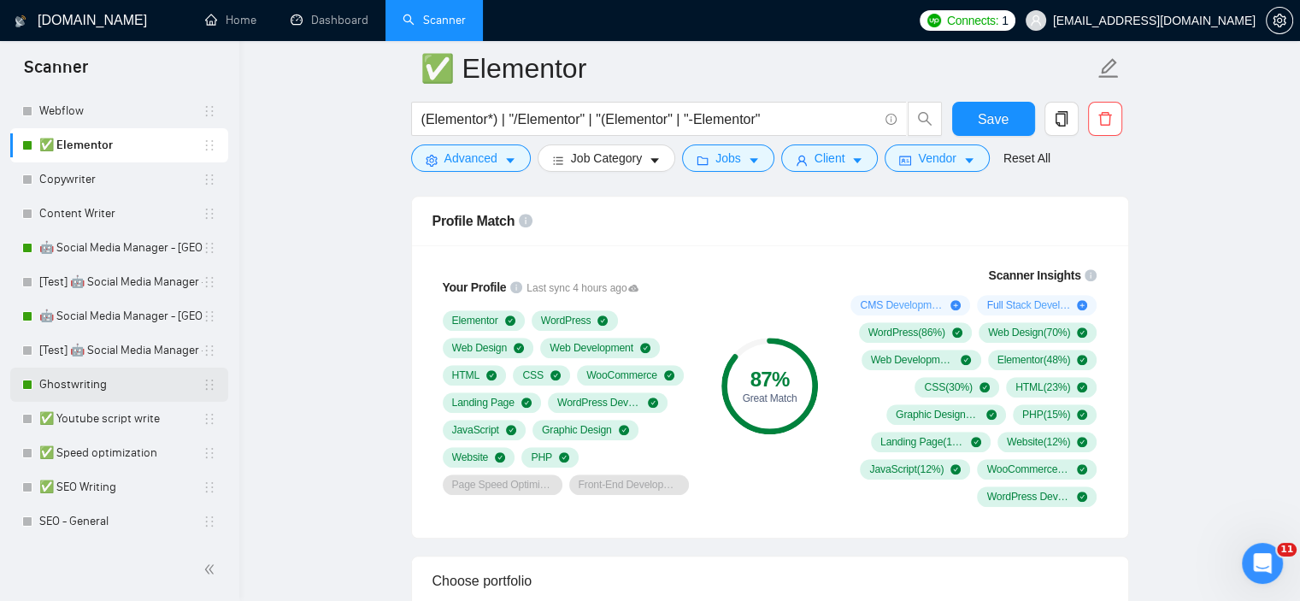
click at [120, 383] on link "Ghostwriting" at bounding box center [120, 384] width 163 height 34
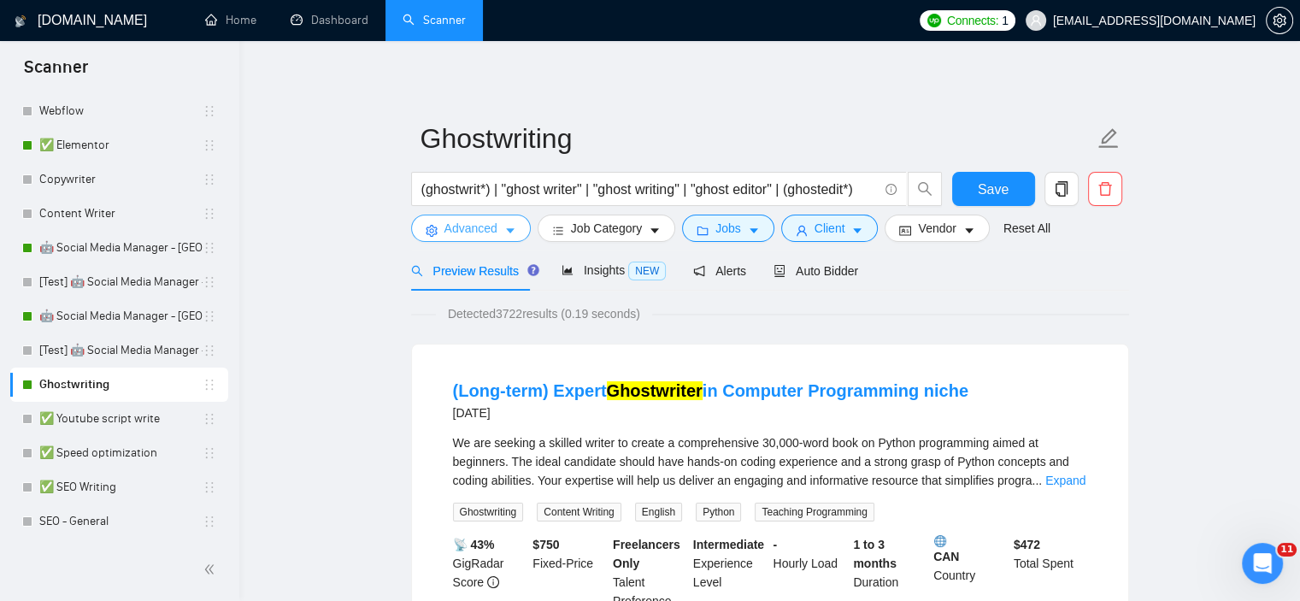
click at [466, 237] on span "Advanced" at bounding box center [470, 228] width 53 height 19
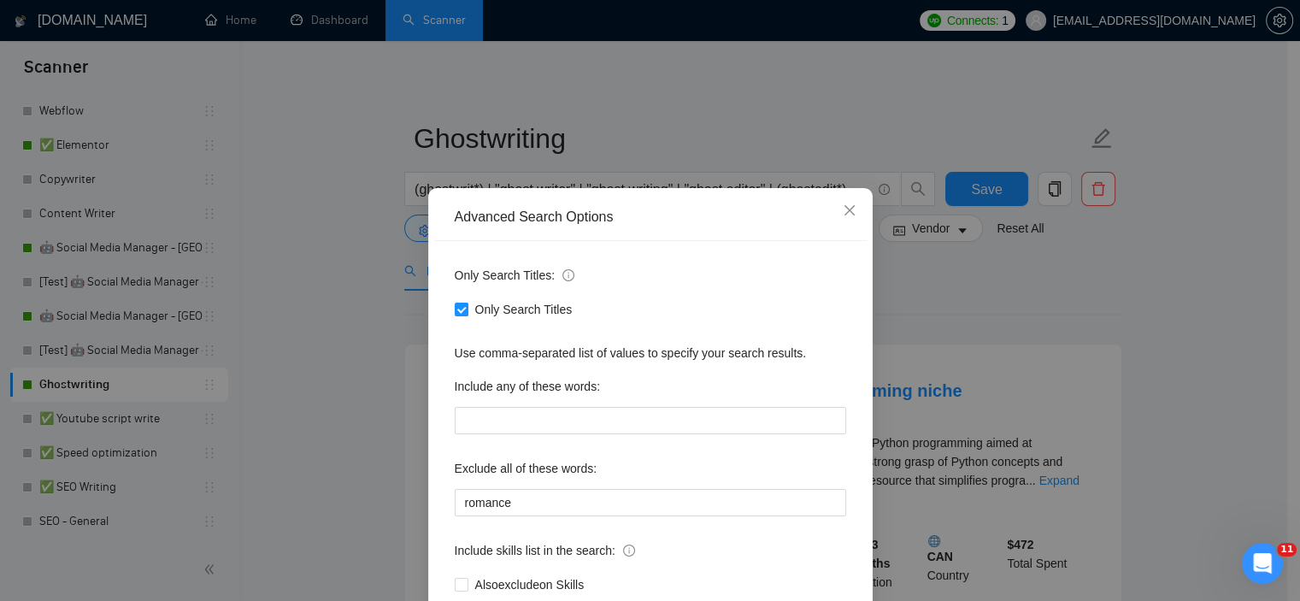
scroll to position [85, 0]
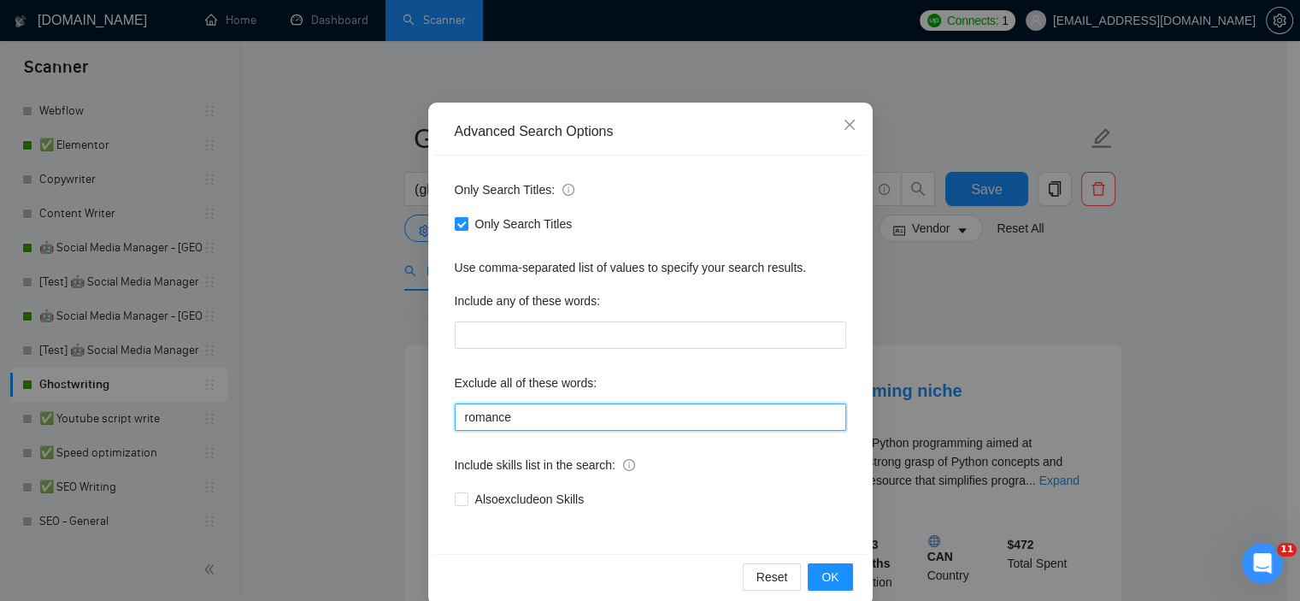
click at [551, 413] on input "romance" at bounding box center [650, 416] width 391 height 27
type input "romance, memoir"
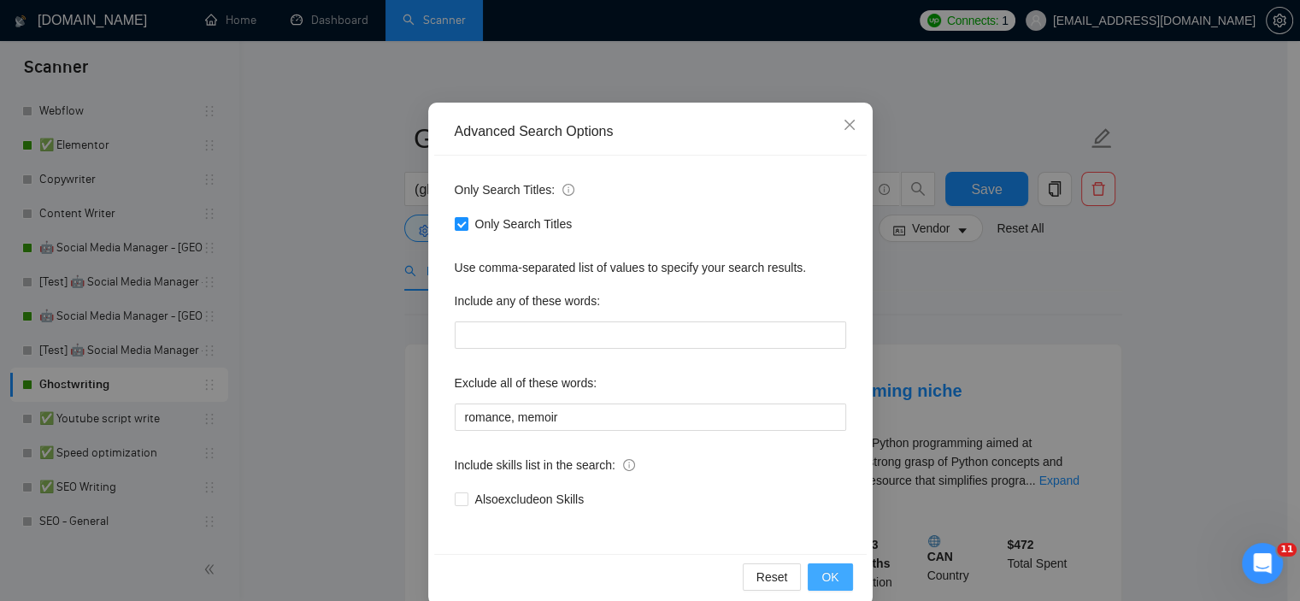
click at [810, 572] on button "OK" at bounding box center [829, 576] width 44 height 27
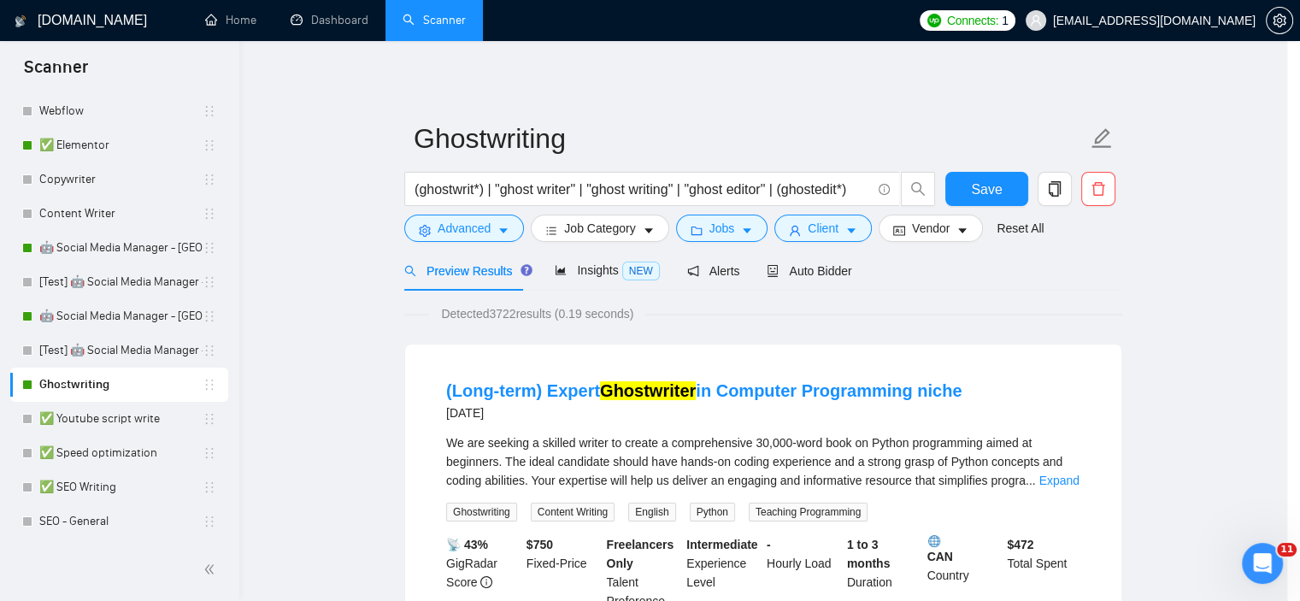
scroll to position [24, 0]
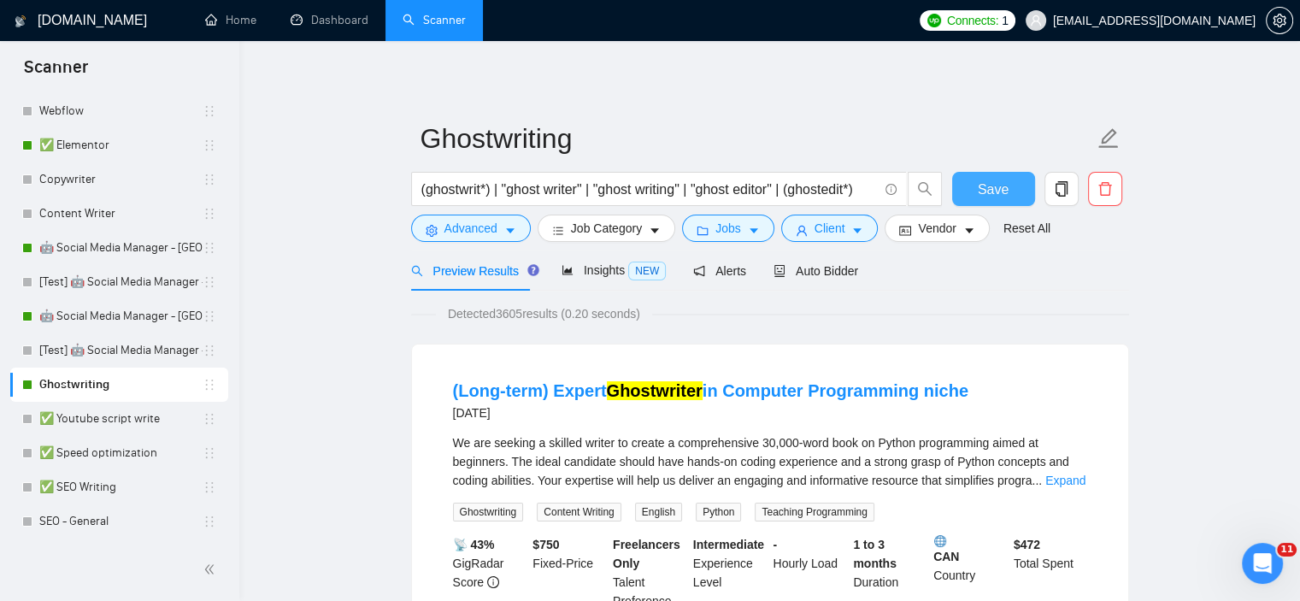
click at [984, 186] on span "Save" at bounding box center [992, 189] width 31 height 21
click at [818, 268] on span "Auto Bidder" at bounding box center [815, 271] width 85 height 14
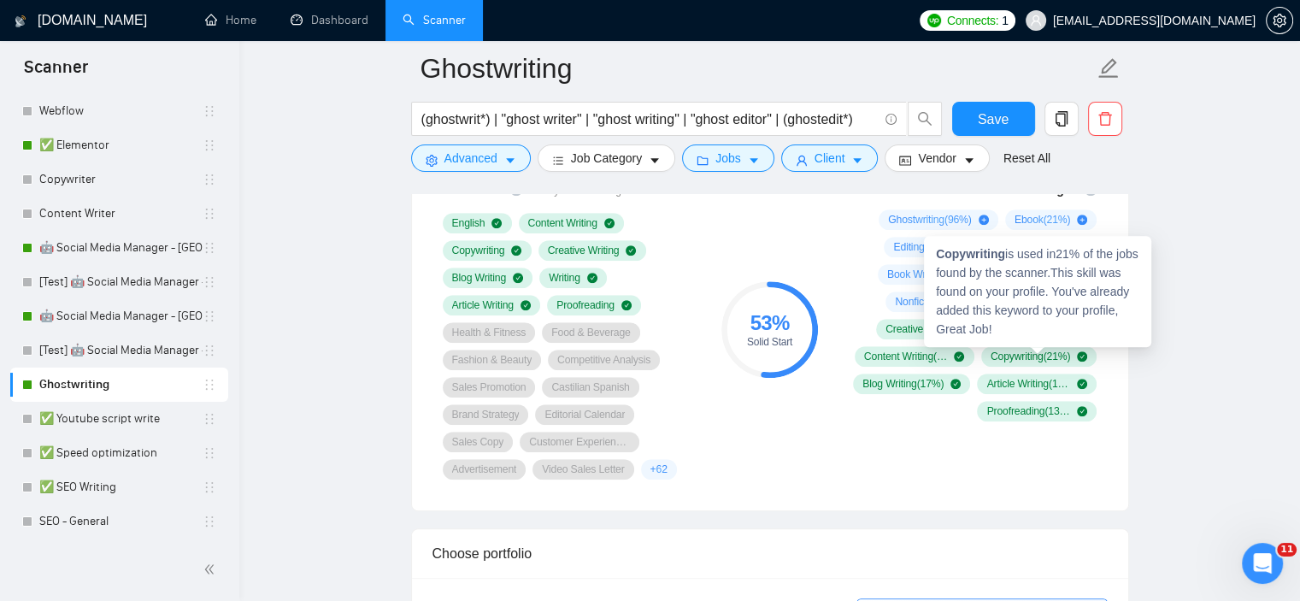
scroll to position [1111, 0]
